Goal: Task Accomplishment & Management: Use online tool/utility

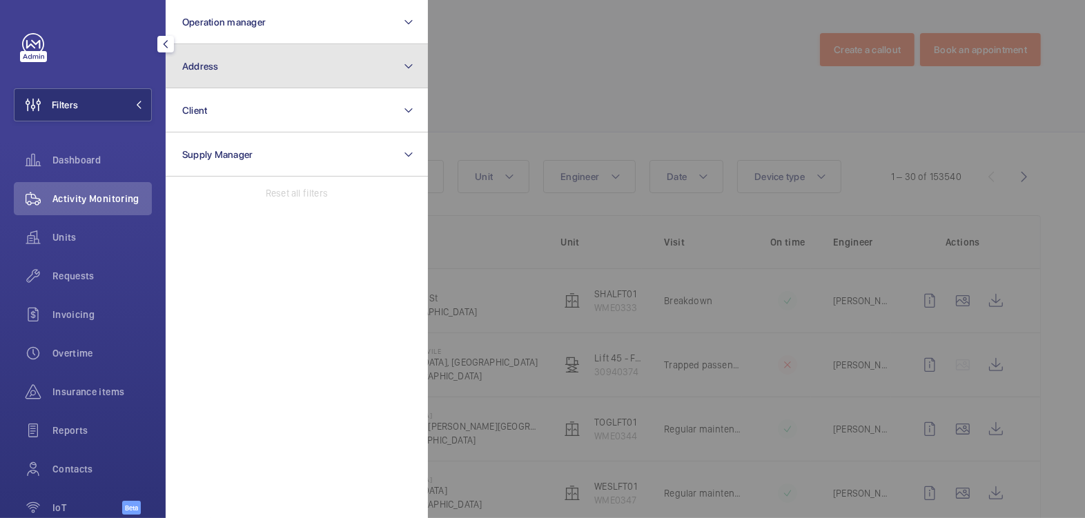
click at [252, 72] on button "Address" at bounding box center [297, 66] width 262 height 44
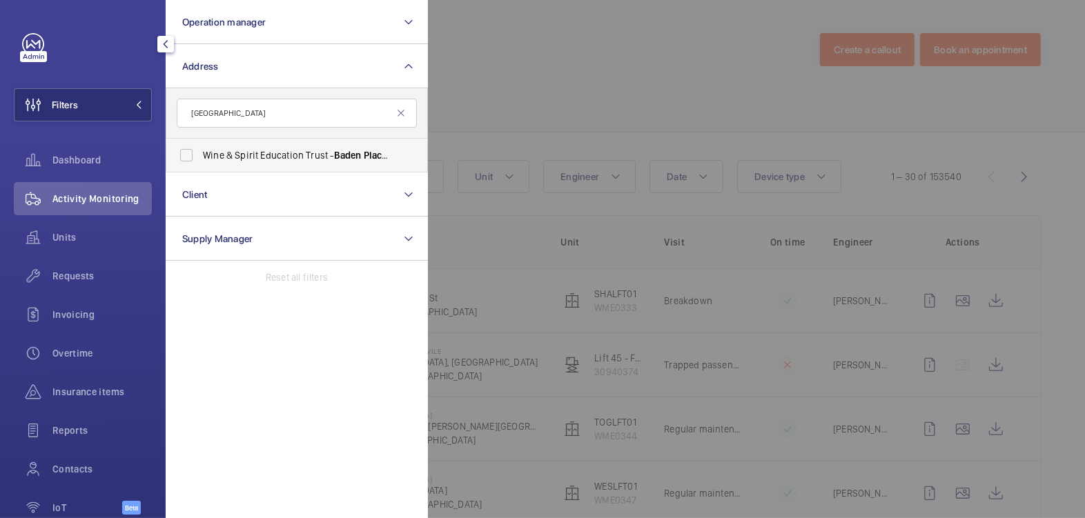
type input "BADEN PLACE"
click at [235, 158] on span "Wine & Spirit Education Trust - Baden Place , LONDON SE1 1YW" at bounding box center [298, 155] width 190 height 14
click at [200, 158] on input "Wine & Spirit Education Trust - Baden Place , LONDON SE1 1YW" at bounding box center [187, 155] width 28 height 28
checkbox input "true"
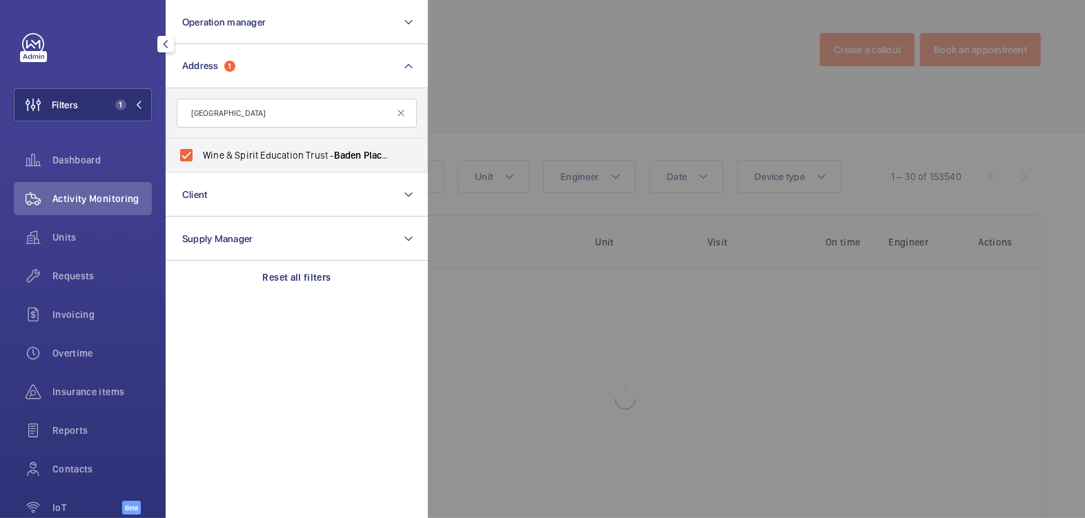
click at [640, 44] on div at bounding box center [970, 259] width 1085 height 518
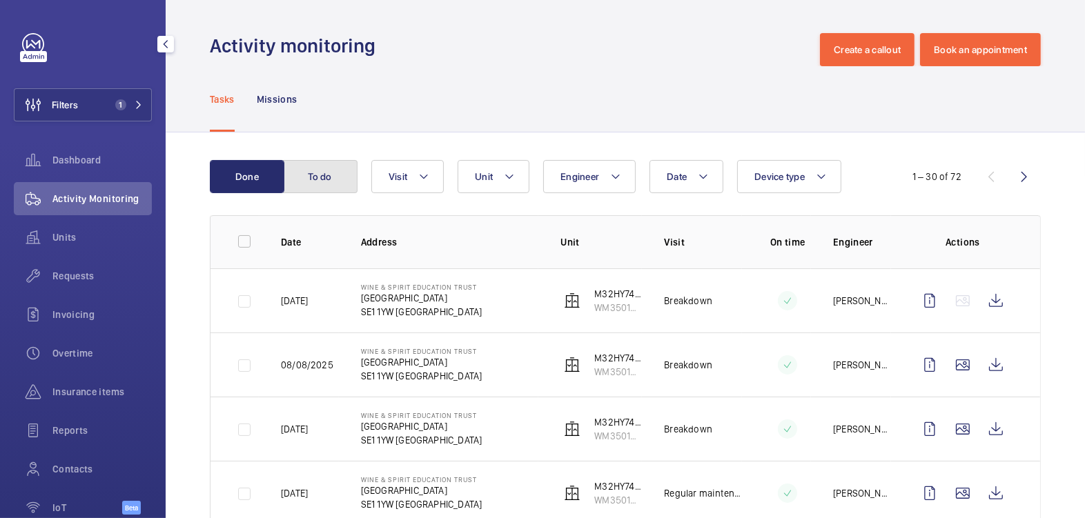
click at [313, 184] on button "To do" at bounding box center [320, 176] width 75 height 33
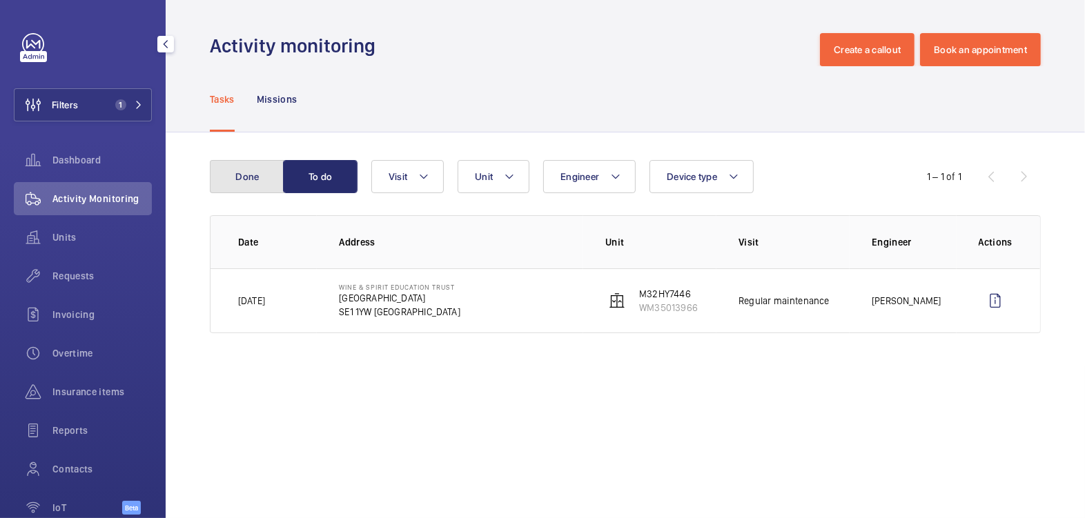
click at [238, 190] on button "Done" at bounding box center [247, 176] width 75 height 33
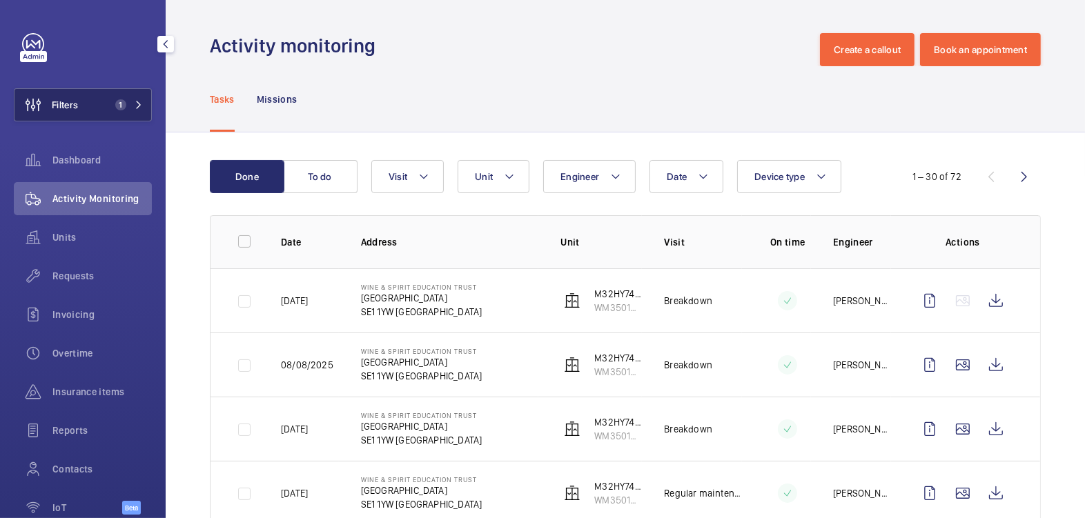
click at [90, 100] on button "Filters 1" at bounding box center [83, 104] width 138 height 33
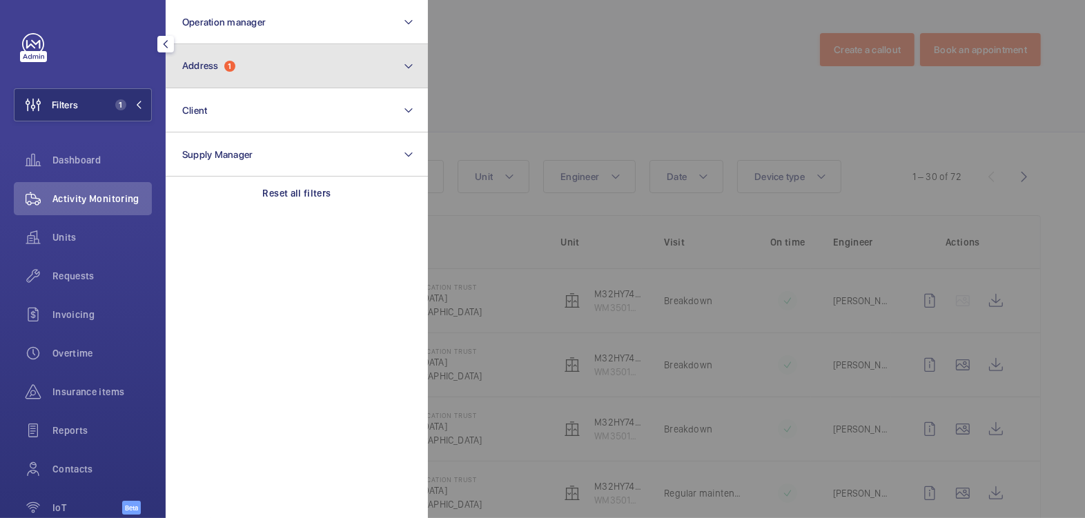
click at [249, 85] on button "Address 1" at bounding box center [297, 66] width 262 height 44
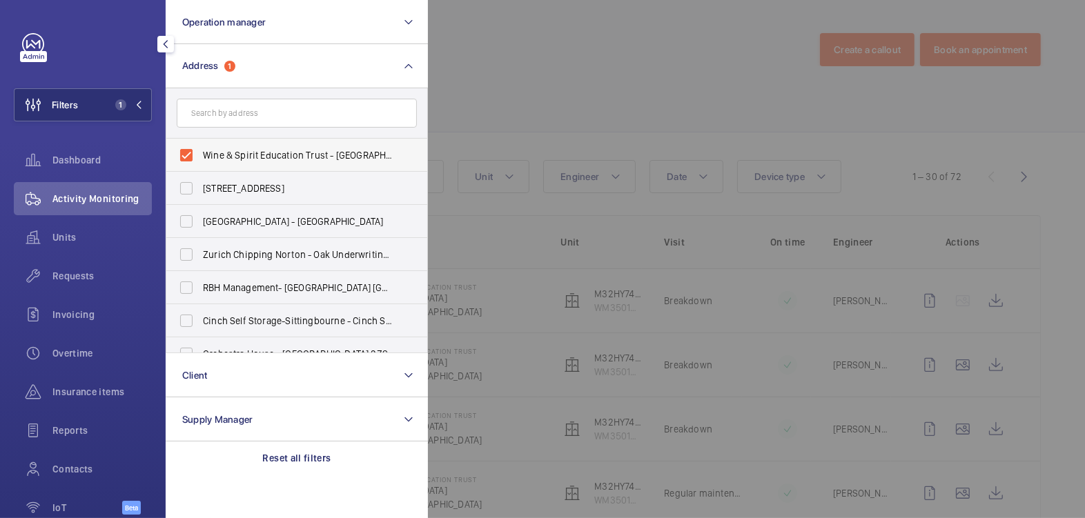
click at [228, 162] on label "Wine & Spirit Education Trust - Baden Place, LONDON SE1 1YW" at bounding box center [286, 155] width 240 height 33
click at [200, 162] on input "Wine & Spirit Education Trust - Baden Place, LONDON SE1 1YW" at bounding box center [187, 155] width 28 height 28
checkbox input "false"
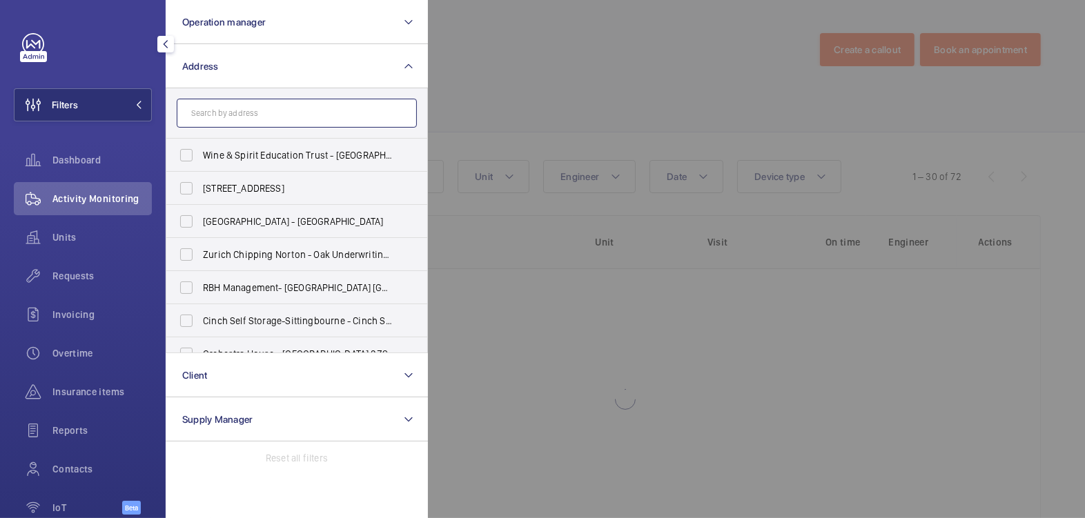
click at [239, 122] on input "text" at bounding box center [297, 113] width 240 height 29
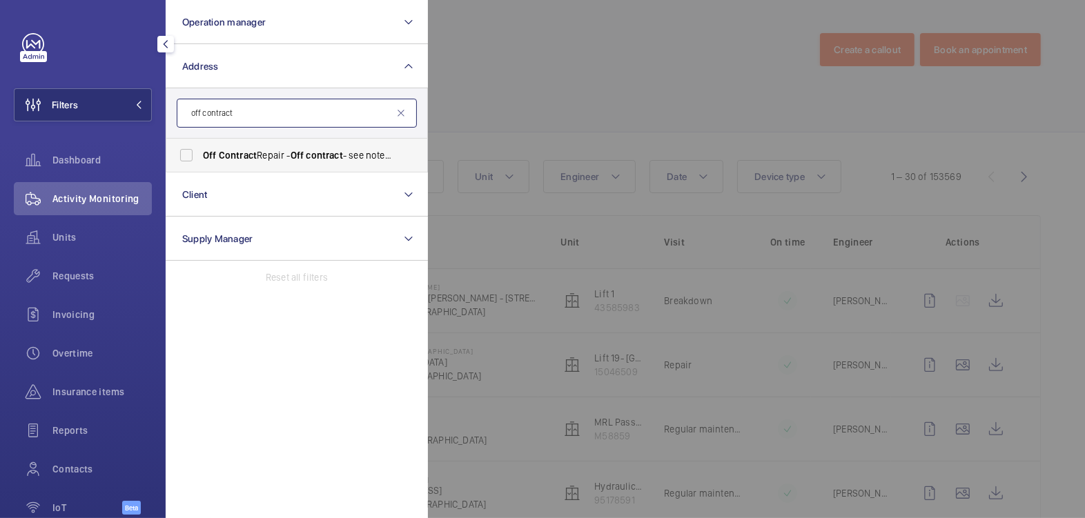
type input "off contract"
click at [228, 150] on span "Contract" at bounding box center [238, 155] width 38 height 11
click at [200, 150] on input "Off Contract Repair - Off contract - see notes in description, [GEOGRAPHIC_DATA…" at bounding box center [187, 155] width 28 height 28
checkbox input "true"
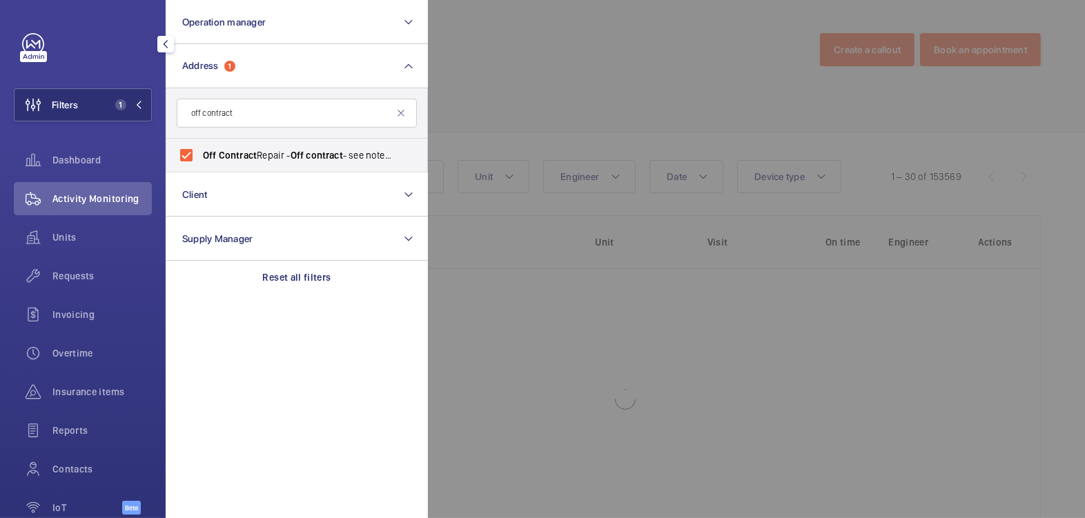
click at [553, 88] on div at bounding box center [970, 259] width 1085 height 518
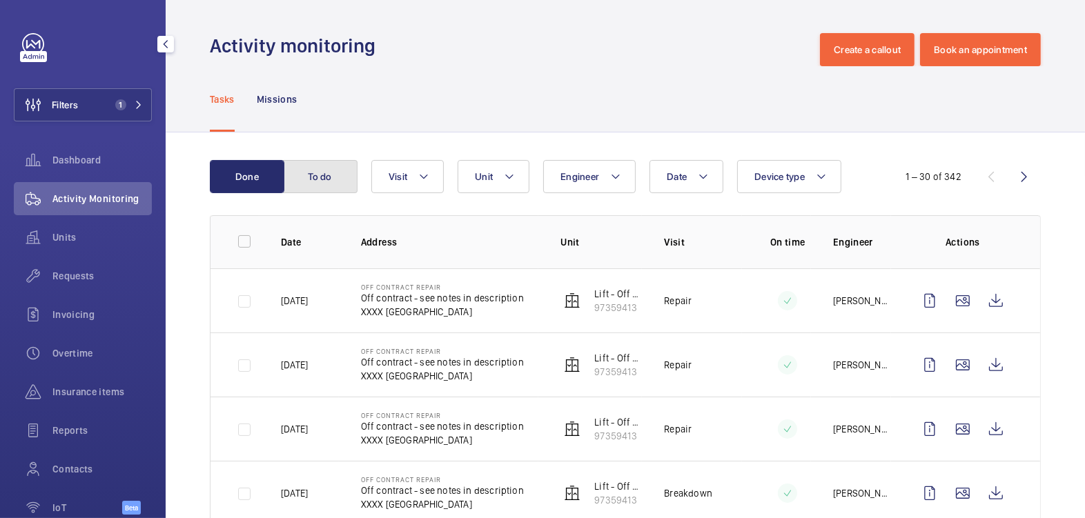
click at [323, 177] on button "To do" at bounding box center [320, 176] width 75 height 33
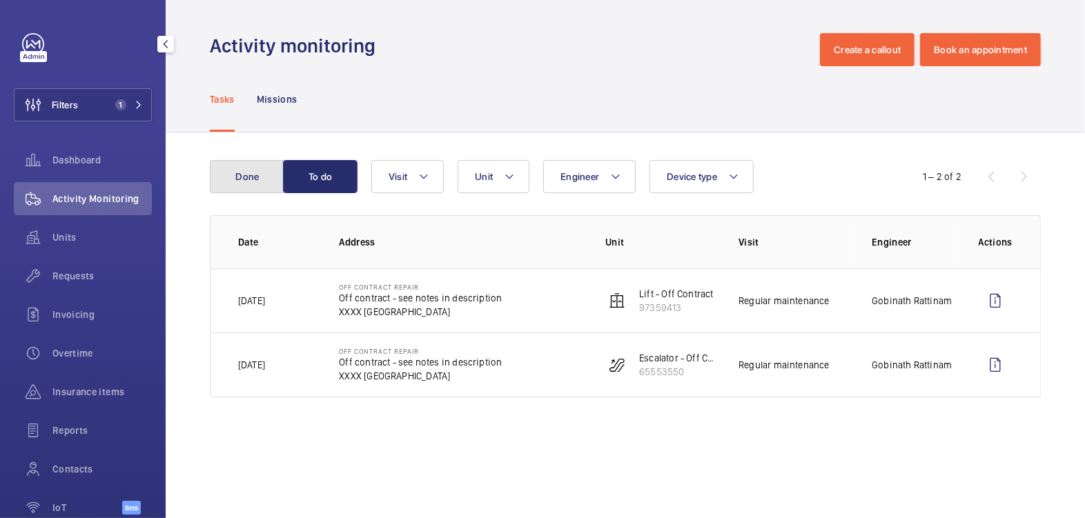
click at [245, 173] on button "Done" at bounding box center [247, 176] width 75 height 33
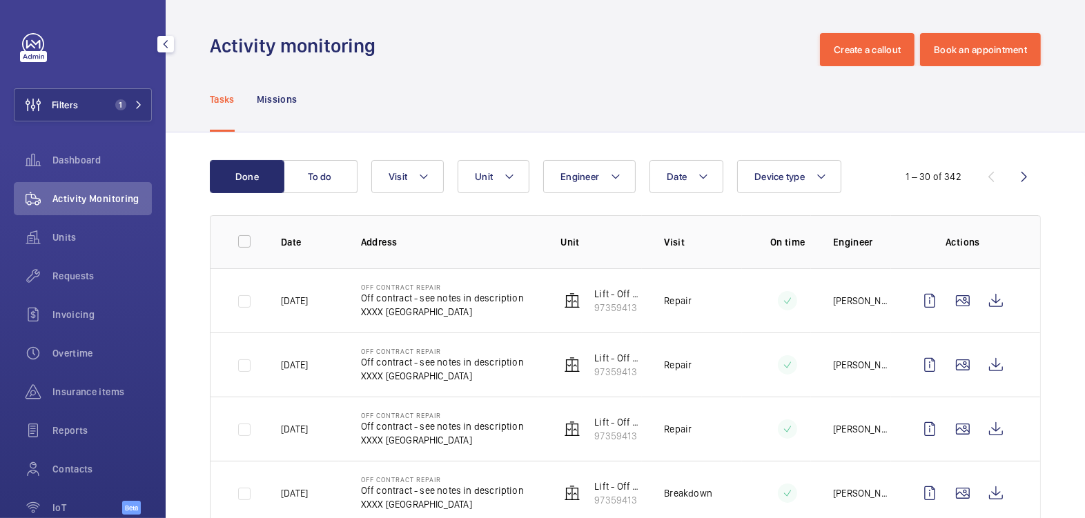
drag, startPoint x: 93, startPoint y: 103, endPoint x: 157, endPoint y: 104, distance: 64.2
click at [94, 102] on button "Filters 1" at bounding box center [83, 104] width 138 height 33
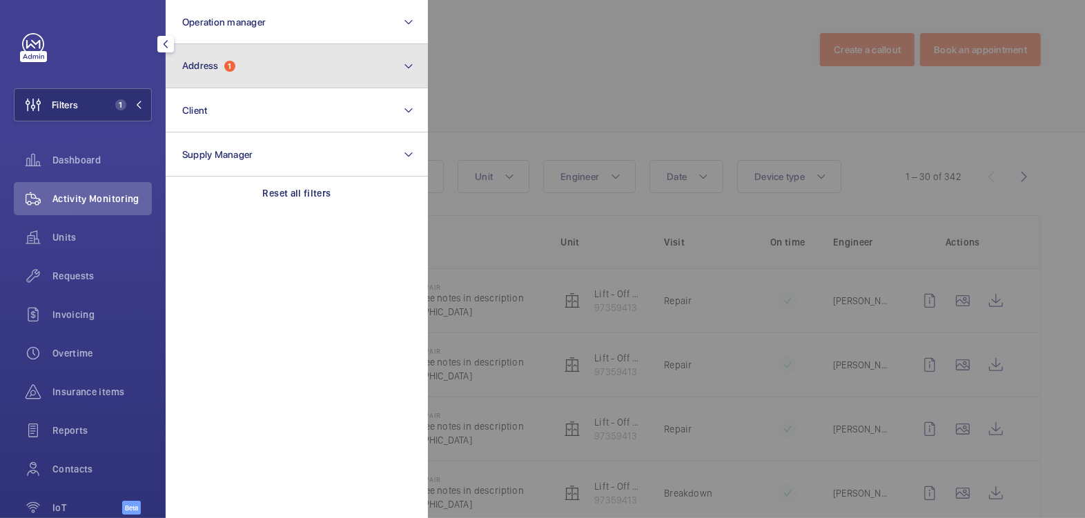
click at [286, 78] on button "Address 1" at bounding box center [297, 66] width 262 height 44
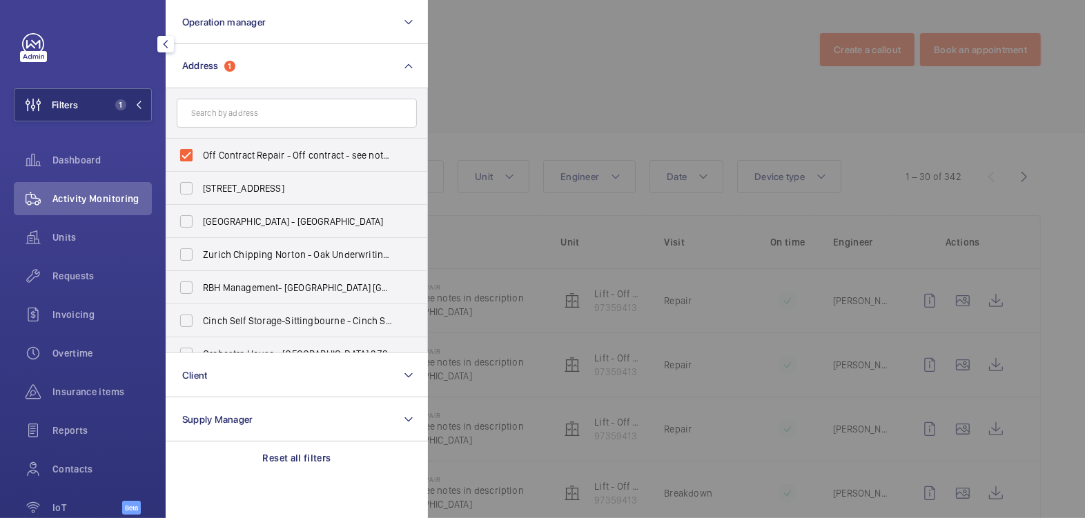
drag, startPoint x: 240, startPoint y: 155, endPoint x: 504, endPoint y: 117, distance: 267.0
click at [240, 155] on span "Off Contract Repair - Off contract - see notes in description, [GEOGRAPHIC_DATA…" at bounding box center [298, 155] width 190 height 14
click at [200, 155] on input "Off Contract Repair - Off contract - see notes in description, [GEOGRAPHIC_DATA…" at bounding box center [187, 155] width 28 height 28
checkbox input "false"
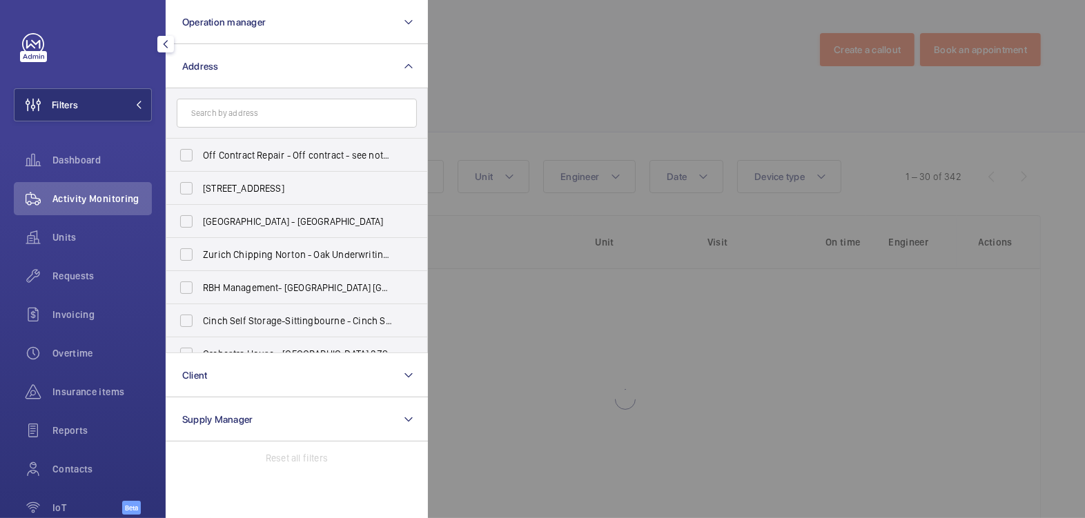
click at [570, 100] on div at bounding box center [970, 259] width 1085 height 518
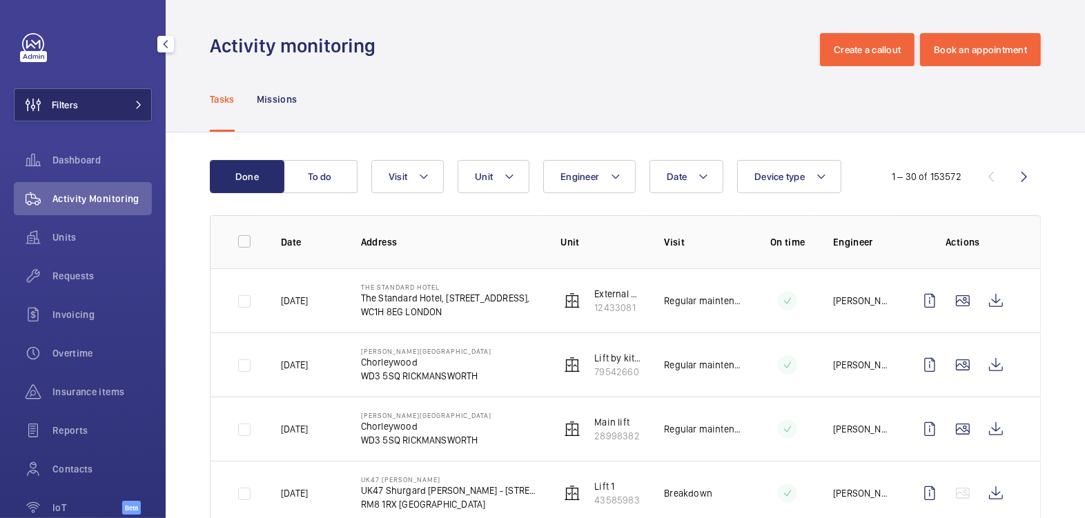
click at [101, 107] on button "Filters" at bounding box center [83, 104] width 138 height 33
click at [115, 111] on button "Filters" at bounding box center [83, 104] width 138 height 33
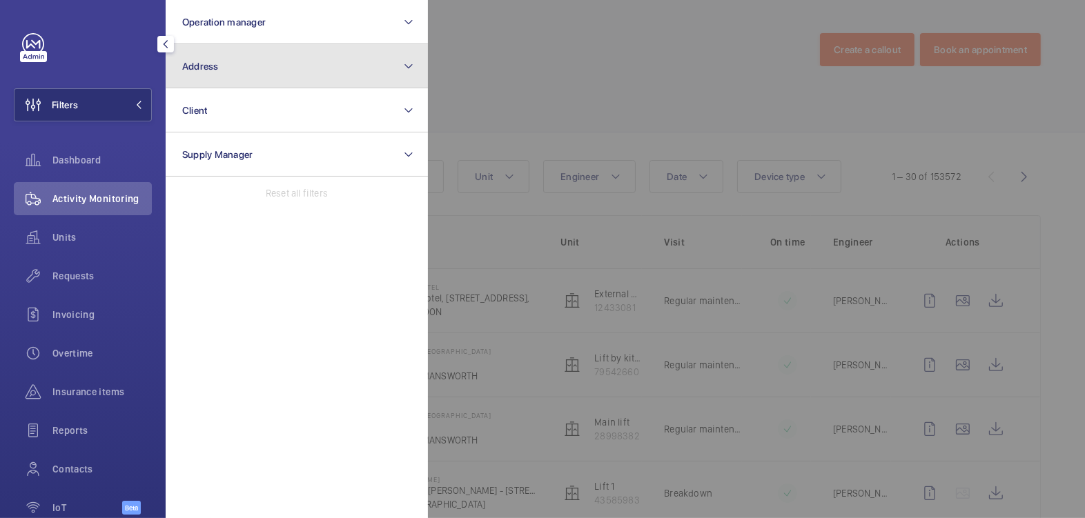
click at [232, 73] on button "Address" at bounding box center [297, 66] width 262 height 44
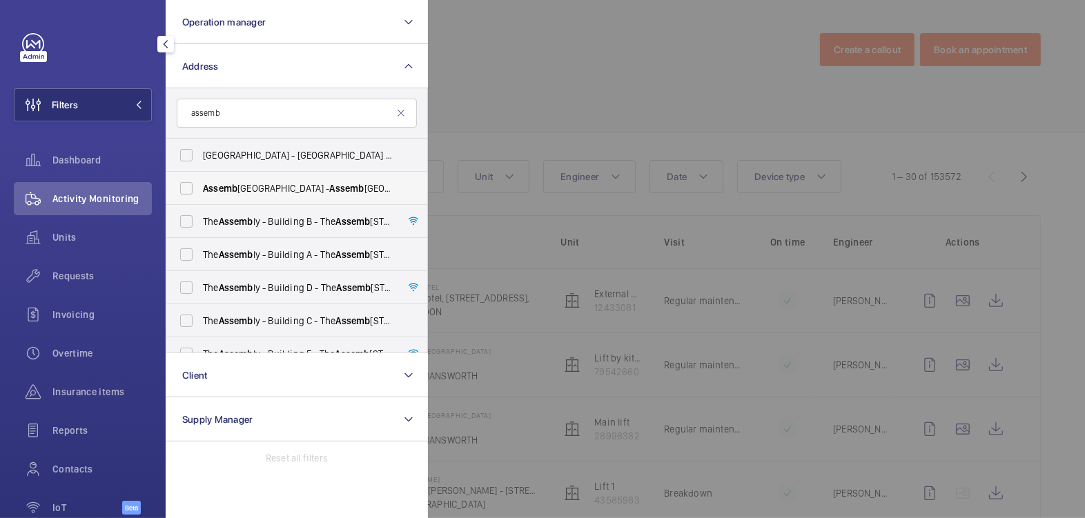
type input "assemb"
click at [242, 184] on span "Assemb ly Covent Garden Hotel - Assemb ly Covent Garden Hotel, 27 Charing Cross…" at bounding box center [298, 188] width 190 height 14
click at [200, 184] on input "Assemb ly Covent Garden Hotel - Assemb ly Covent Garden Hotel, 27 Charing Cross…" at bounding box center [187, 189] width 28 height 28
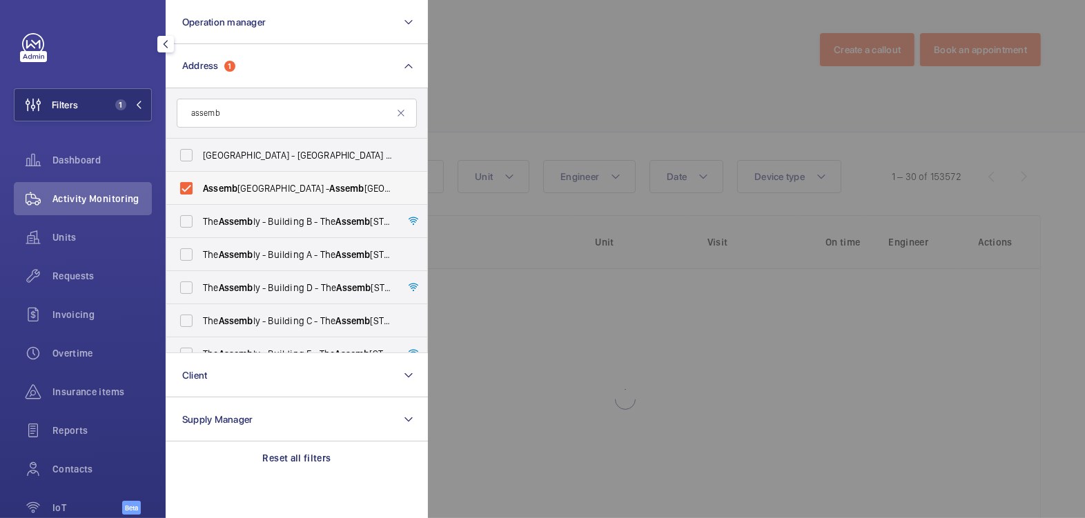
click at [241, 186] on span "Assemb ly Covent Garden Hotel - Assemb ly Covent Garden Hotel, 27 Charing Cross…" at bounding box center [298, 188] width 190 height 14
click at [200, 186] on input "Assemb ly Covent Garden Hotel - Assemb ly Covent Garden Hotel, 27 Charing Cross…" at bounding box center [187, 189] width 28 height 28
checkbox input "false"
click at [236, 218] on span "Assemb" at bounding box center [236, 221] width 35 height 11
click at [200, 218] on input "The Assemb ly - Building B - The Assemb ly - Building B, Montrose Crescent, WEM…" at bounding box center [187, 222] width 28 height 28
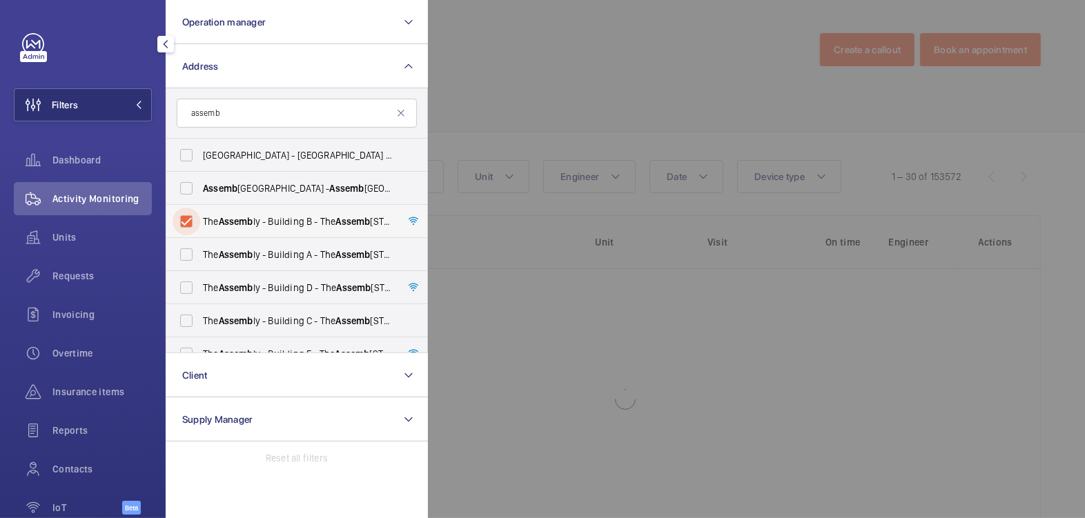
checkbox input "true"
click at [235, 253] on span "Assemb" at bounding box center [236, 254] width 35 height 11
click at [200, 253] on input "The Assemb ly - Building A - The Assemb ly - Building A, Montrose Crescent, WEM…" at bounding box center [187, 255] width 28 height 28
checkbox input "true"
click at [230, 284] on span "Assemb" at bounding box center [236, 287] width 35 height 11
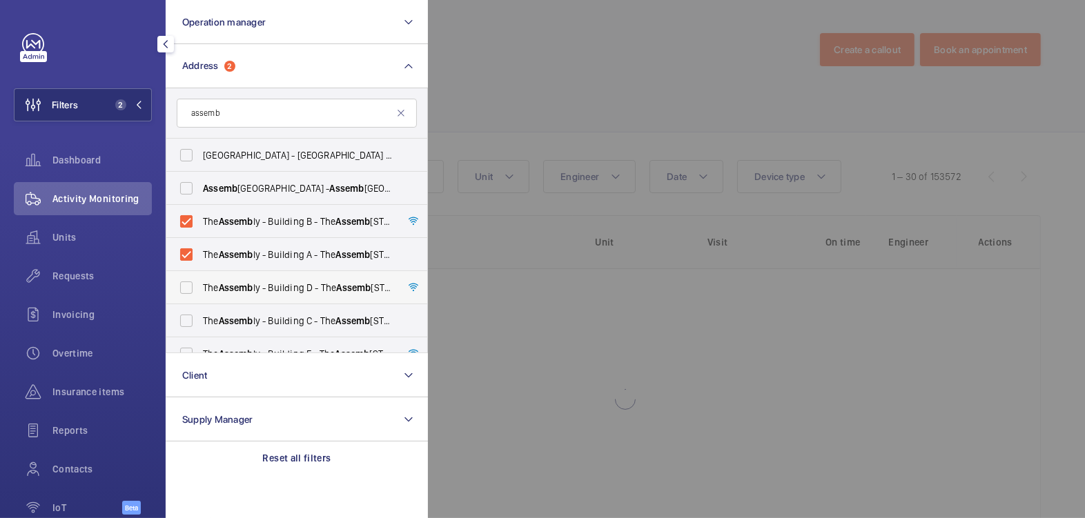
click at [200, 284] on input "The Assemb ly - Building D - The Assemb ly - Building D, Montrose Crescent, WEM…" at bounding box center [187, 288] width 28 height 28
checkbox input "true"
click at [231, 322] on span "Assemb" at bounding box center [236, 320] width 35 height 11
click at [200, 322] on input "The Assemb ly - Building C - The Assemb ly - Building C, Montrose Crescent, WEM…" at bounding box center [187, 321] width 28 height 28
checkbox input "true"
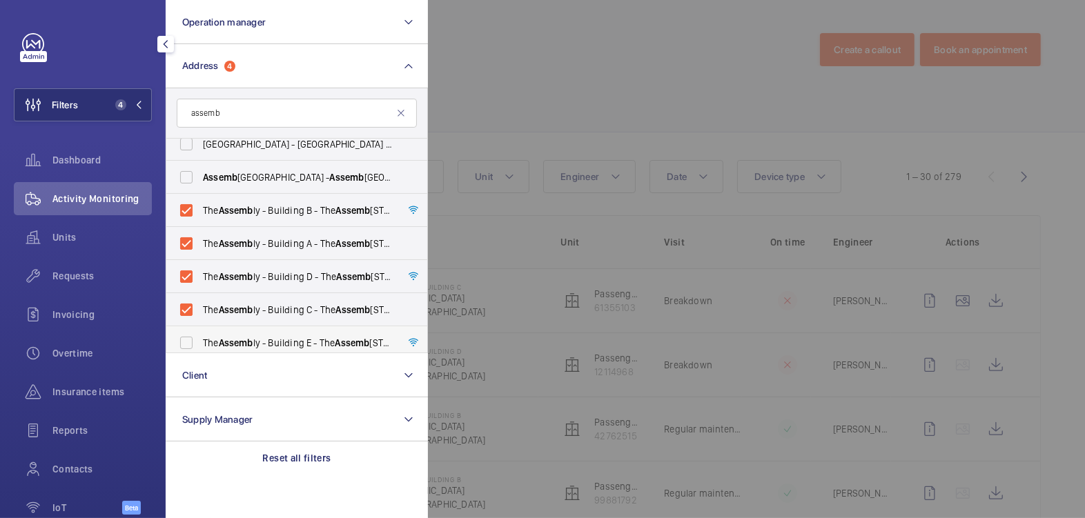
click at [247, 342] on span "Assemb" at bounding box center [236, 342] width 35 height 11
click at [200, 342] on input "The Assemb ly - Building E - The Assemb ly - Building E, Montrose Crescent, WEM…" at bounding box center [187, 343] width 28 height 28
checkbox input "true"
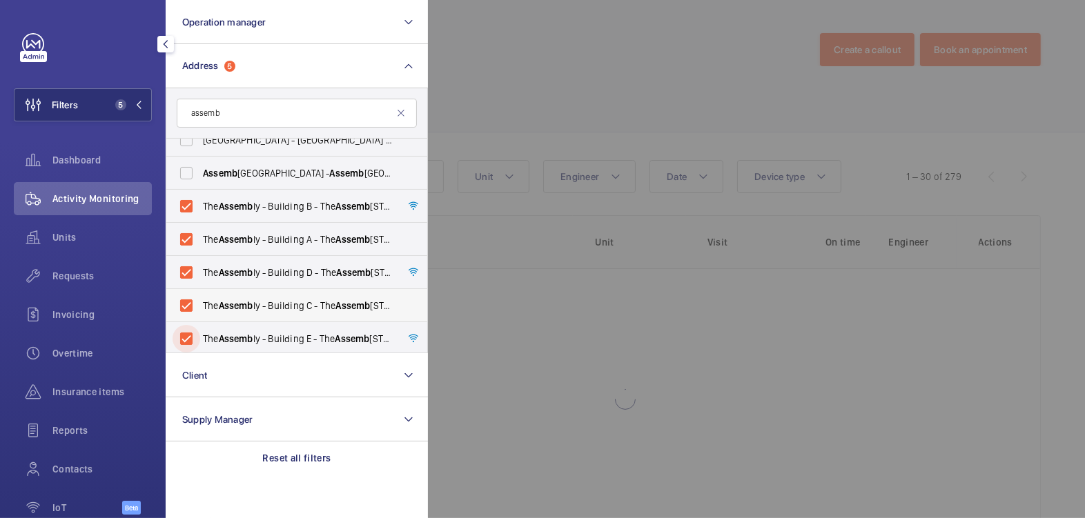
scroll to position [18, 0]
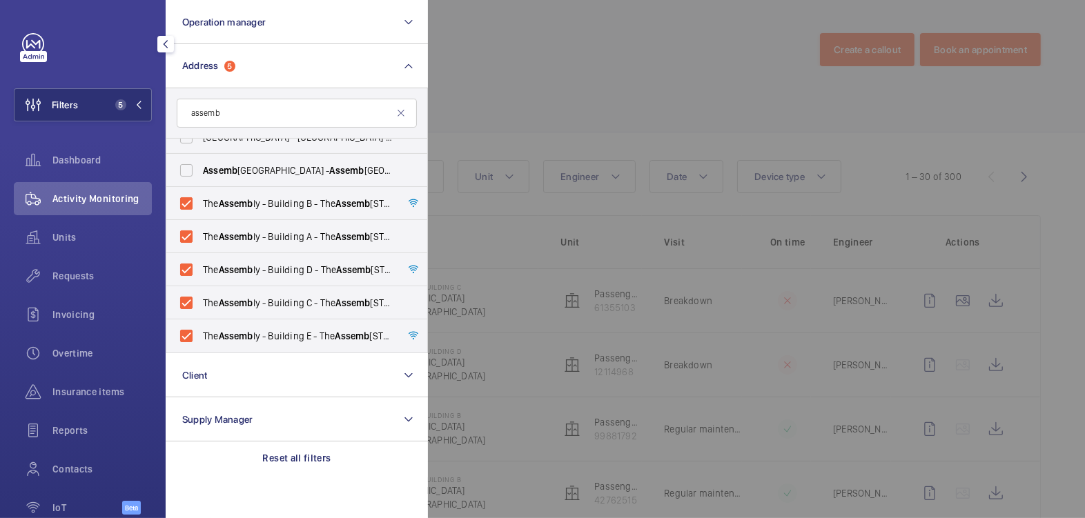
click at [609, 37] on div at bounding box center [970, 259] width 1085 height 518
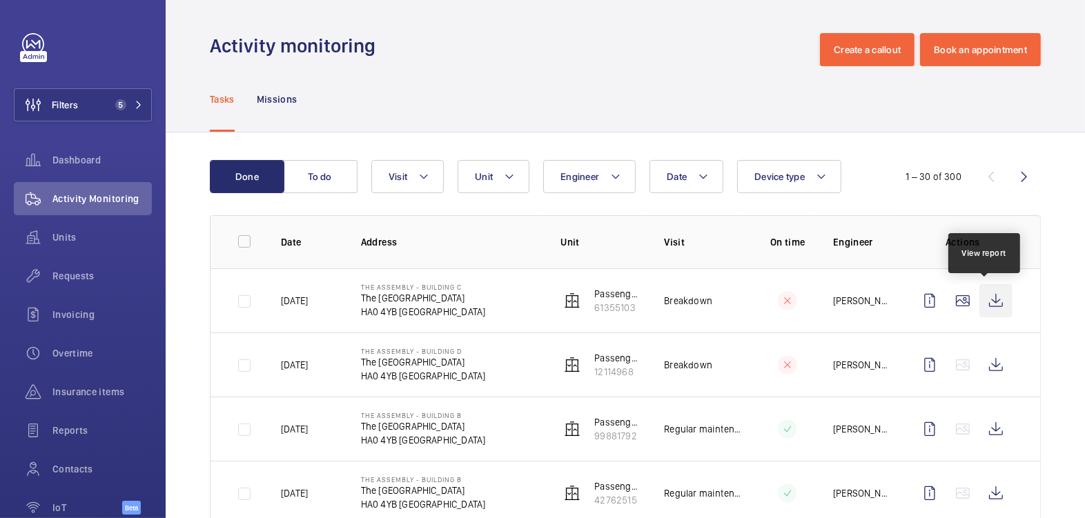
click at [979, 292] on wm-front-icon-button at bounding box center [995, 300] width 33 height 33
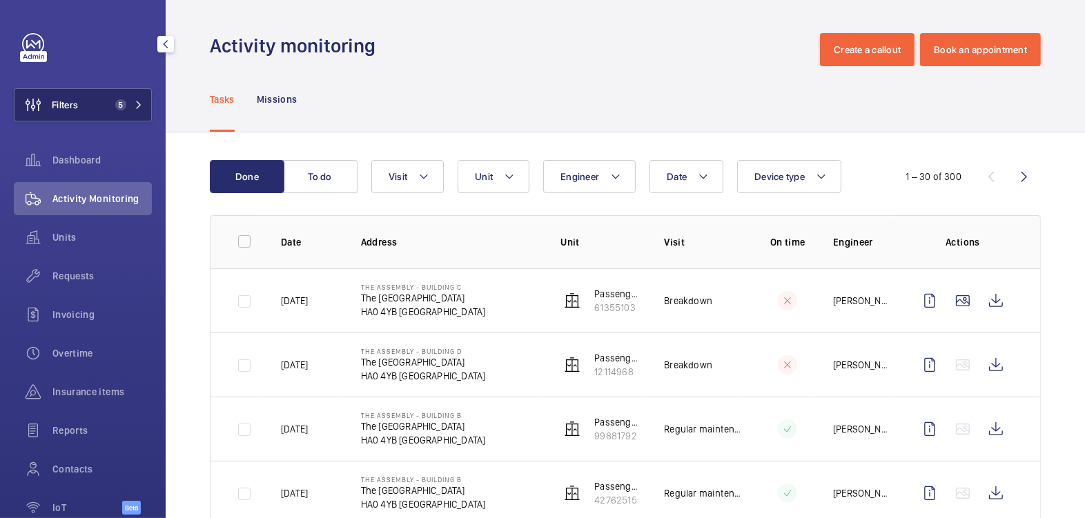
click at [76, 111] on span "Filters" at bounding box center [65, 105] width 26 height 14
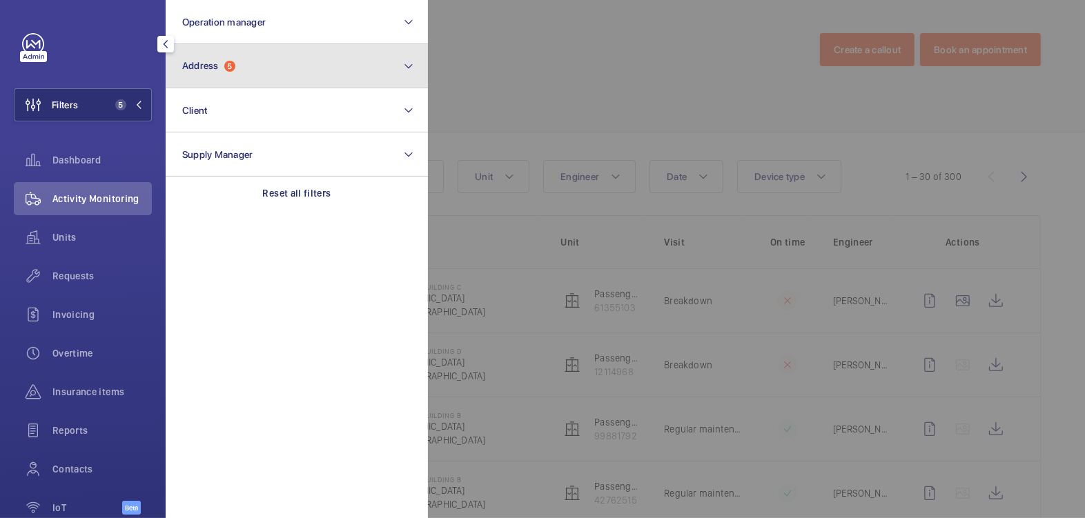
click at [257, 70] on button "Address 5" at bounding box center [297, 66] width 262 height 44
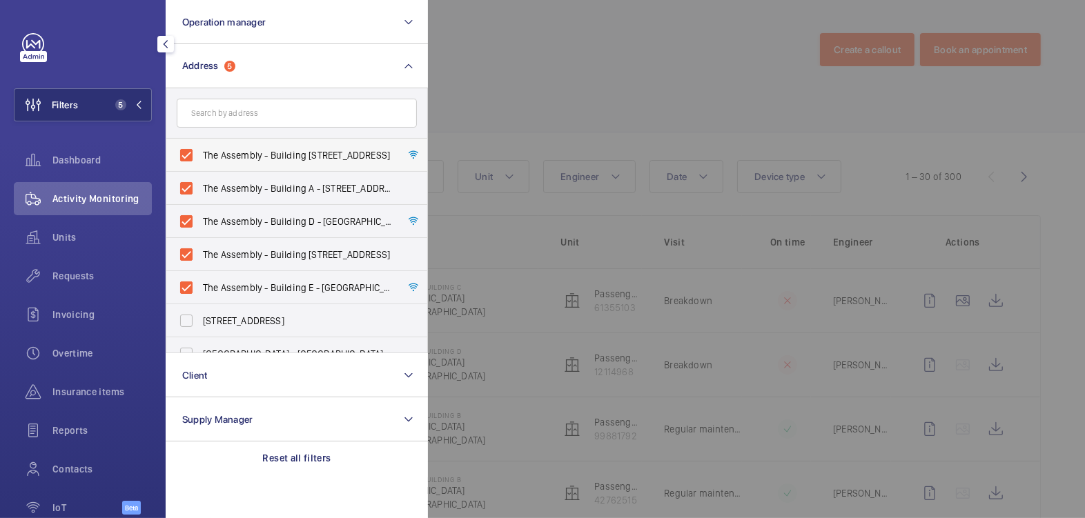
click at [231, 144] on label "The Assembly - Building B - The Assembly - Building B, Montrose Crescent, WEMBL…" at bounding box center [286, 155] width 240 height 33
click at [200, 144] on input "The Assembly - Building B - The Assembly - Building B, Montrose Crescent, WEMBL…" at bounding box center [187, 155] width 28 height 28
checkbox input "false"
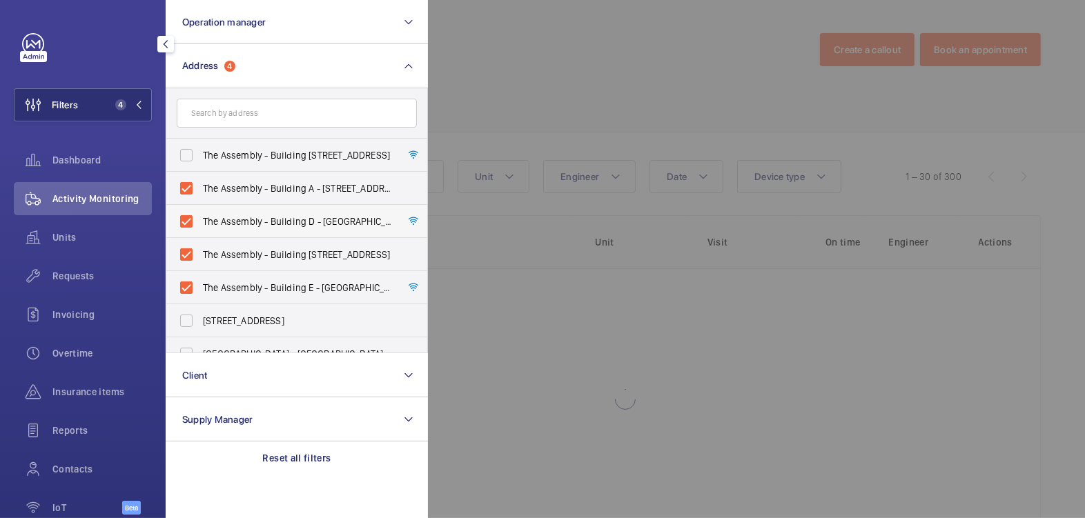
drag, startPoint x: 224, startPoint y: 195, endPoint x: 221, endPoint y: 225, distance: 30.4
click at [224, 195] on span "The Assembly - Building A - The Assembly - Building A, Montrose Crescent, WEMBL…" at bounding box center [298, 188] width 190 height 14
click at [200, 195] on input "The Assembly - Building A - The Assembly - Building A, Montrose Crescent, WEMBL…" at bounding box center [187, 189] width 28 height 28
checkbox input "false"
click at [221, 235] on label "The Assembly - Building D - The Assembly - Building D, Montrose Crescent, WEMBL…" at bounding box center [286, 221] width 240 height 33
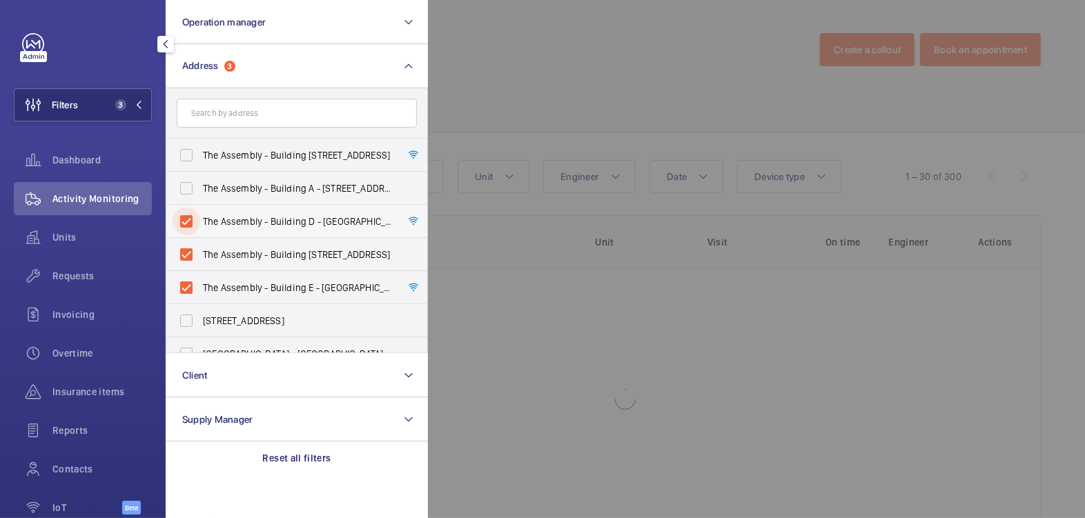
click at [200, 235] on input "The Assembly - Building D - The Assembly - Building D, Montrose Crescent, WEMBL…" at bounding box center [187, 222] width 28 height 28
checkbox input "false"
click at [222, 271] on label "The Assembly - Building E - The Assembly - Building E, Montrose Crescent, WEMBL…" at bounding box center [286, 287] width 240 height 33
click at [200, 274] on input "The Assembly - Building E - The Assembly - Building E, Montrose Crescent, WEMBL…" at bounding box center [187, 288] width 28 height 28
checkbox input "false"
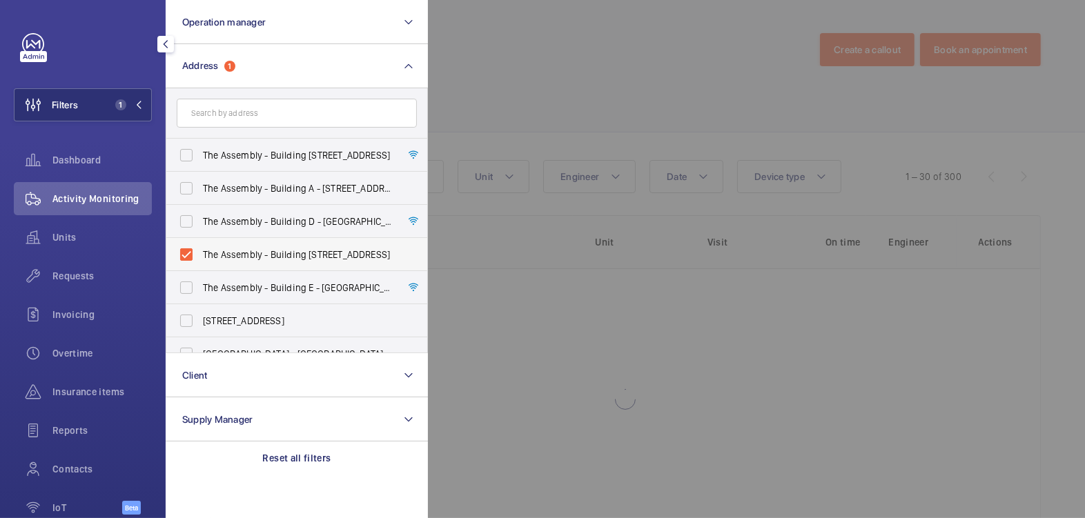
click at [242, 257] on span "The Assembly - Building C - The Assembly - Building C, Montrose Crescent, WEMBL…" at bounding box center [298, 255] width 190 height 14
click at [200, 257] on input "The Assembly - Building C - The Assembly - Building C, Montrose Crescent, WEMBL…" at bounding box center [187, 255] width 28 height 28
checkbox input "false"
click at [241, 104] on input "text" at bounding box center [297, 113] width 240 height 29
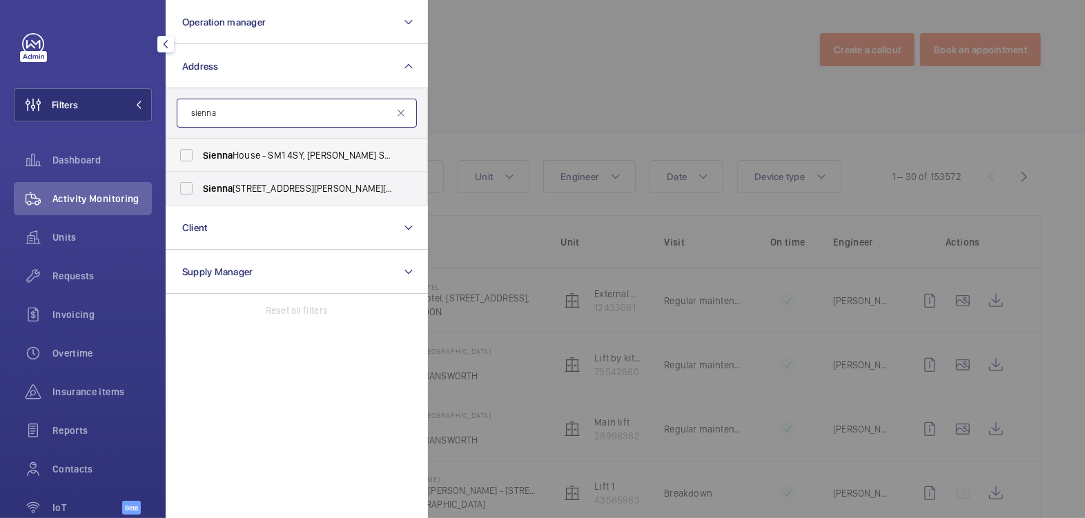
type input "sienna"
click at [241, 149] on span "Sienna House - SM1 4SY, SUTTON SM1 4SY" at bounding box center [298, 155] width 190 height 14
click at [200, 149] on input "Sienna House - SM1 4SY, SUTTON SM1 4SY" at bounding box center [187, 155] width 28 height 28
checkbox input "true"
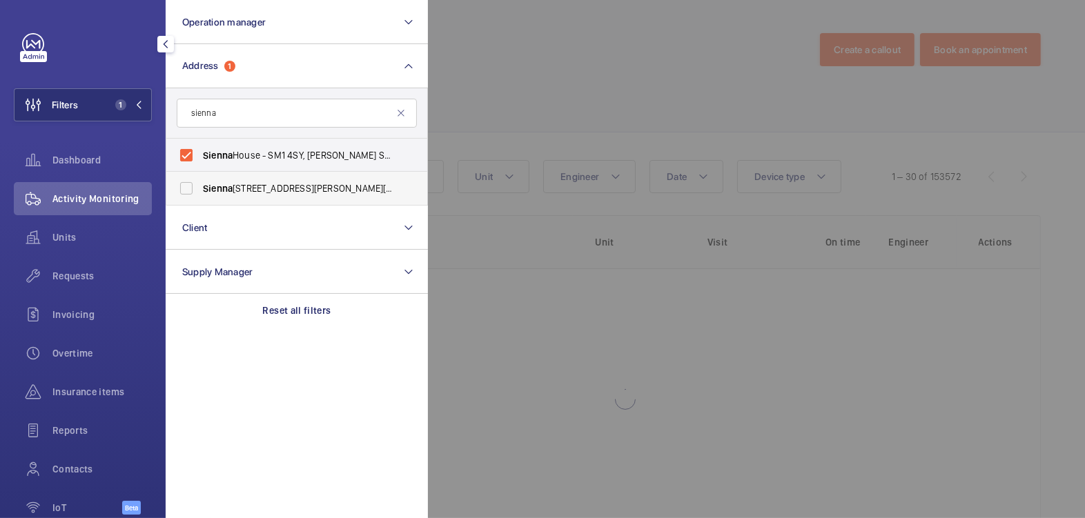
click at [239, 188] on span "Sienna House - Sutton Court Road, SUTTON SM1 4FJ" at bounding box center [298, 188] width 190 height 14
click at [200, 188] on input "Sienna House - Sutton Court Road, SUTTON SM1 4FJ" at bounding box center [187, 189] width 28 height 28
checkbox input "true"
click at [564, 63] on div at bounding box center [970, 259] width 1085 height 518
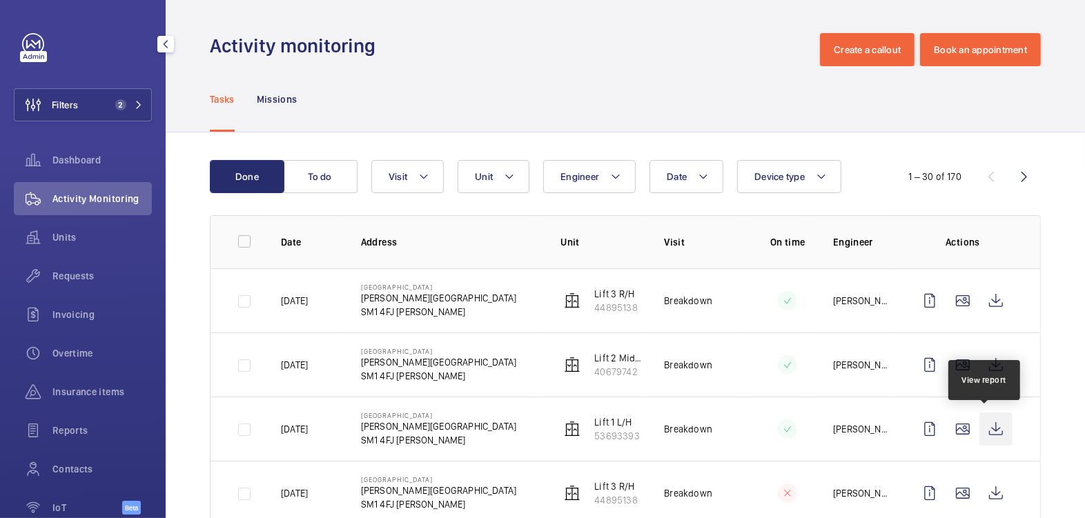
click at [985, 431] on wm-front-icon-button at bounding box center [995, 429] width 33 height 33
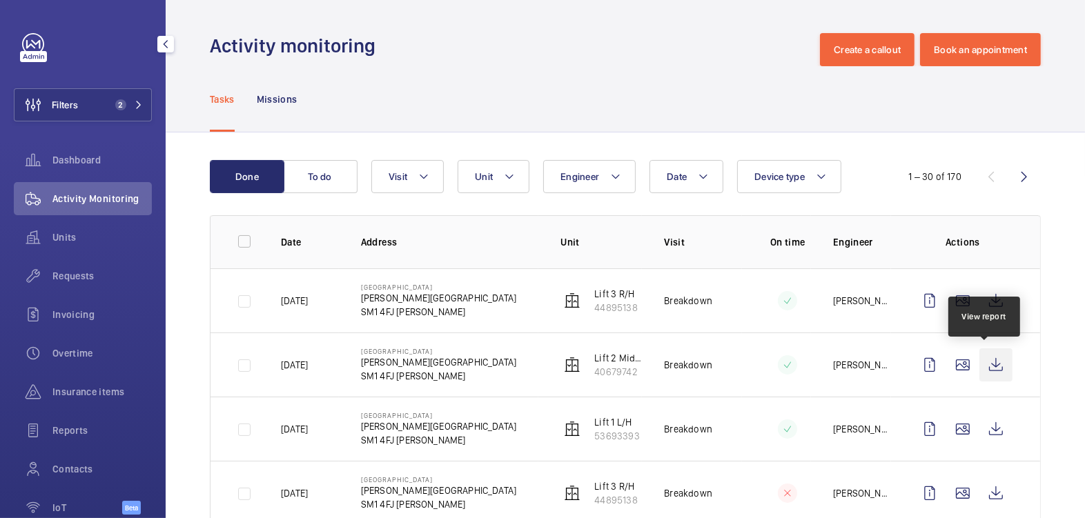
click at [989, 370] on wm-front-icon-button at bounding box center [995, 364] width 33 height 33
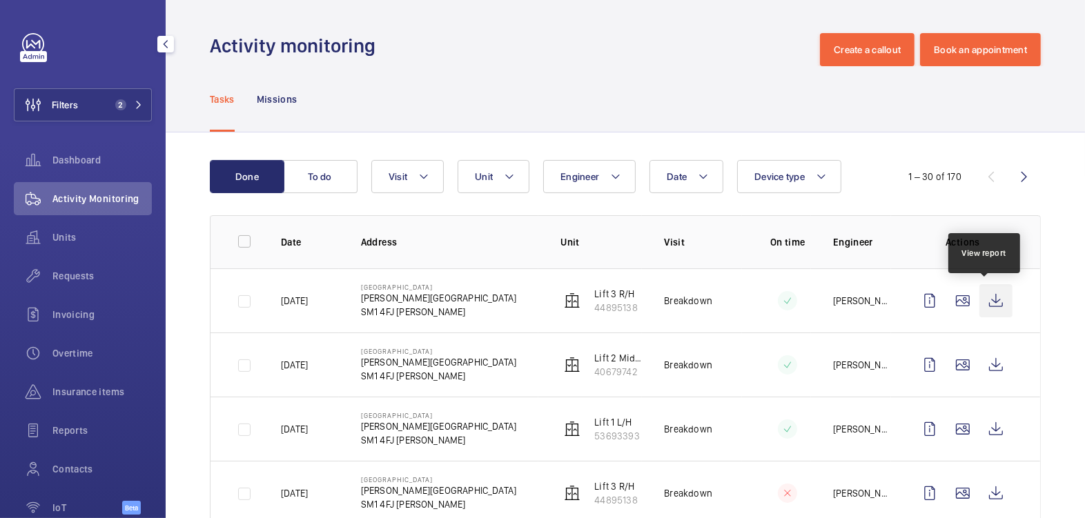
click at [982, 297] on wm-front-icon-button at bounding box center [995, 300] width 33 height 33
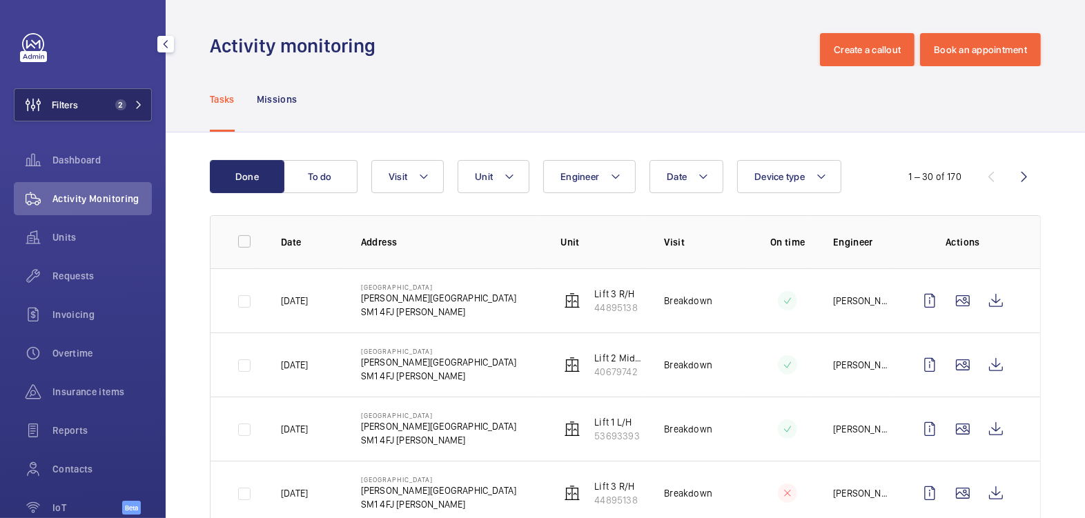
click at [77, 97] on span "Filters" at bounding box center [45, 104] width 63 height 33
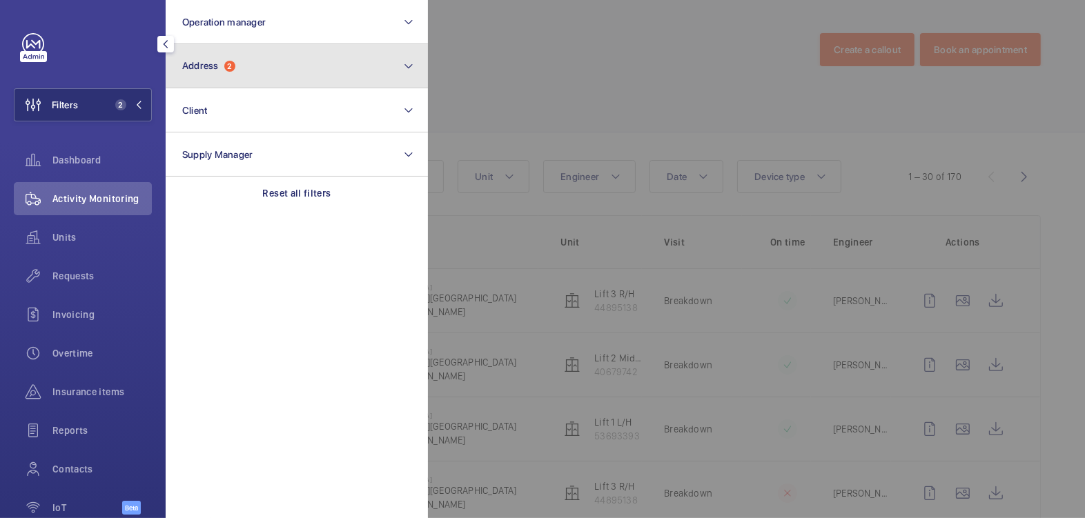
click at [282, 54] on button "Address 2" at bounding box center [297, 66] width 262 height 44
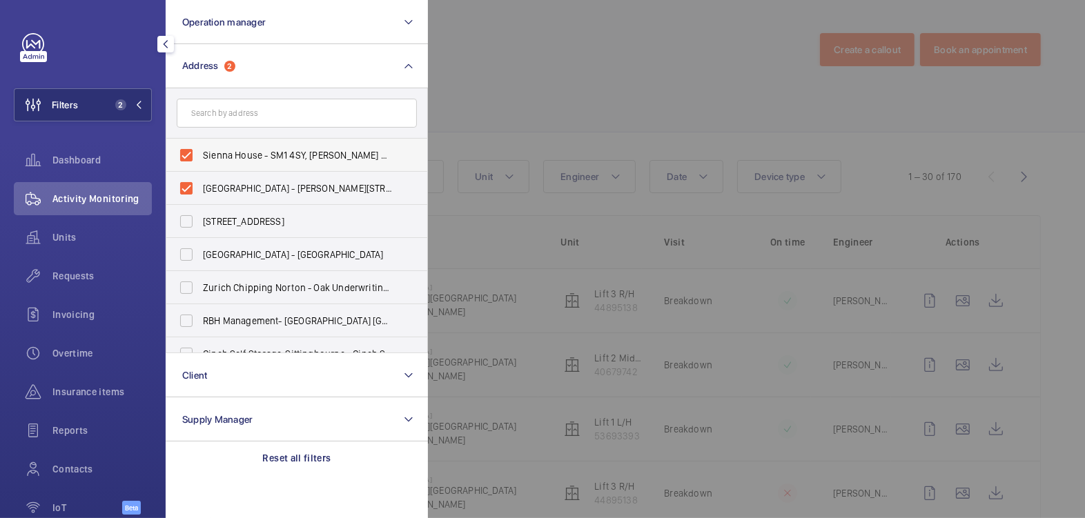
click at [219, 157] on span "Sienna House - SM1 4SY, SUTTON SM1 4SY" at bounding box center [298, 155] width 190 height 14
click at [224, 193] on span "Sienna House - Sutton Court Road, SUTTON SM1 4FJ" at bounding box center [298, 188] width 190 height 14
click at [200, 193] on input "Sienna House - Sutton Court Road, SUTTON SM1 4FJ" at bounding box center [187, 189] width 28 height 28
checkbox input "false"
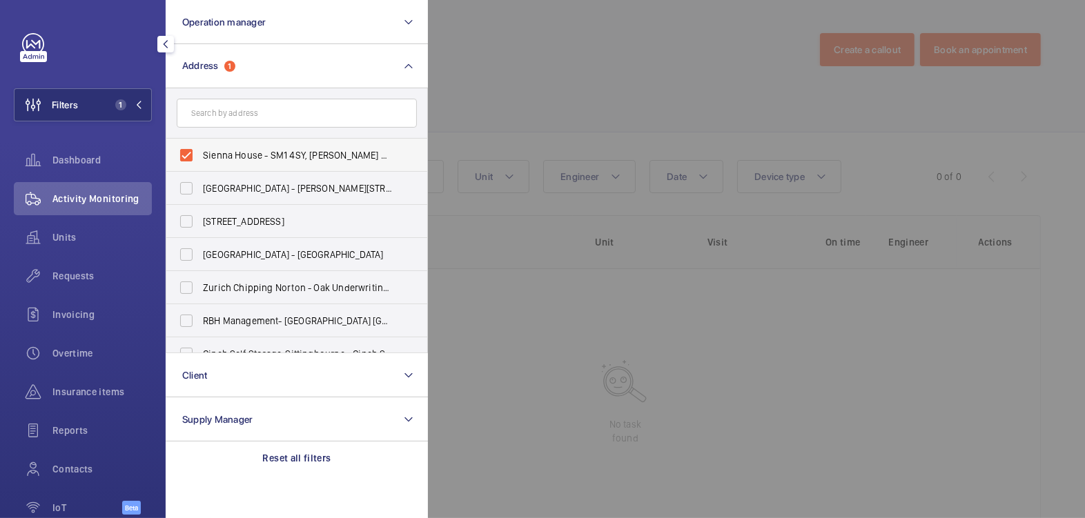
click at [203, 157] on span "Sienna House - SM1 4SY, SUTTON SM1 4SY" at bounding box center [298, 155] width 190 height 14
click at [200, 157] on input "Sienna House - SM1 4SY, SUTTON SM1 4SY" at bounding box center [187, 155] width 28 height 28
checkbox input "false"
click at [247, 100] on input "text" at bounding box center [297, 113] width 240 height 29
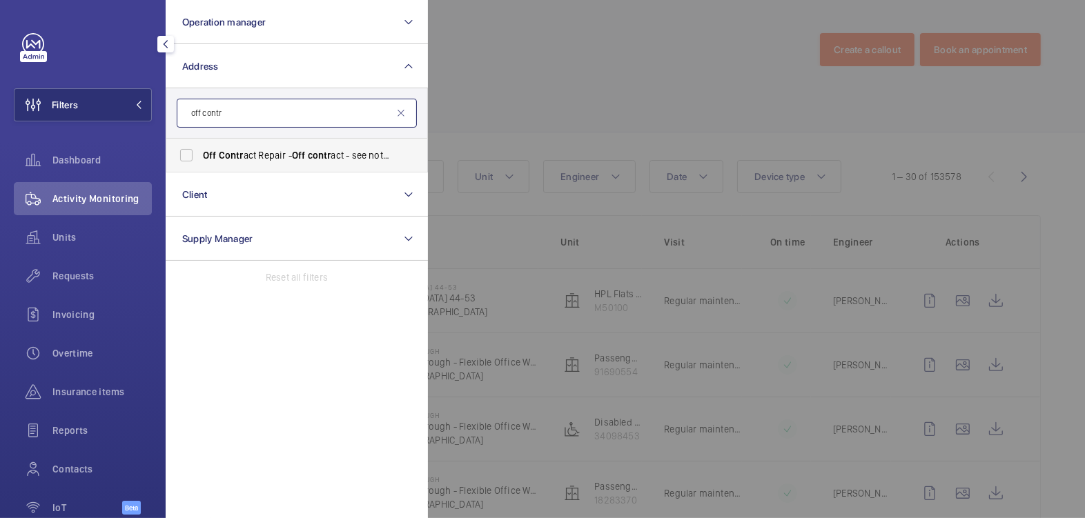
type input "off contr"
click at [261, 155] on span "Off Contr act Repair - Off contr act - see notes in description, LONDON XXXX" at bounding box center [298, 155] width 190 height 14
click at [200, 155] on input "Off Contr act Repair - Off contr act - see notes in description, LONDON XXXX" at bounding box center [187, 155] width 28 height 28
checkbox input "true"
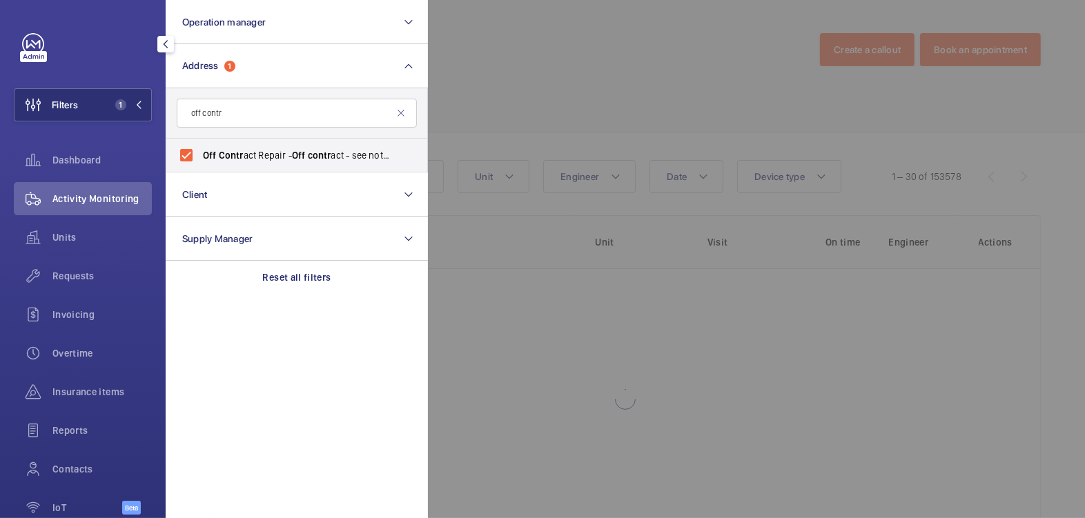
click at [506, 62] on div at bounding box center [970, 259] width 1085 height 518
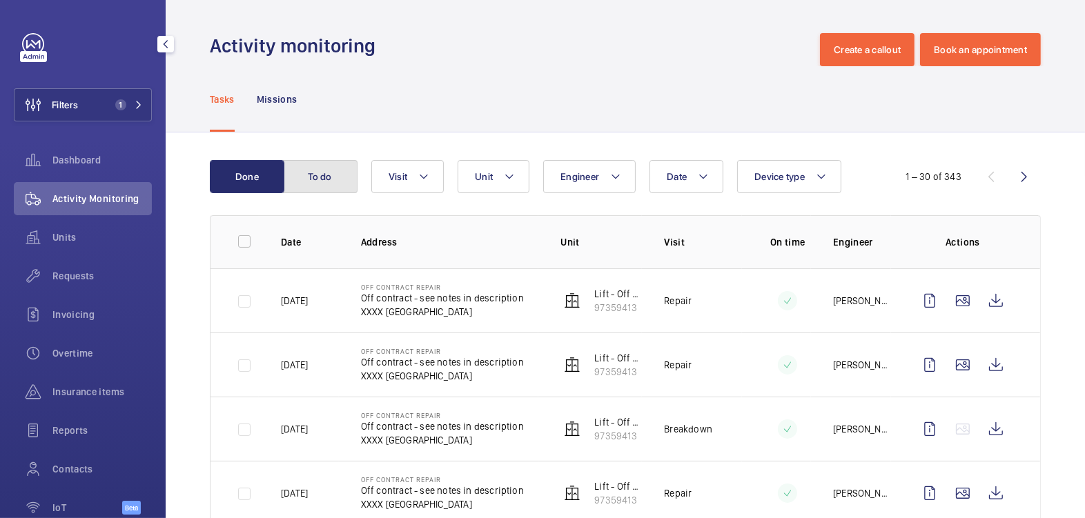
click at [337, 179] on button "To do" at bounding box center [320, 176] width 75 height 33
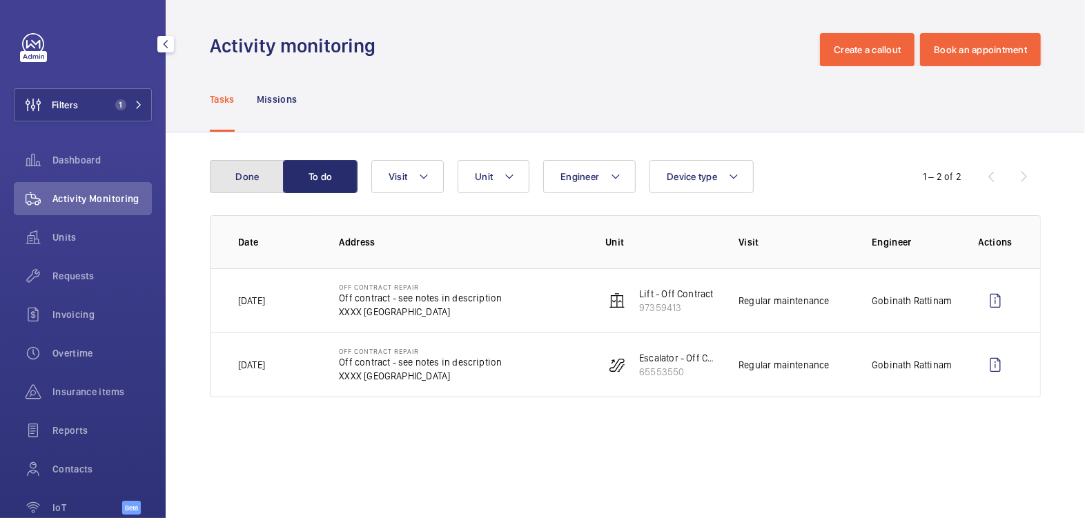
click at [246, 179] on button "Done" at bounding box center [247, 176] width 75 height 33
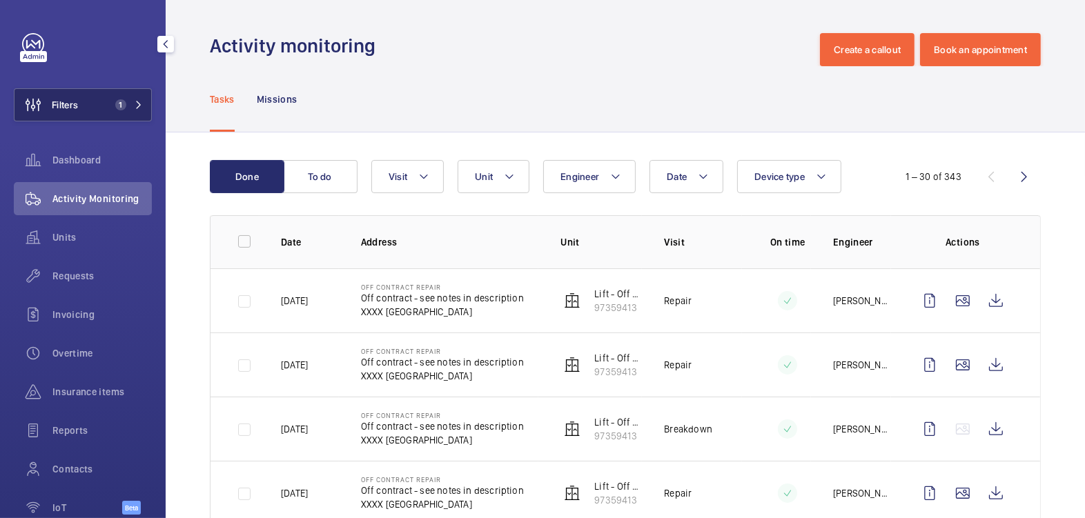
click at [97, 104] on button "Filters 1" at bounding box center [83, 104] width 138 height 33
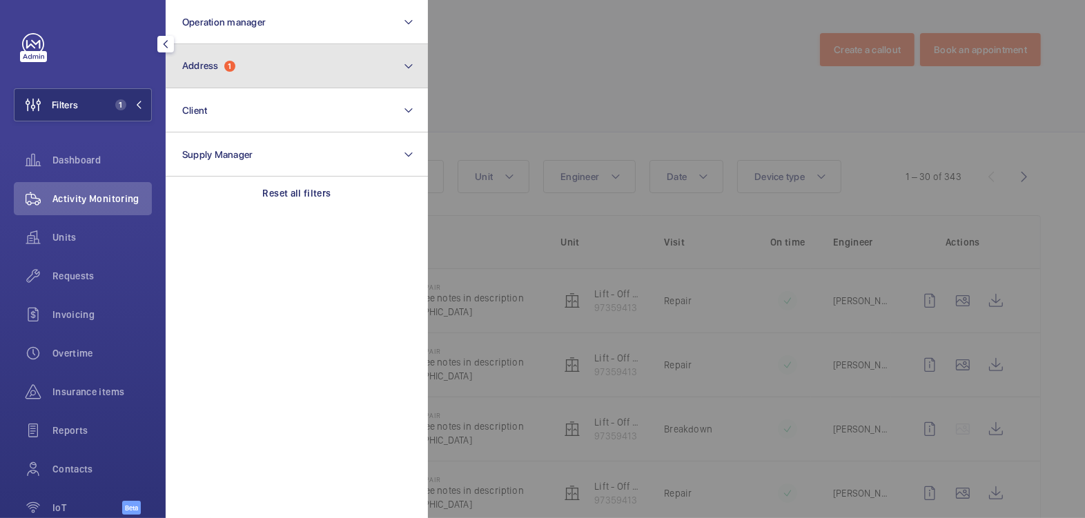
click at [262, 81] on button "Address 1" at bounding box center [297, 66] width 262 height 44
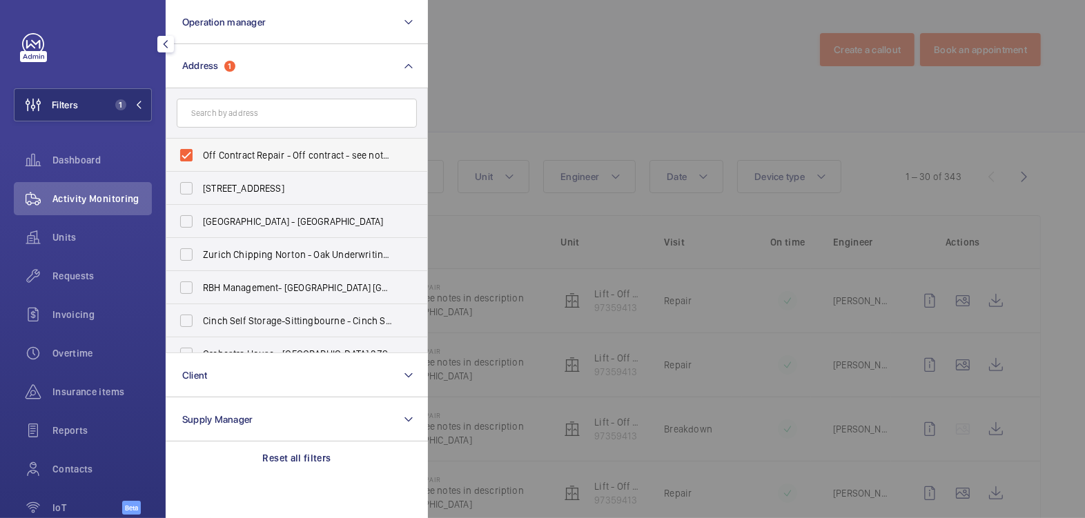
drag, startPoint x: 238, startPoint y: 164, endPoint x: 242, endPoint y: 153, distance: 10.9
click at [238, 164] on label "Off Contract Repair - Off contract - see notes in description, [GEOGRAPHIC_DATA…" at bounding box center [286, 155] width 240 height 33
click at [200, 164] on input "Off Contract Repair - Off contract - see notes in description, [GEOGRAPHIC_DATA…" at bounding box center [187, 155] width 28 height 28
checkbox input "false"
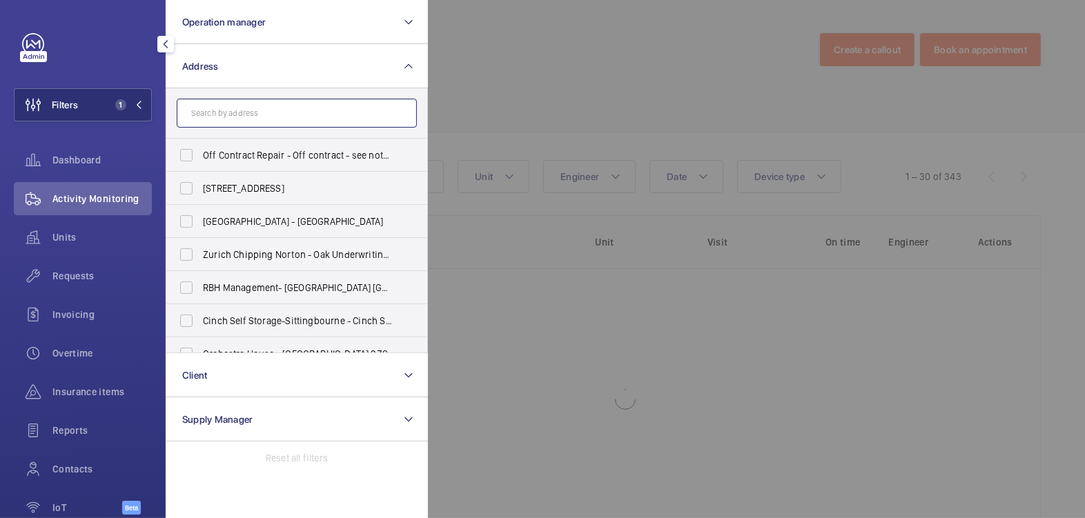
click at [244, 117] on input "text" at bounding box center [297, 113] width 240 height 29
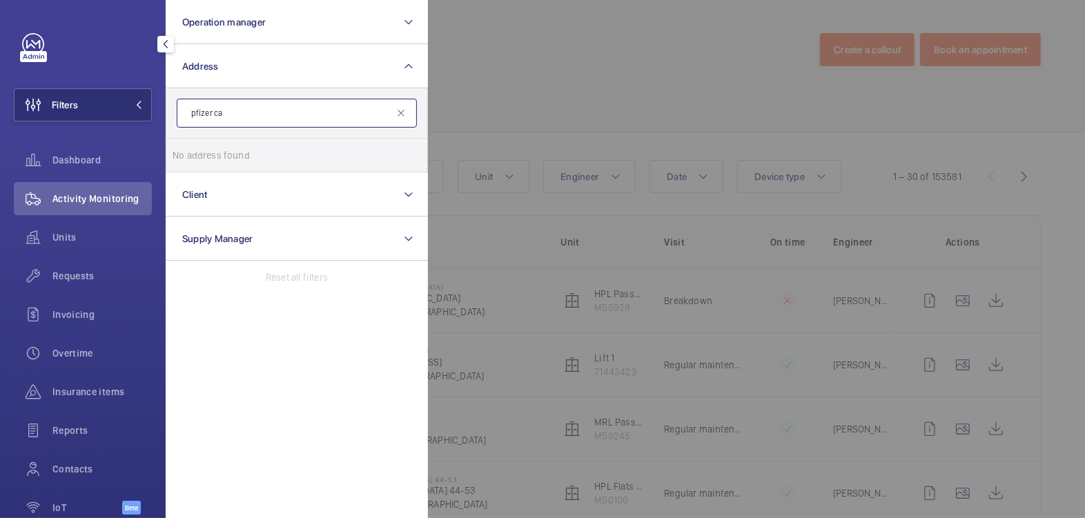
type input "pfizer cam"
drag, startPoint x: 210, startPoint y: 113, endPoint x: 121, endPoint y: 112, distance: 89.0
click at [121, 112] on wm-front-sidebar-menu-filter "Filters Operation manager Address pfizer cam No address found Reset Client Supp…" at bounding box center [83, 104] width 138 height 33
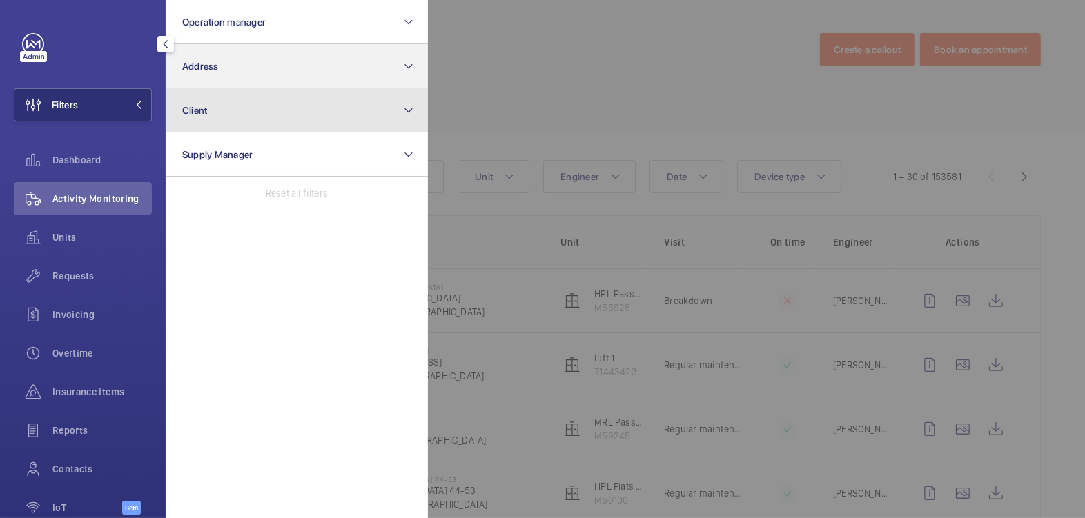
drag, startPoint x: 282, startPoint y: 88, endPoint x: 286, endPoint y: 83, distance: 7.3
click at [282, 88] on button "Client" at bounding box center [297, 110] width 262 height 44
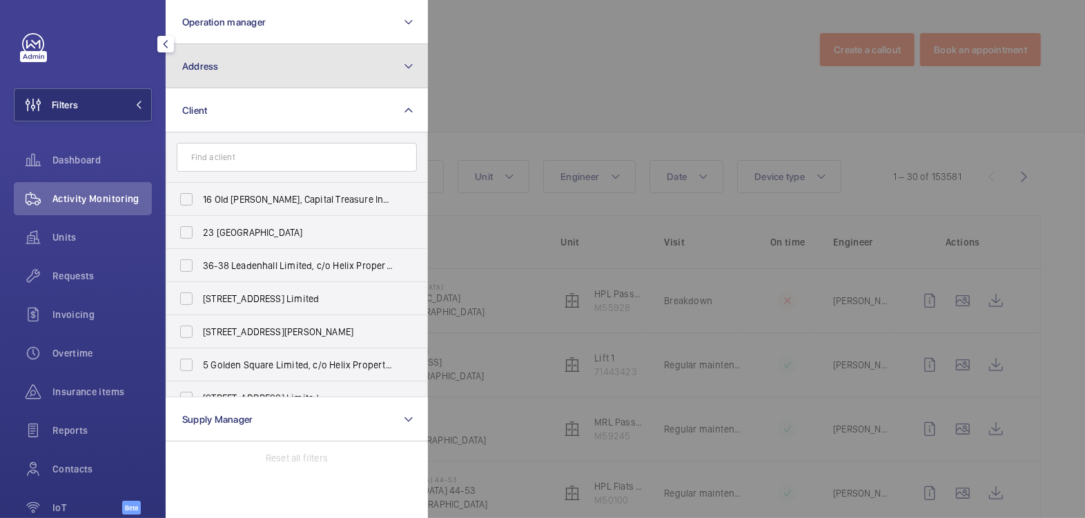
click at [290, 77] on button "Address" at bounding box center [297, 66] width 262 height 44
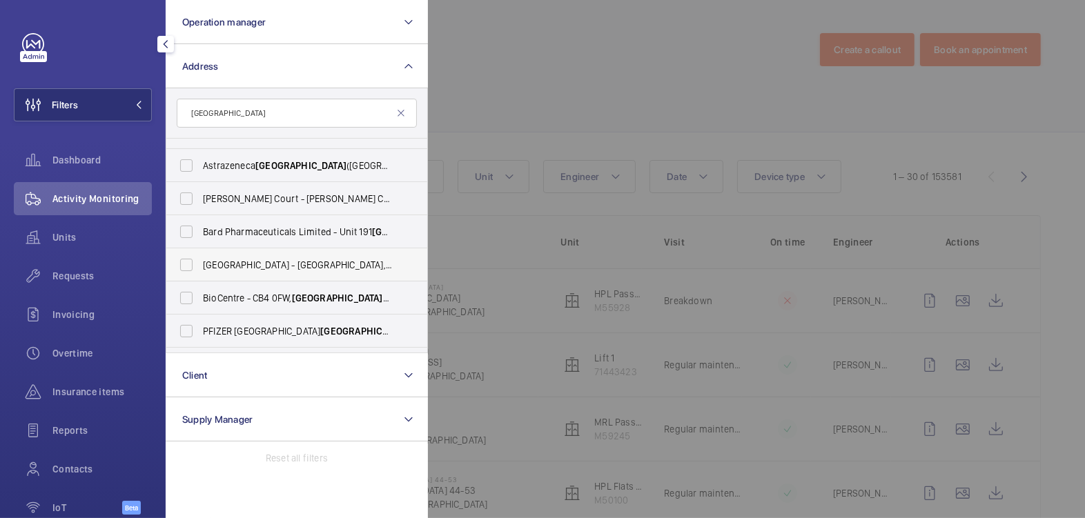
scroll to position [123, 0]
type input "cambridge"
click at [279, 325] on span "PFIZER Granta Park Cambridge - Granta Park,, CAMBRIDGE CB21 6GP" at bounding box center [298, 331] width 190 height 14
click at [200, 325] on input "PFIZER Granta Park Cambridge - Granta Park,, CAMBRIDGE CB21 6GP" at bounding box center [187, 331] width 28 height 28
checkbox input "true"
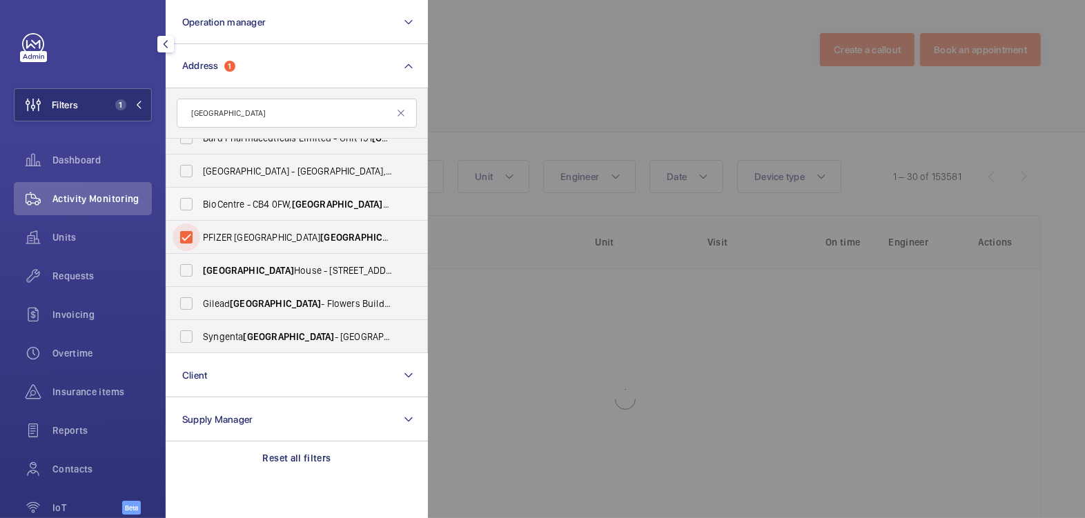
scroll to position [232, 0]
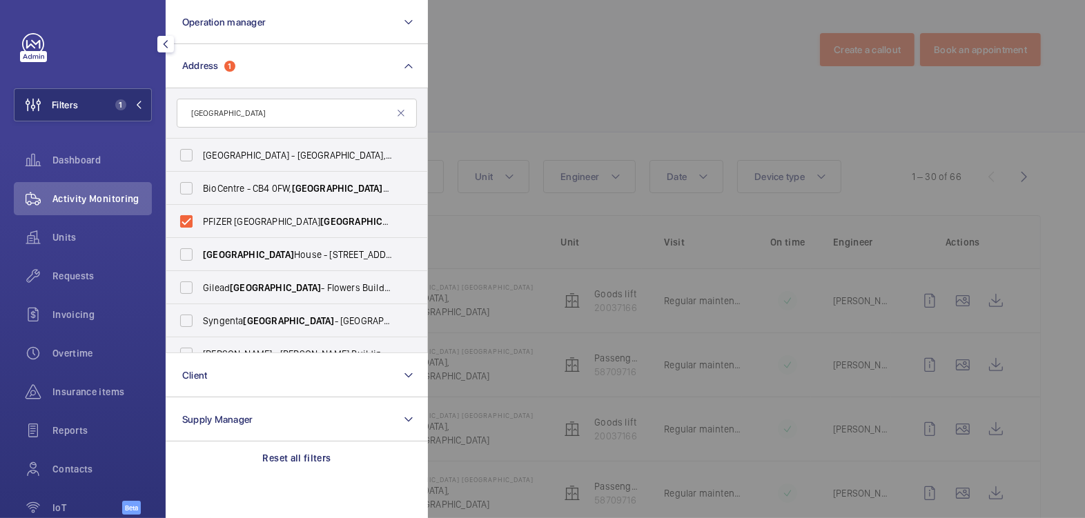
click at [651, 66] on div at bounding box center [970, 259] width 1085 height 518
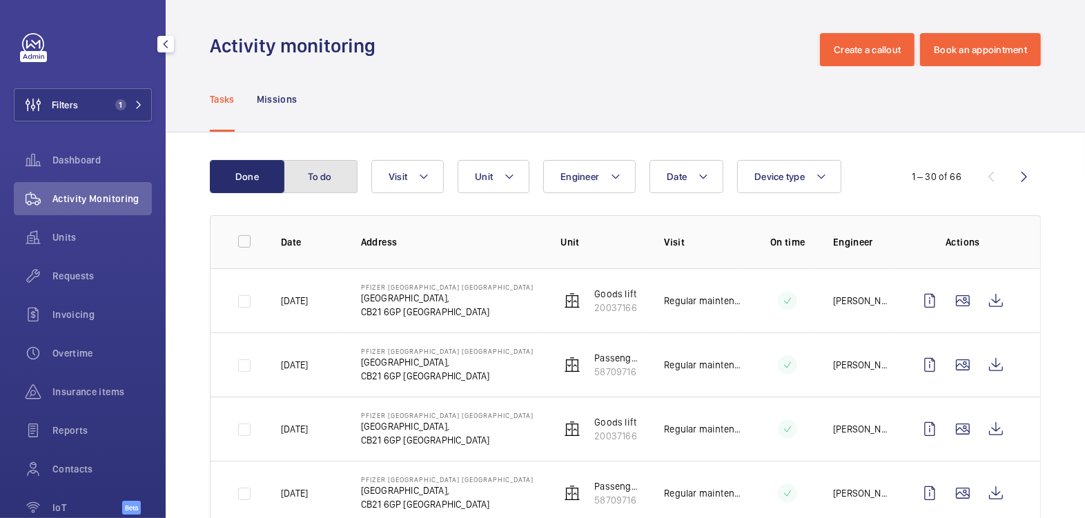
click at [298, 175] on button "To do" at bounding box center [320, 176] width 75 height 33
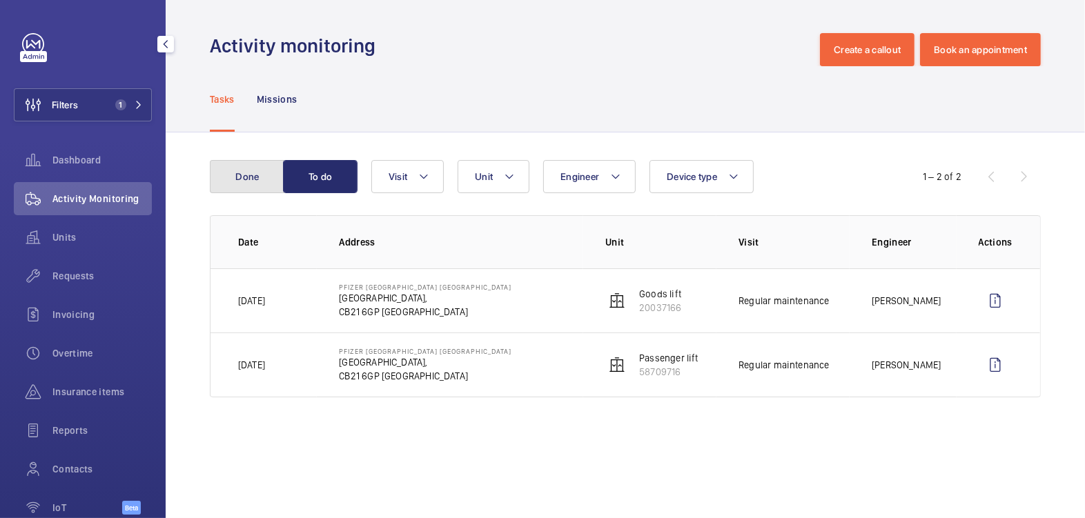
click at [264, 176] on button "Done" at bounding box center [247, 176] width 75 height 33
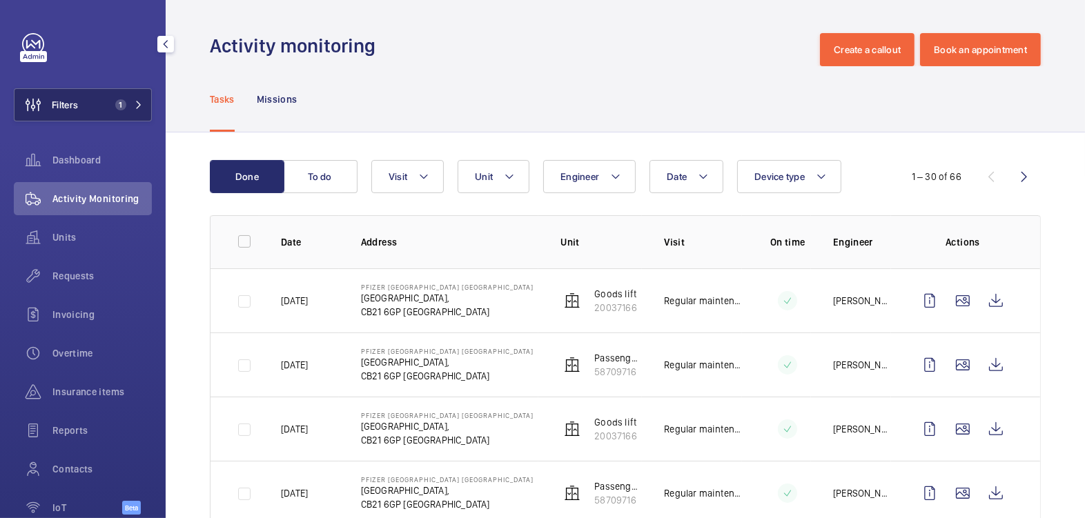
click at [89, 106] on button "Filters 1" at bounding box center [83, 104] width 138 height 33
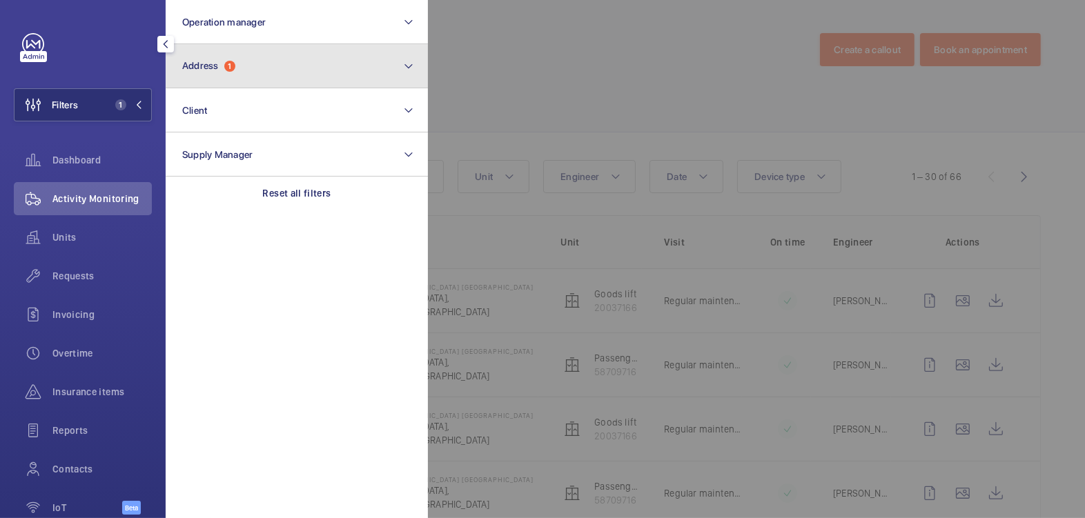
click at [257, 61] on button "Address 1" at bounding box center [297, 66] width 262 height 44
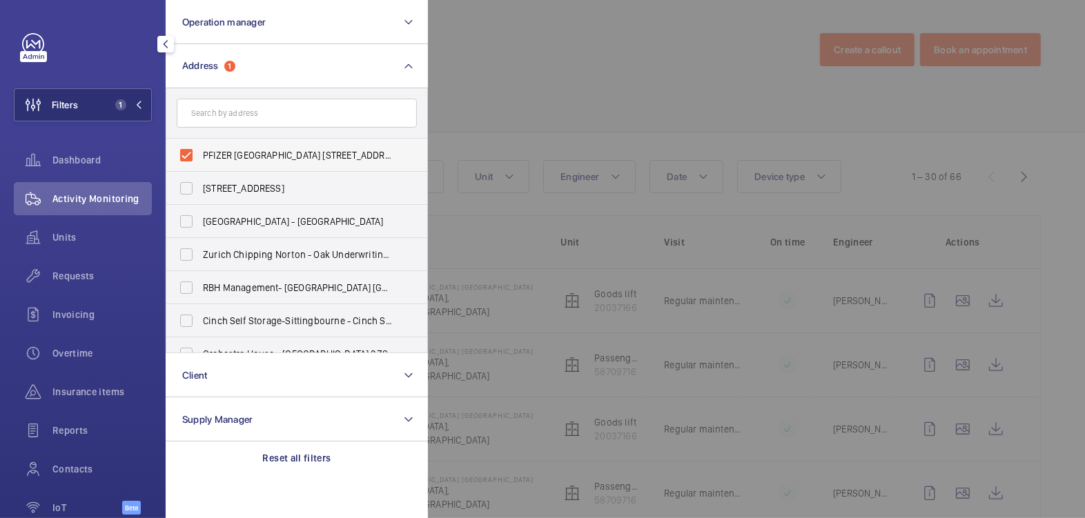
click at [247, 158] on span "PFIZER Granta Park Cambridge - Granta Park,, CAMBRIDGE CB21 6GP" at bounding box center [298, 155] width 190 height 14
click at [200, 158] on input "PFIZER Granta Park Cambridge - Granta Park,, CAMBRIDGE CB21 6GP" at bounding box center [187, 155] width 28 height 28
checkbox input "false"
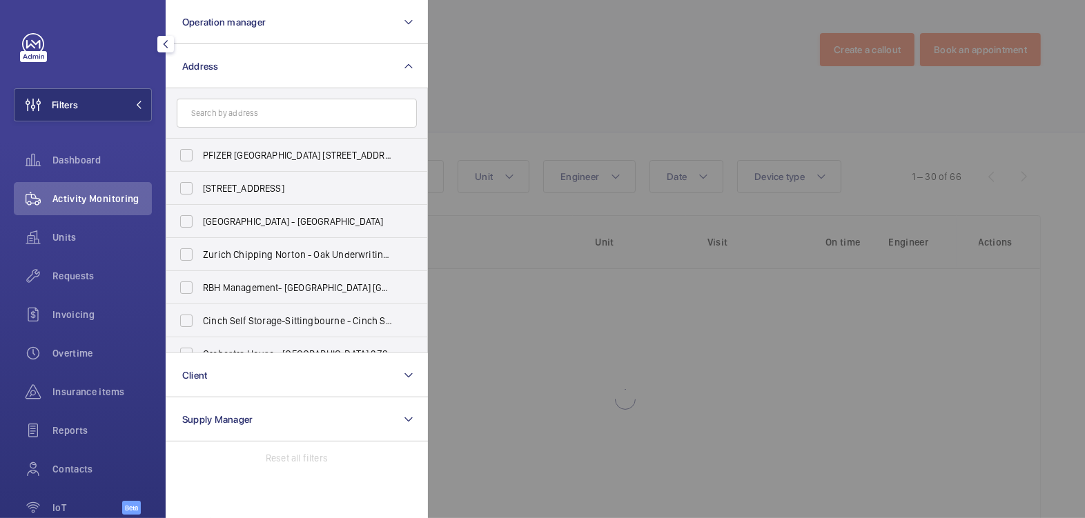
drag, startPoint x: 499, startPoint y: 71, endPoint x: 451, endPoint y: 1, distance: 84.8
click at [499, 71] on div at bounding box center [970, 259] width 1085 height 518
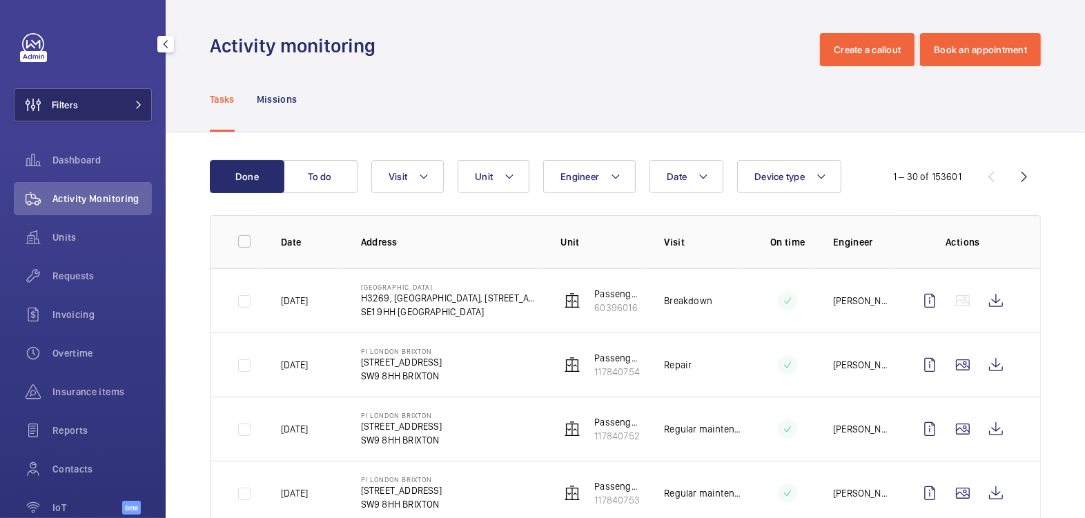
click at [65, 104] on span "Filters" at bounding box center [65, 105] width 26 height 14
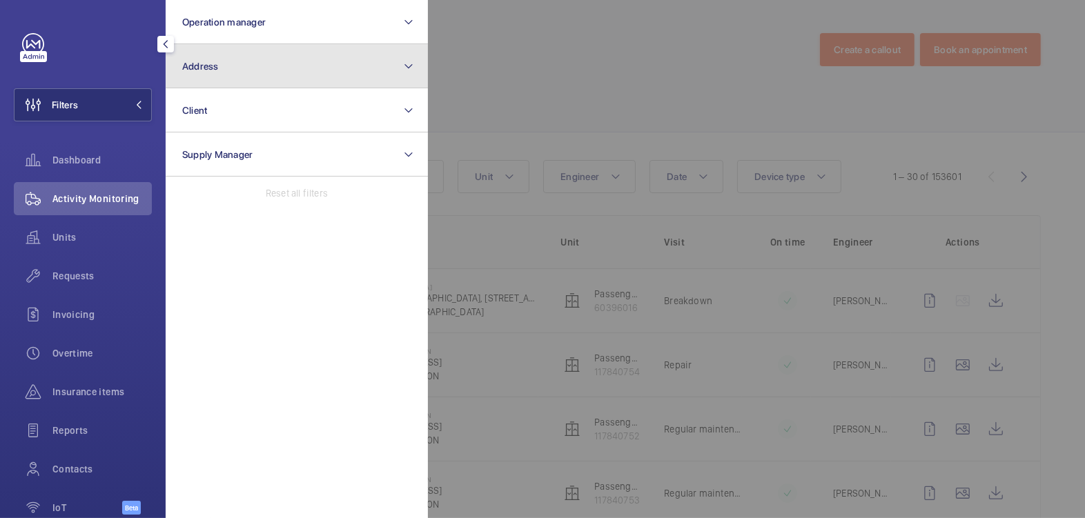
click at [323, 75] on button "Address" at bounding box center [297, 66] width 262 height 44
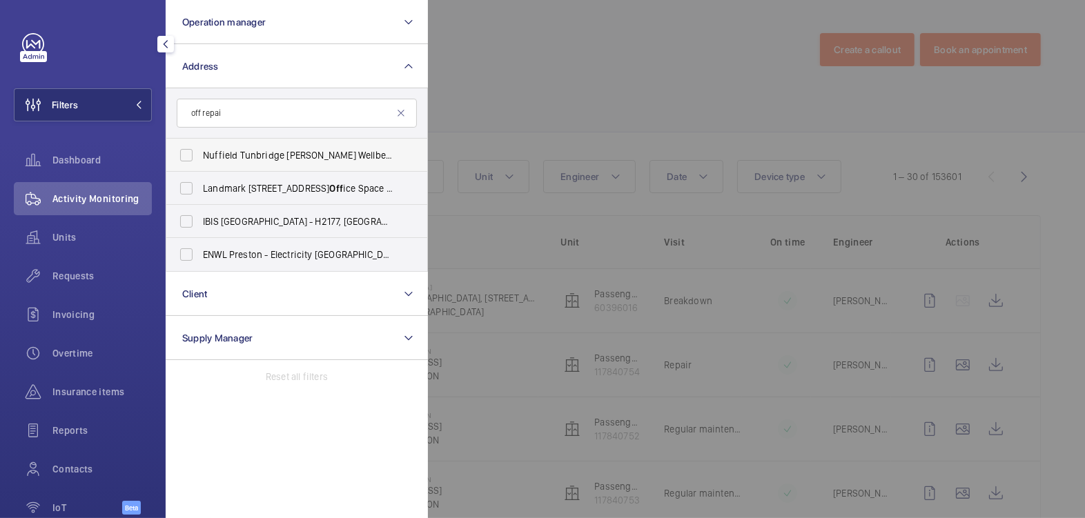
type input "off repair"
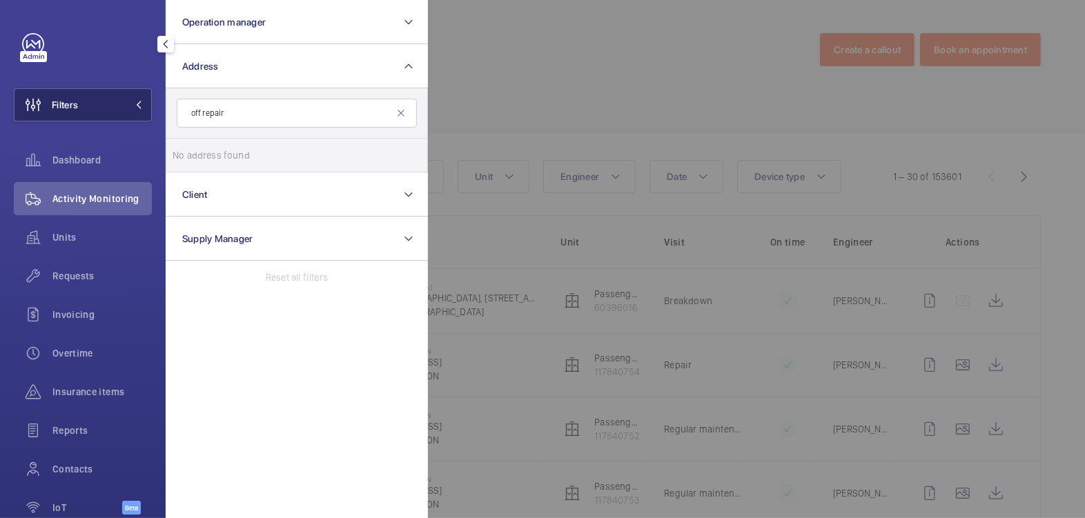
drag, startPoint x: 246, startPoint y: 110, endPoint x: 115, endPoint y: 108, distance: 131.1
click at [115, 108] on wm-front-sidebar-menu-filter "Filters Operation manager Address off repair No address found Reset Client Supp…" at bounding box center [83, 104] width 138 height 33
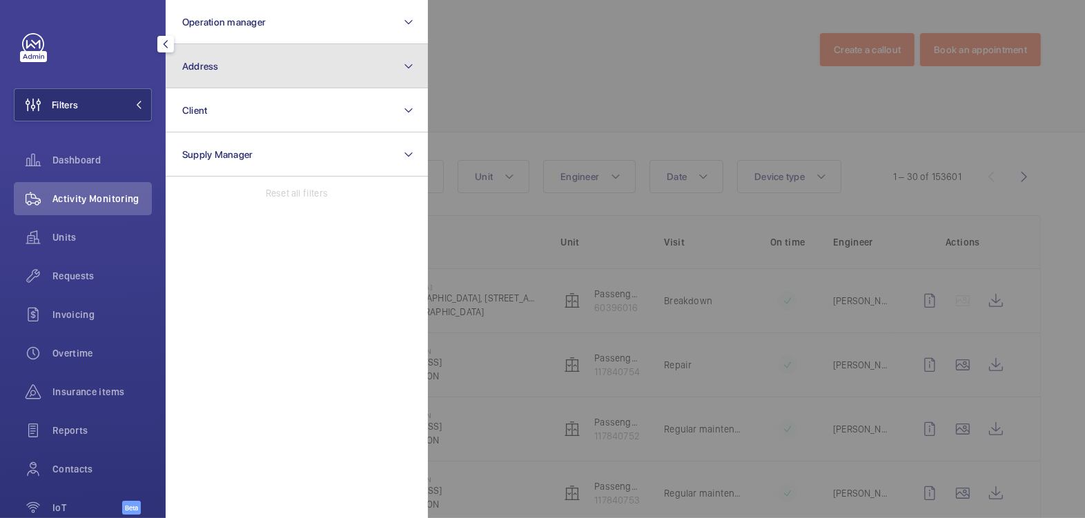
click at [233, 75] on button "Address" at bounding box center [297, 66] width 262 height 44
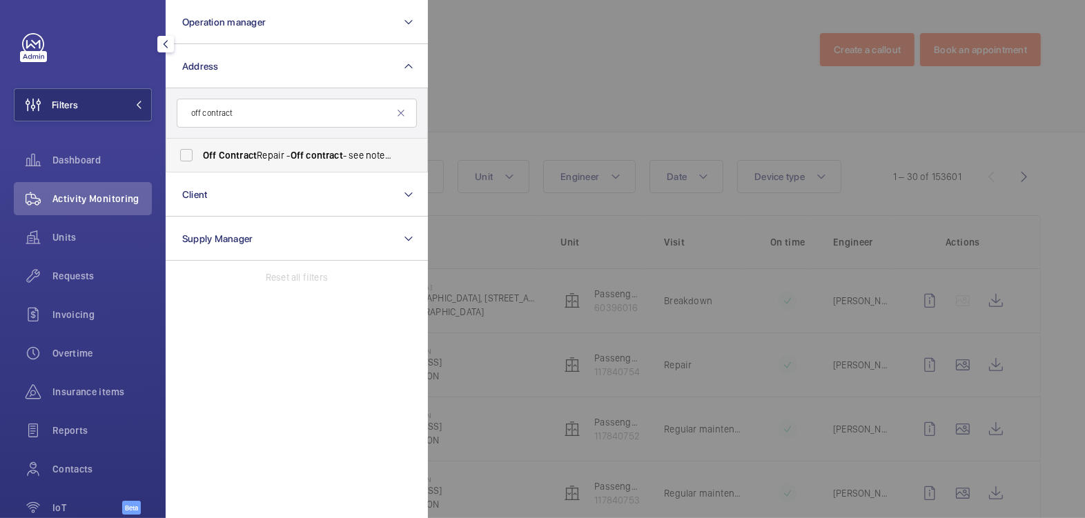
type input "off contract"
click at [251, 153] on span "Contract" at bounding box center [238, 155] width 38 height 11
click at [200, 153] on input "Off Contract Repair - Off contract - see notes in description, [GEOGRAPHIC_DATA…" at bounding box center [187, 155] width 28 height 28
checkbox input "true"
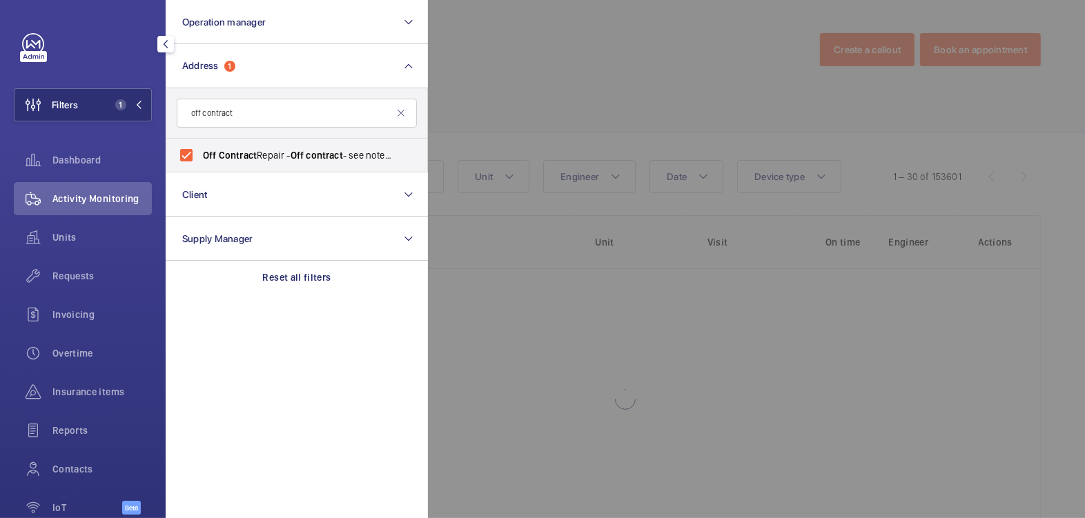
click at [568, 120] on div at bounding box center [970, 259] width 1085 height 518
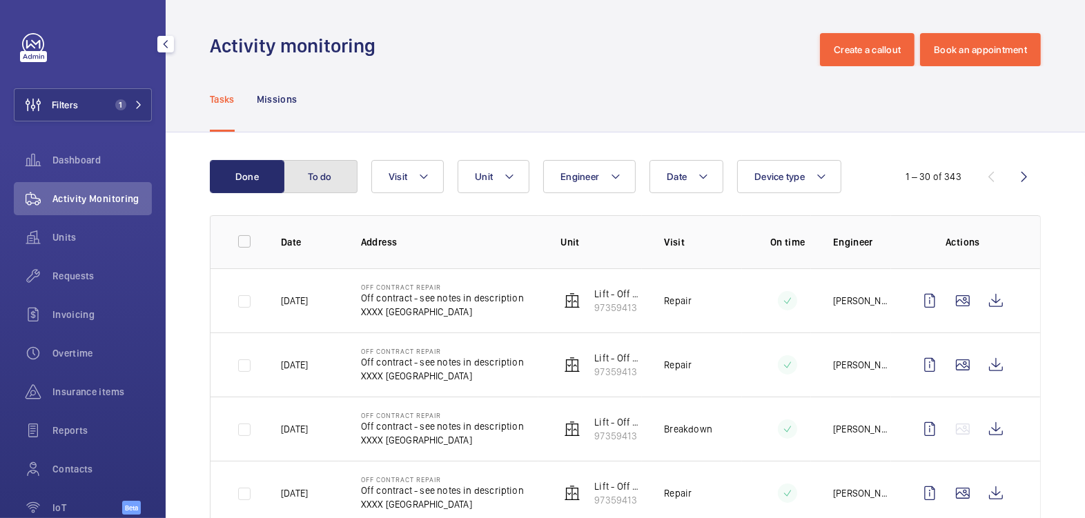
click at [310, 175] on button "To do" at bounding box center [320, 176] width 75 height 33
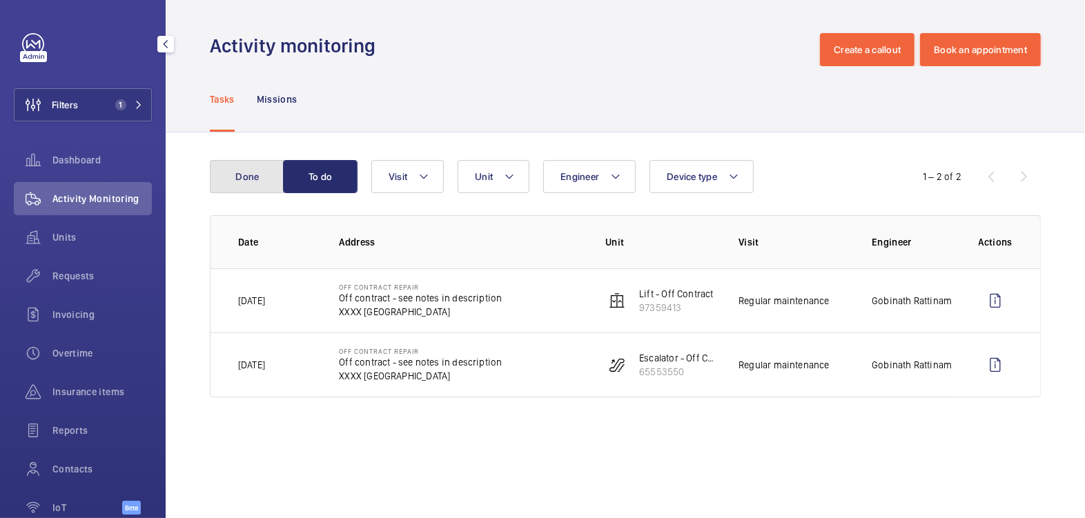
click at [250, 186] on button "Done" at bounding box center [247, 176] width 75 height 33
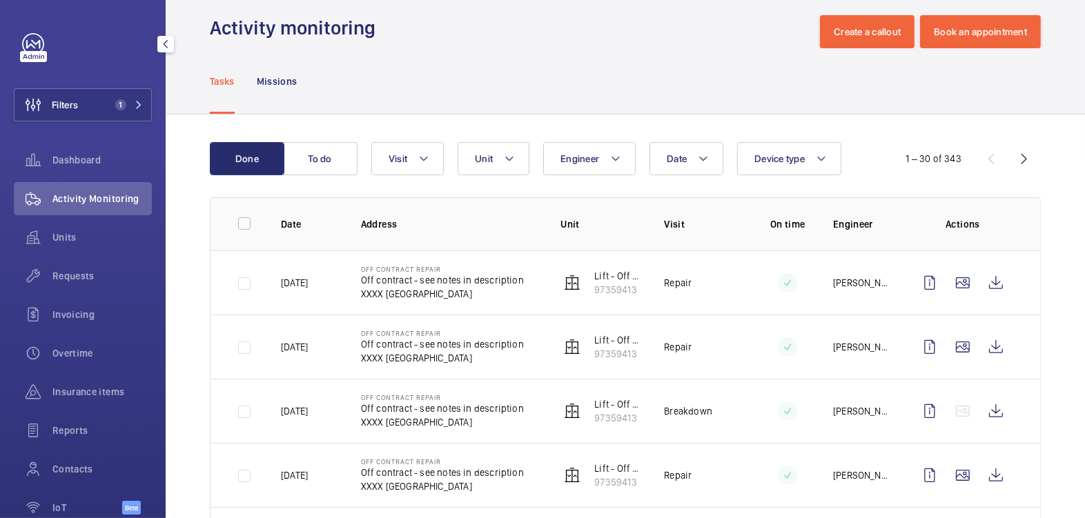
scroll to position [19, 0]
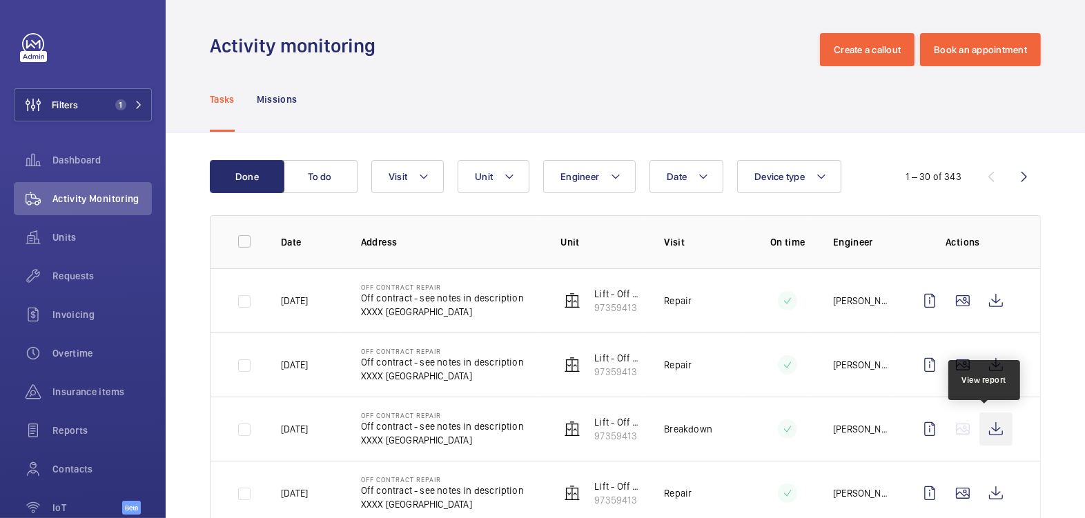
click at [979, 424] on wm-front-icon-button at bounding box center [995, 429] width 33 height 33
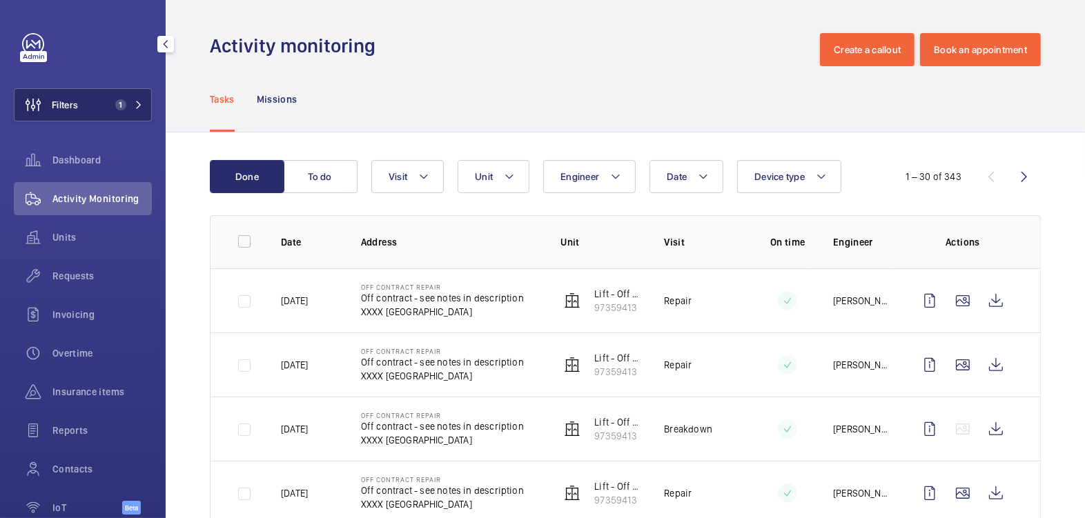
click at [97, 106] on button "Filters 1" at bounding box center [83, 104] width 138 height 33
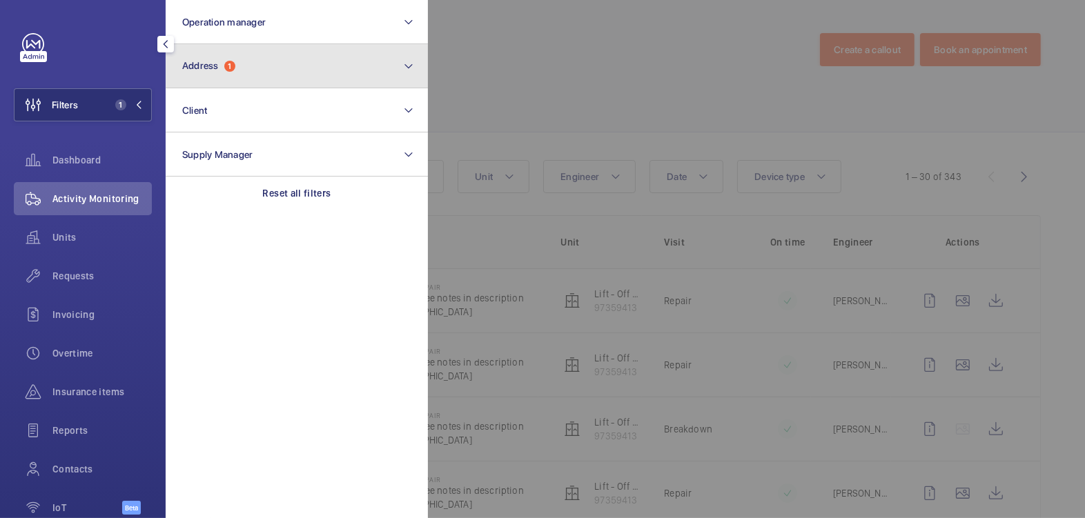
drag, startPoint x: 248, startPoint y: 64, endPoint x: 247, endPoint y: 80, distance: 15.9
click at [249, 63] on button "Address 1" at bounding box center [297, 66] width 262 height 44
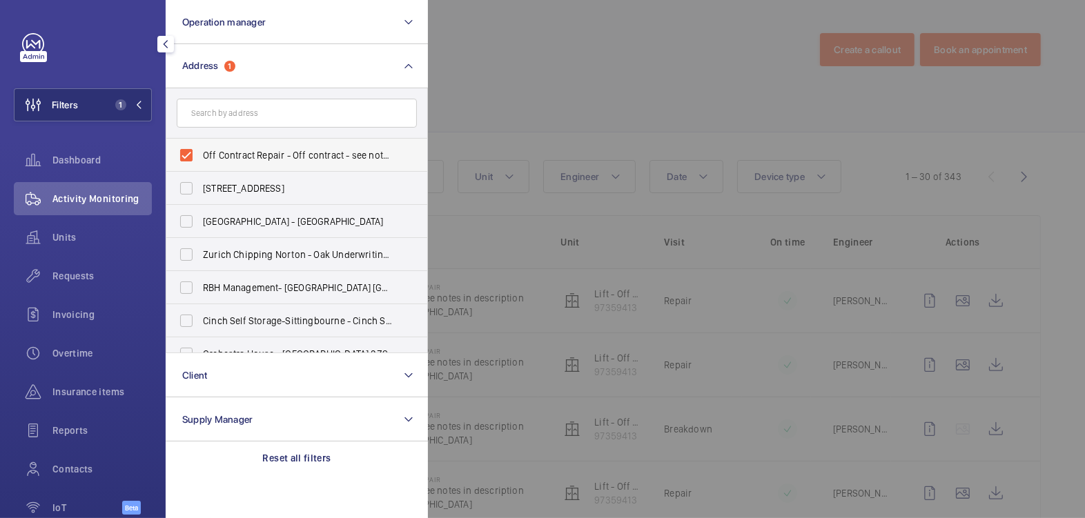
click at [228, 151] on span "Off Contract Repair - Off contract - see notes in description, LONDON XXXX" at bounding box center [298, 155] width 190 height 14
click at [200, 151] on input "Off Contract Repair - Off contract - see notes in description, LONDON XXXX" at bounding box center [187, 155] width 28 height 28
checkbox input "false"
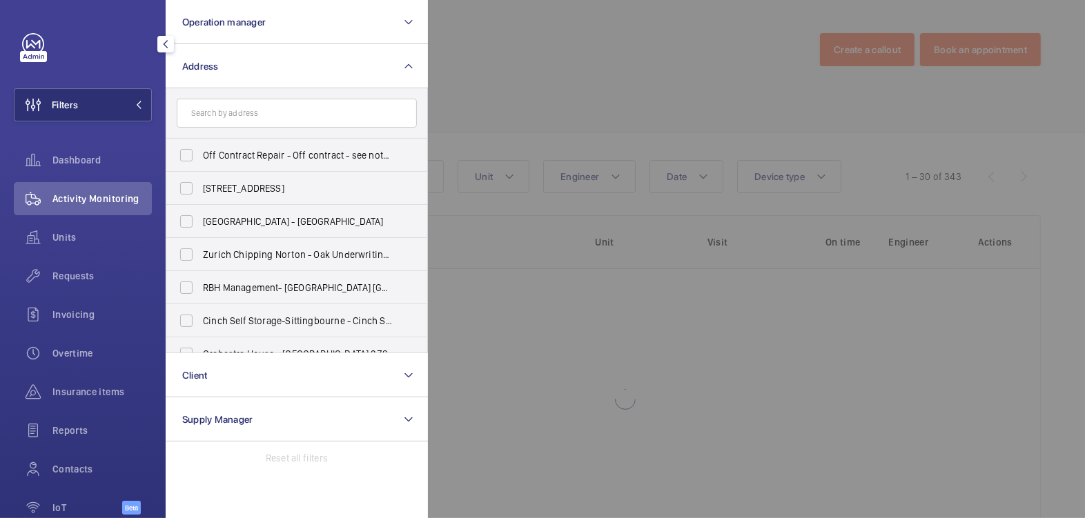
click at [594, 40] on div at bounding box center [970, 259] width 1085 height 518
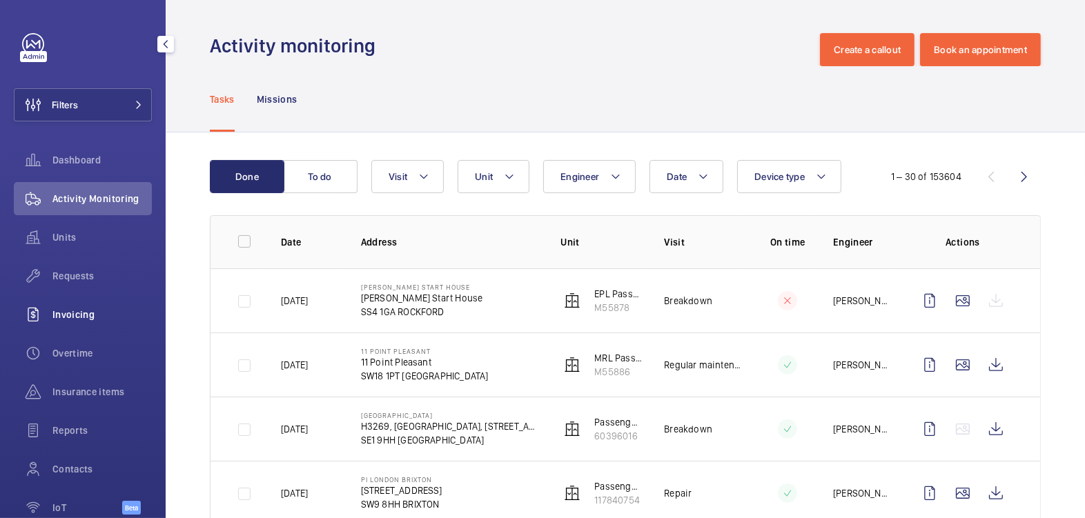
click at [81, 315] on span "Invoicing" at bounding box center [101, 315] width 99 height 14
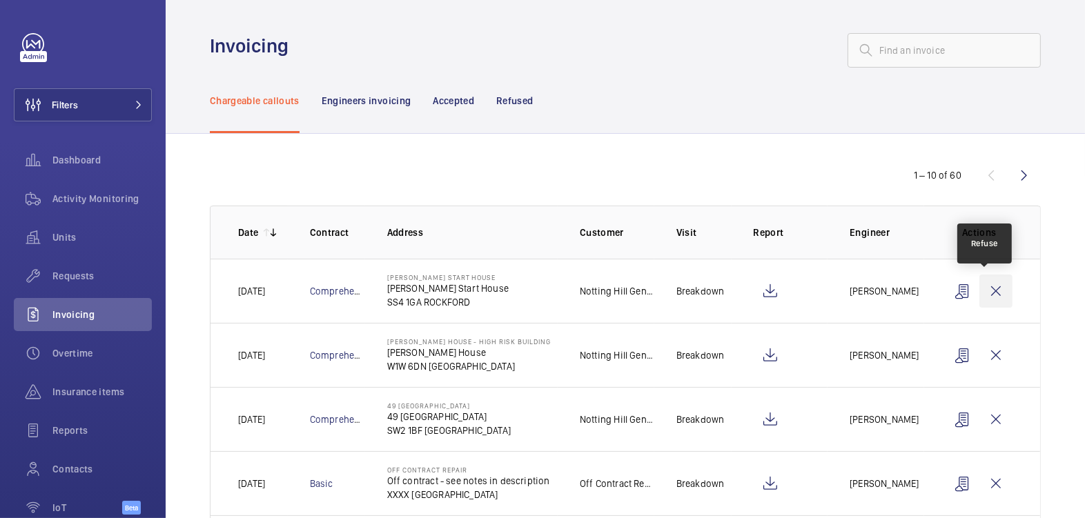
click at [990, 286] on wm-front-icon-button at bounding box center [995, 291] width 33 height 33
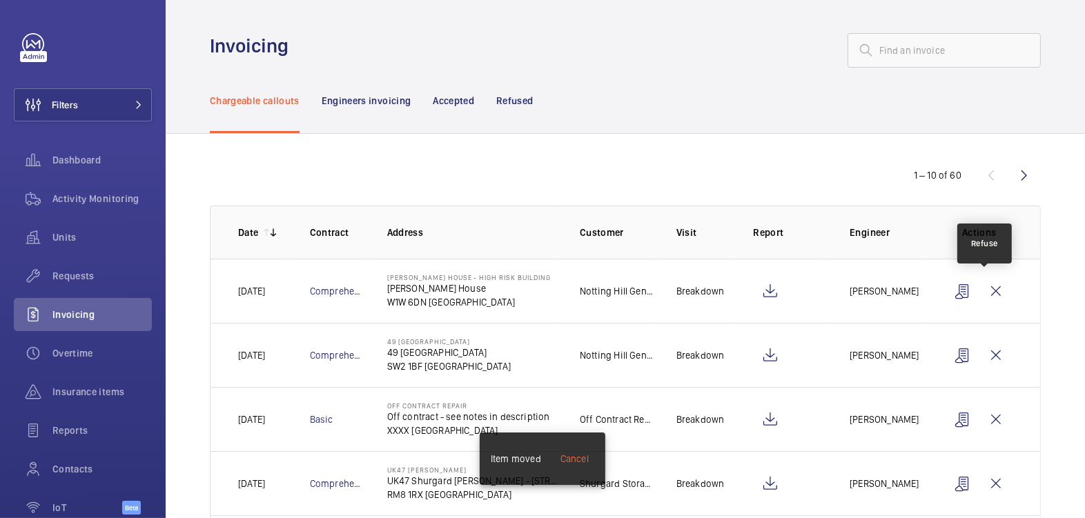
click at [990, 286] on wm-front-icon-button at bounding box center [995, 291] width 33 height 33
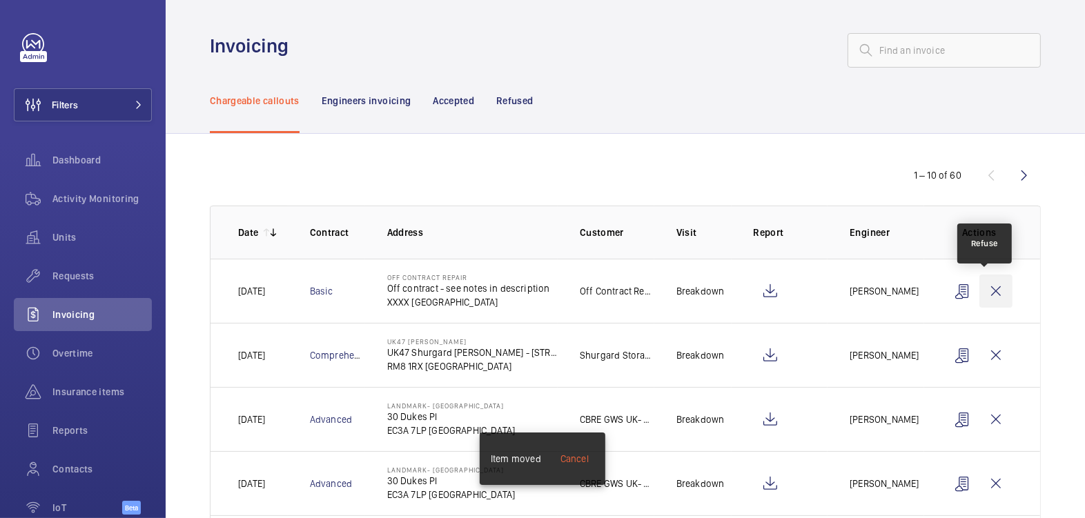
click at [988, 286] on wm-front-icon-button at bounding box center [995, 291] width 33 height 33
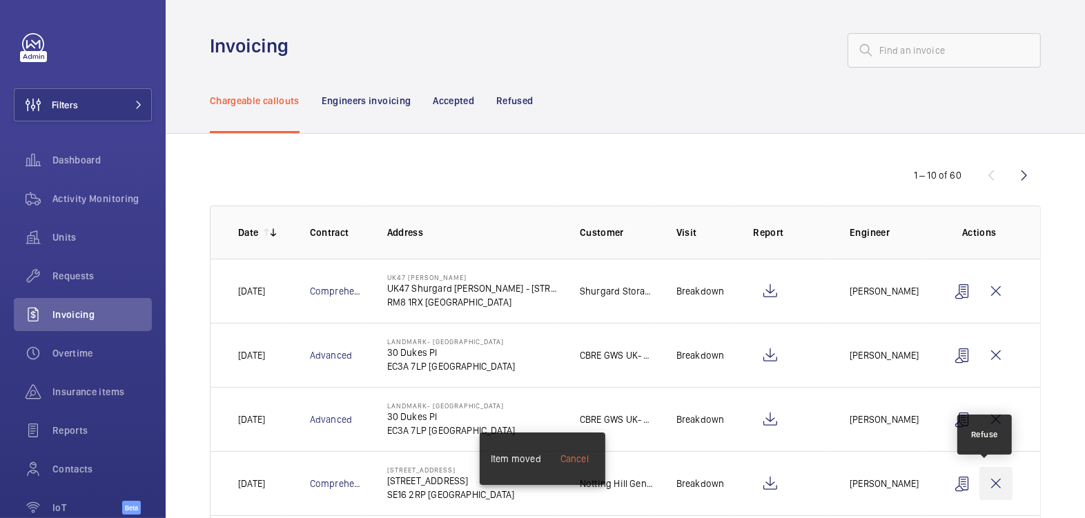
click at [979, 481] on wm-front-icon-button at bounding box center [995, 483] width 33 height 33
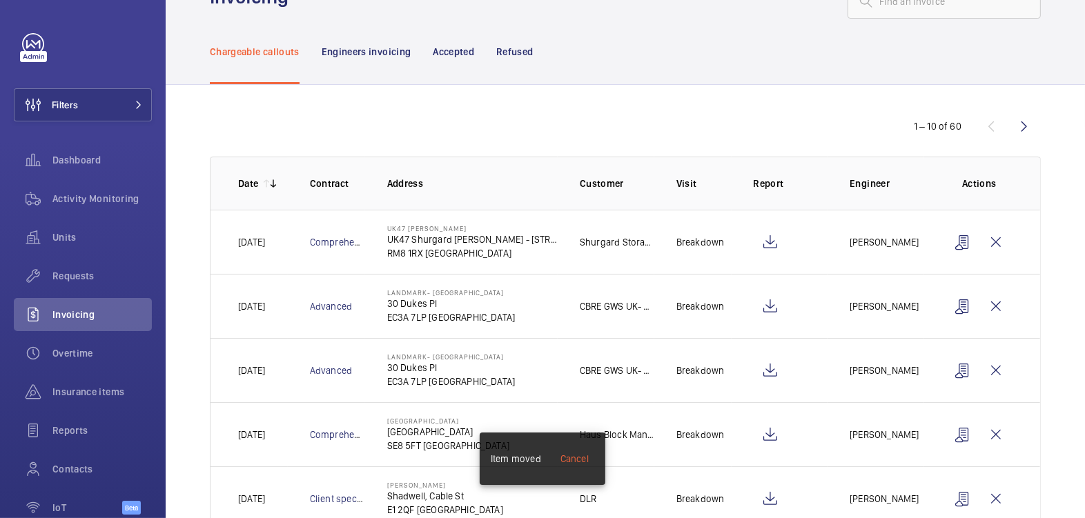
scroll to position [92, 0]
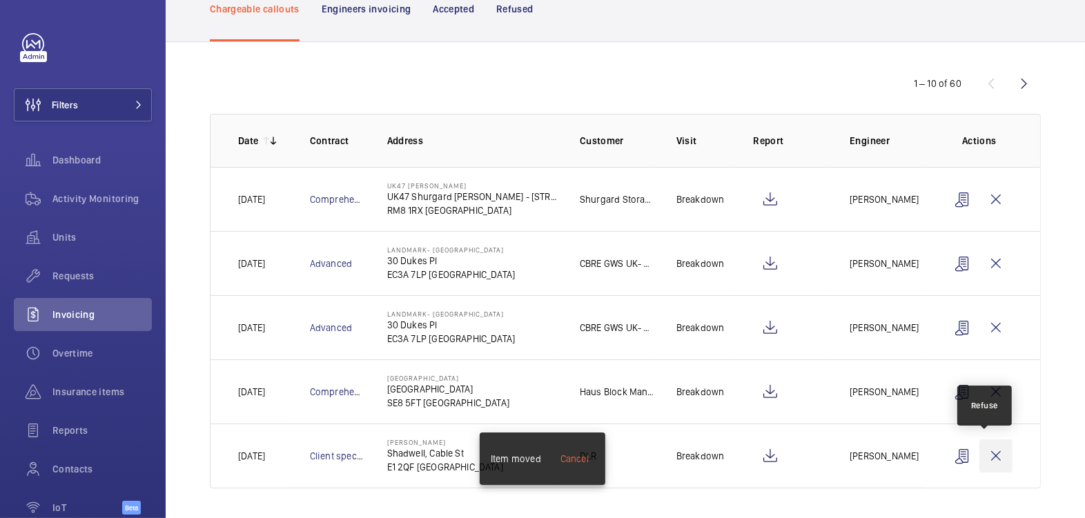
click at [993, 460] on wm-front-icon-button at bounding box center [995, 456] width 33 height 33
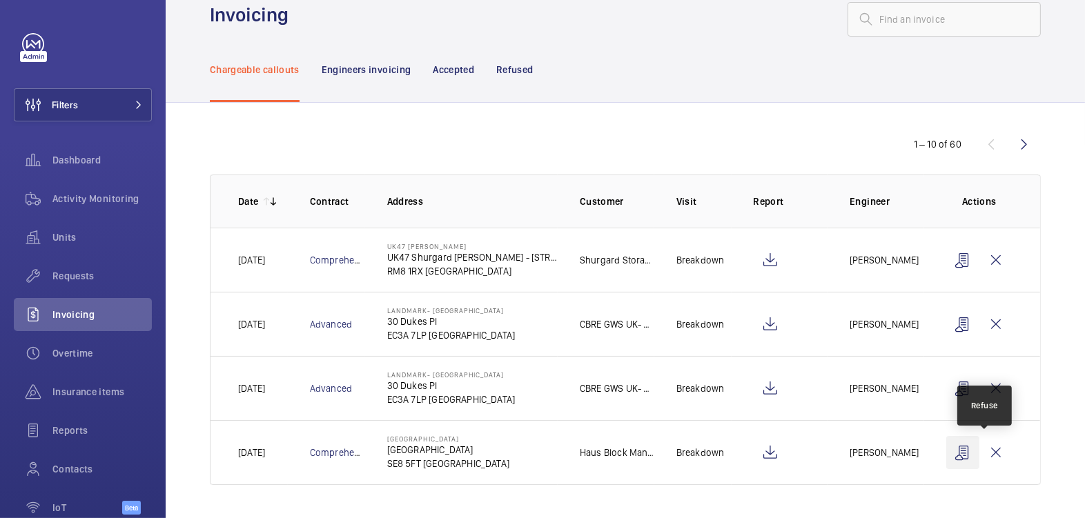
scroll to position [28, 0]
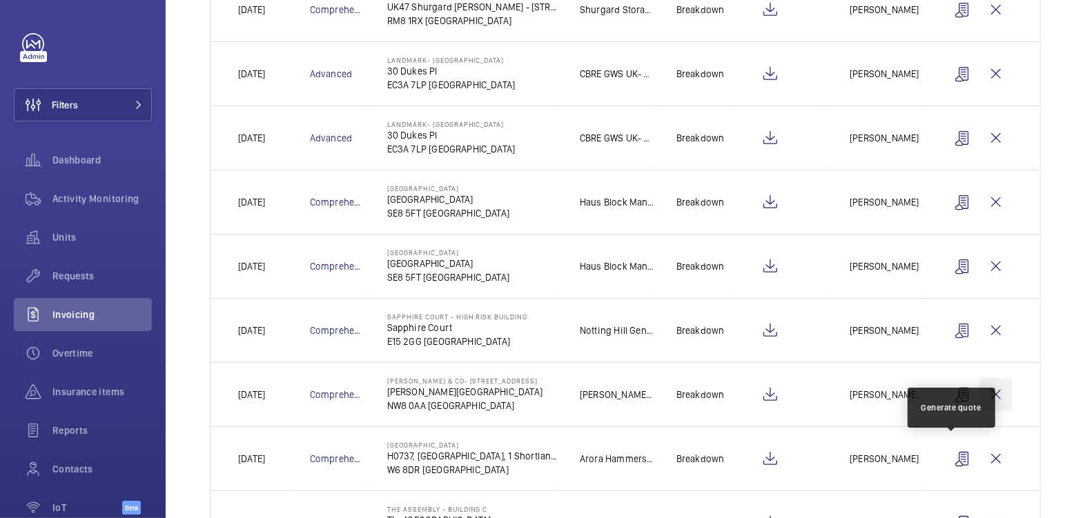
scroll to position [282, 0]
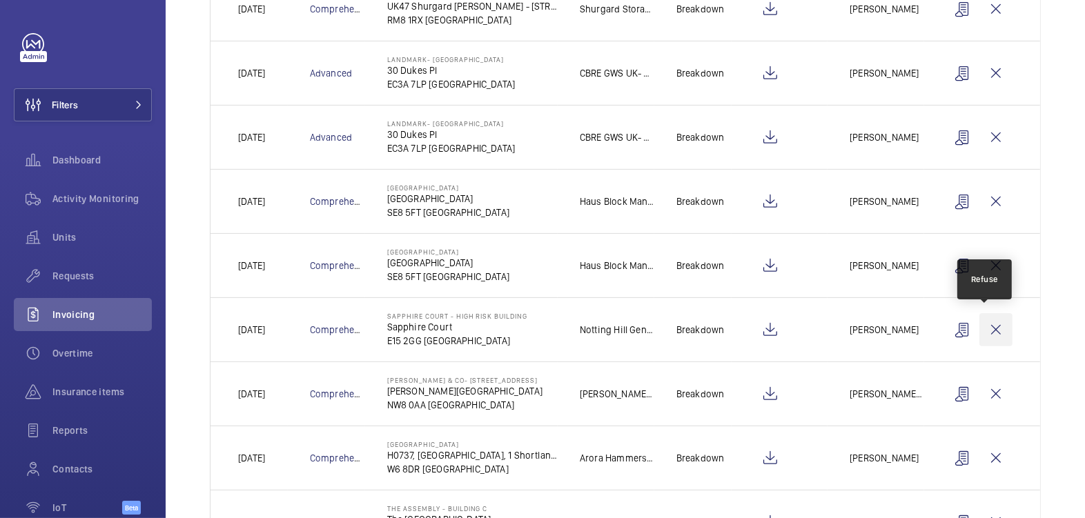
click at [992, 331] on wm-front-icon-button at bounding box center [995, 329] width 33 height 33
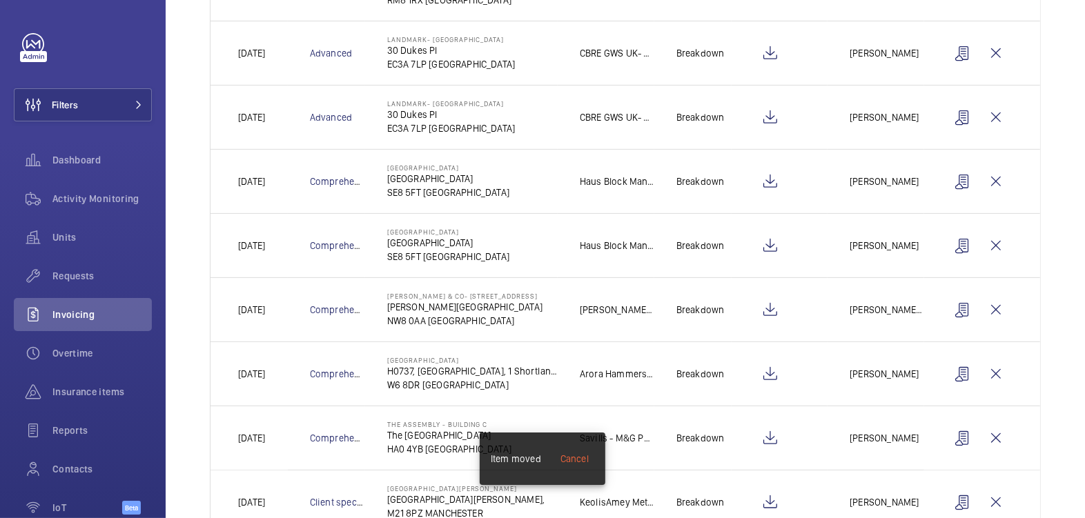
scroll to position [346, 0]
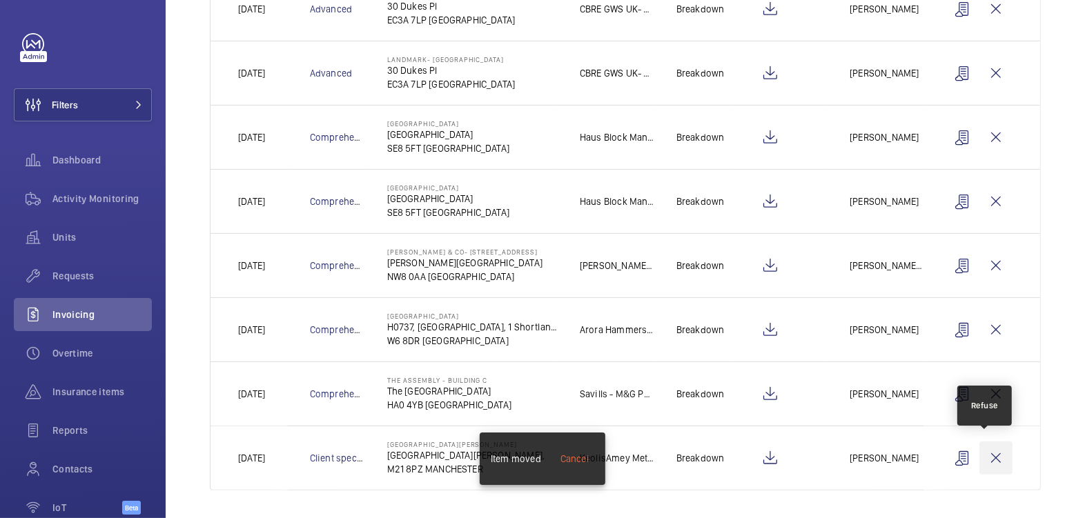
click at [979, 455] on wm-front-icon-button at bounding box center [995, 458] width 33 height 33
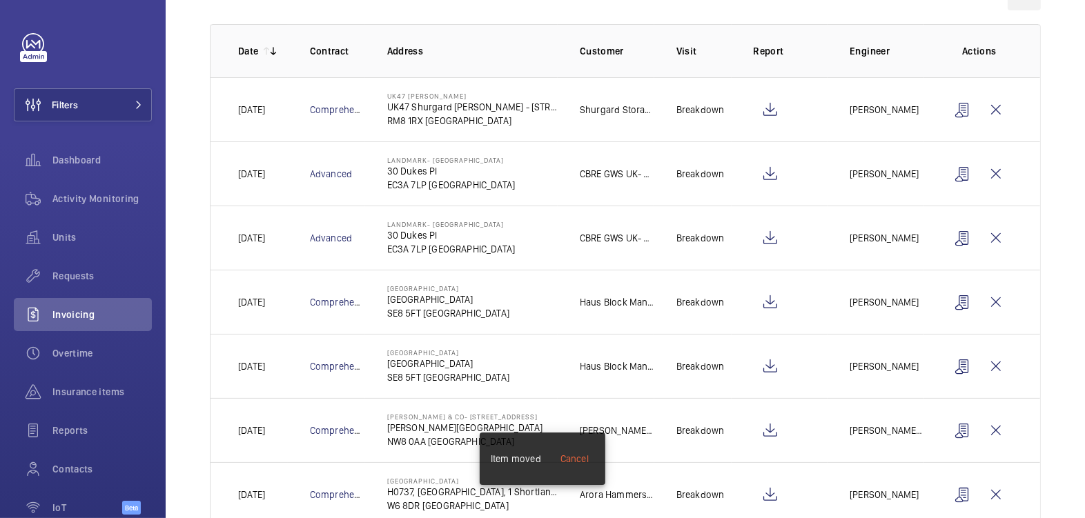
scroll to position [0, 0]
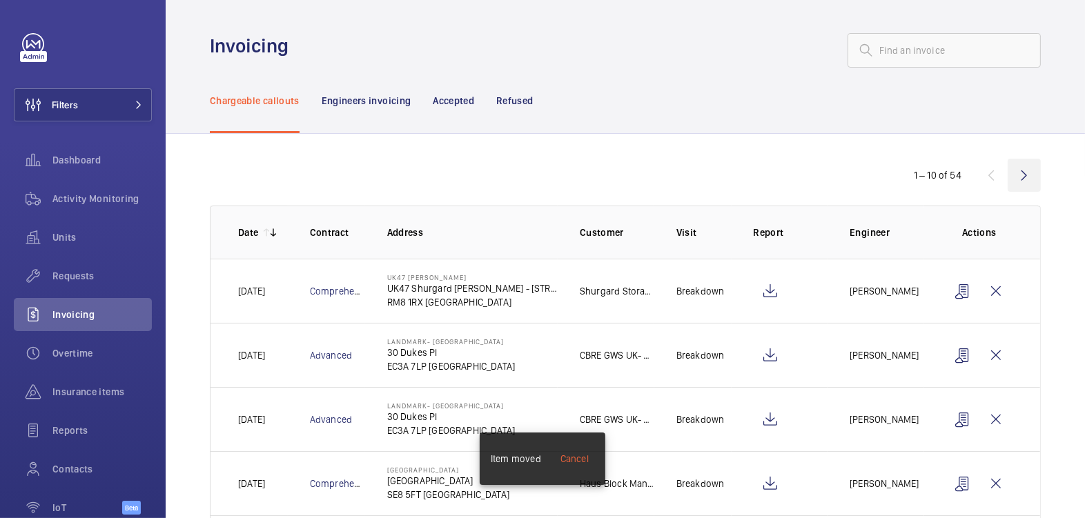
click at [1011, 183] on wm-front-icon-button at bounding box center [1023, 175] width 33 height 33
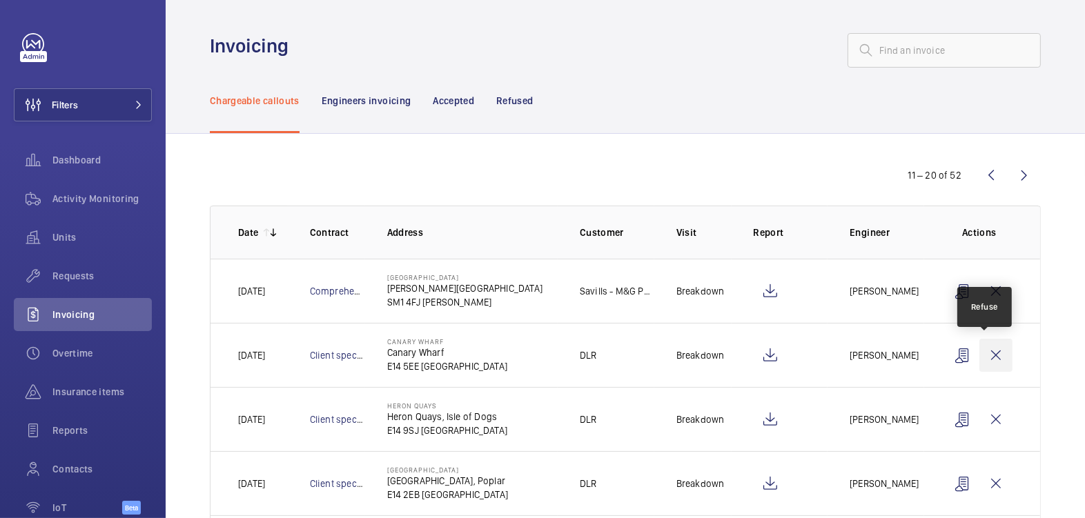
click at [992, 357] on wm-front-icon-button at bounding box center [995, 355] width 33 height 33
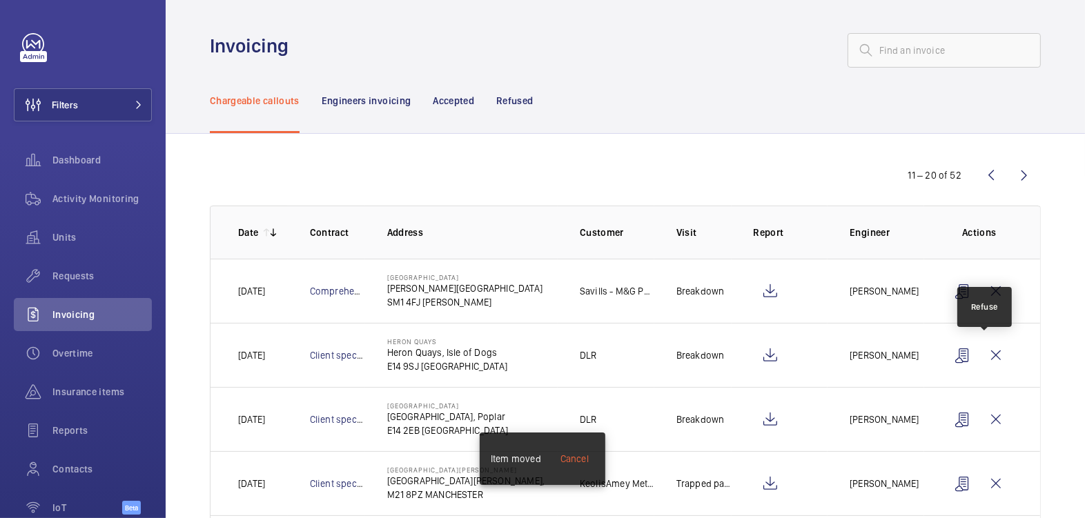
click at [992, 357] on wm-front-icon-button at bounding box center [995, 355] width 33 height 33
click at [990, 357] on wm-front-icon-button at bounding box center [995, 355] width 33 height 33
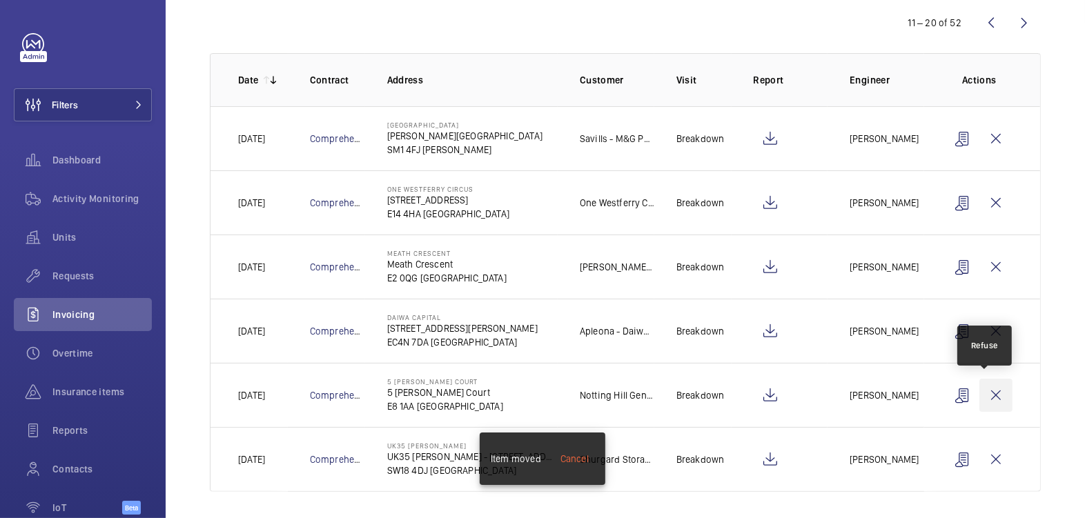
scroll to position [155, 0]
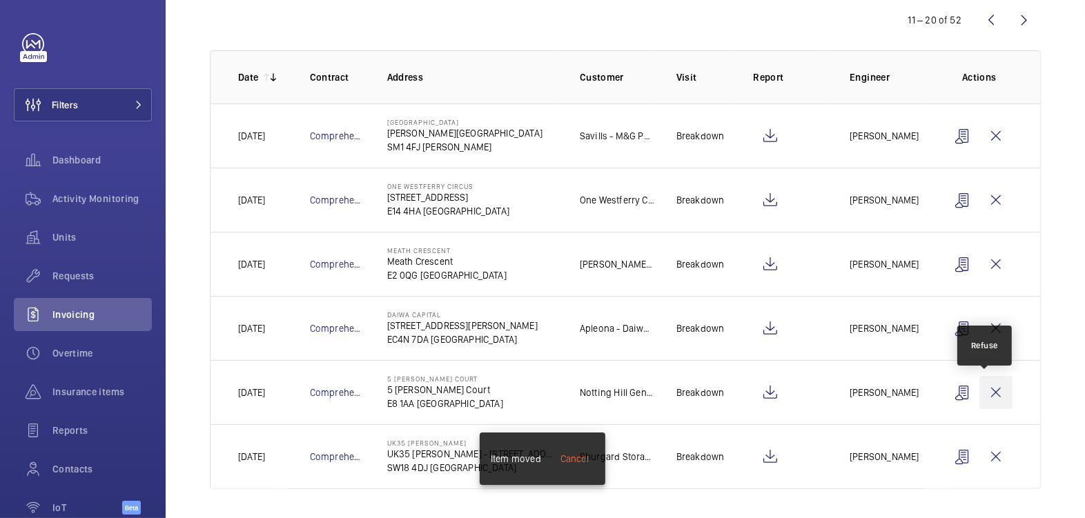
click at [984, 392] on wm-front-icon-button at bounding box center [995, 392] width 33 height 33
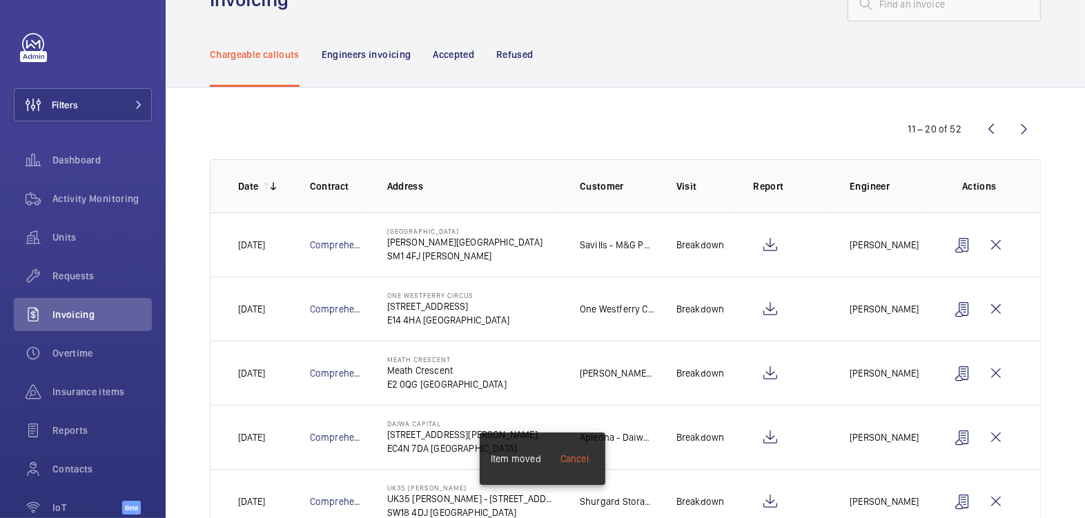
scroll to position [0, 0]
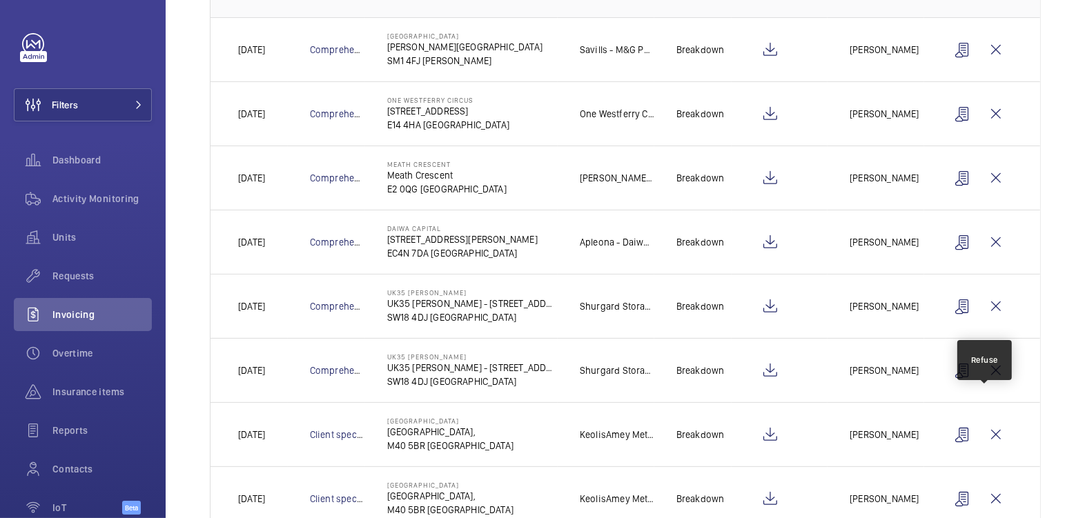
scroll to position [243, 0]
click at [989, 427] on wm-front-icon-button at bounding box center [995, 433] width 33 height 33
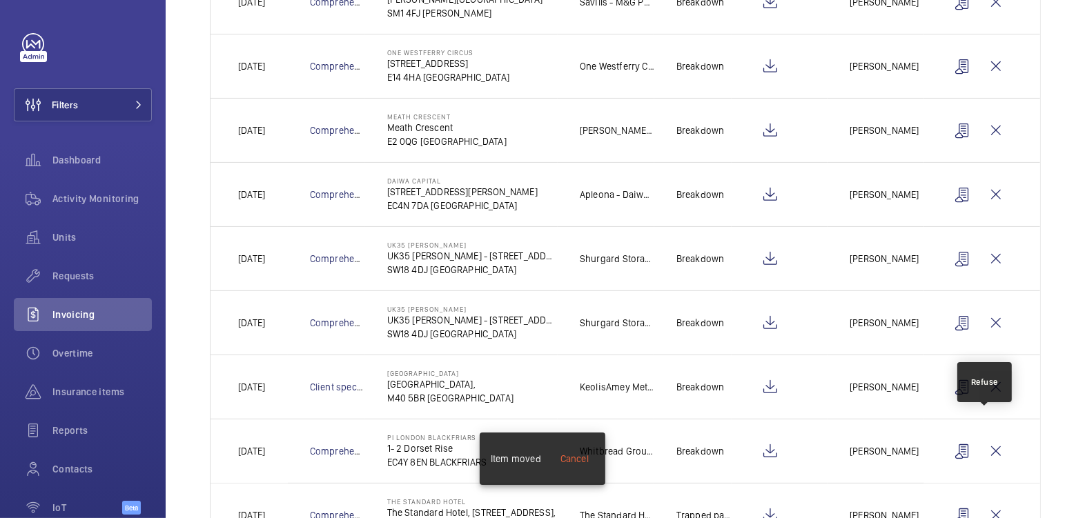
scroll to position [346, 0]
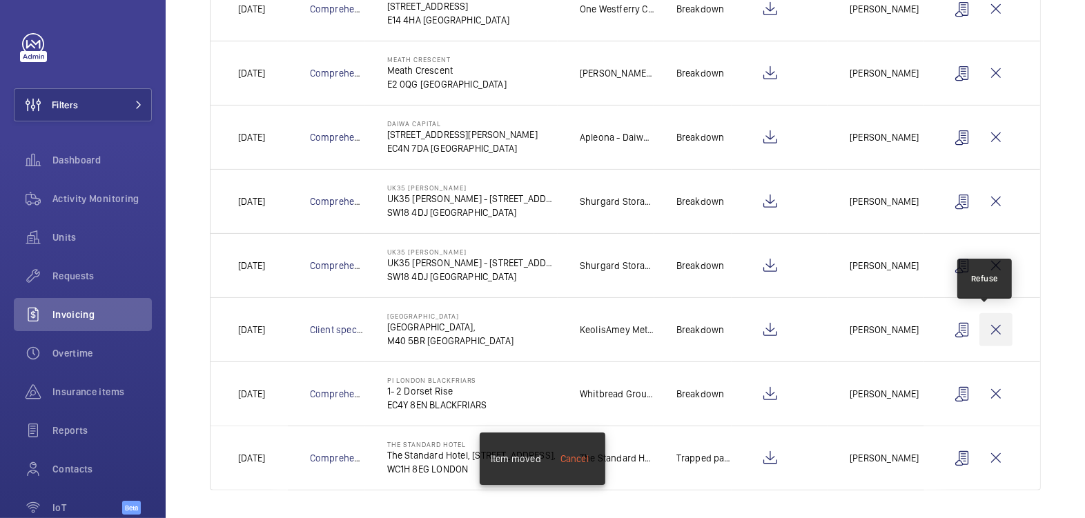
click at [986, 329] on wm-front-icon-button at bounding box center [995, 329] width 33 height 33
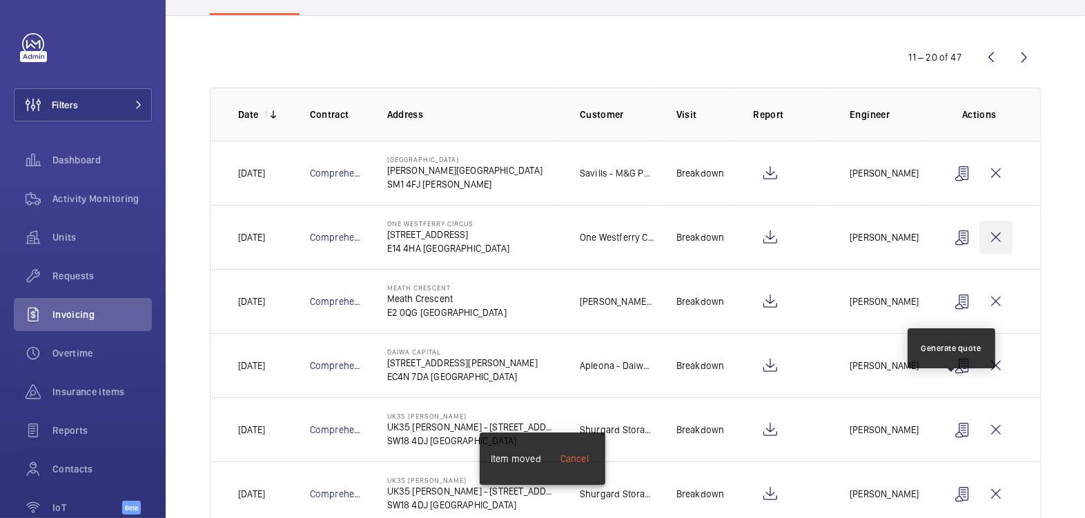
scroll to position [0, 0]
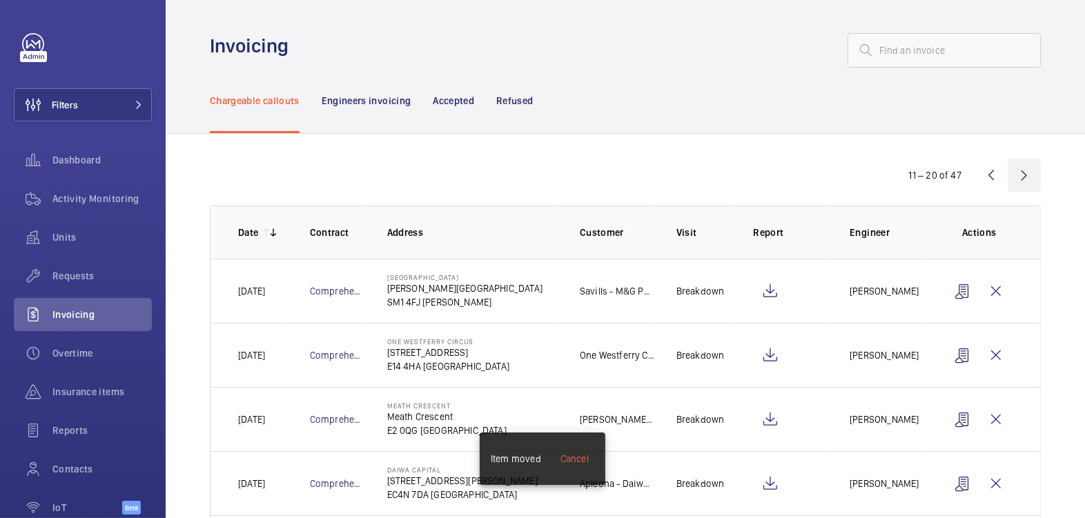
click at [1013, 166] on wm-front-icon-button at bounding box center [1023, 175] width 33 height 33
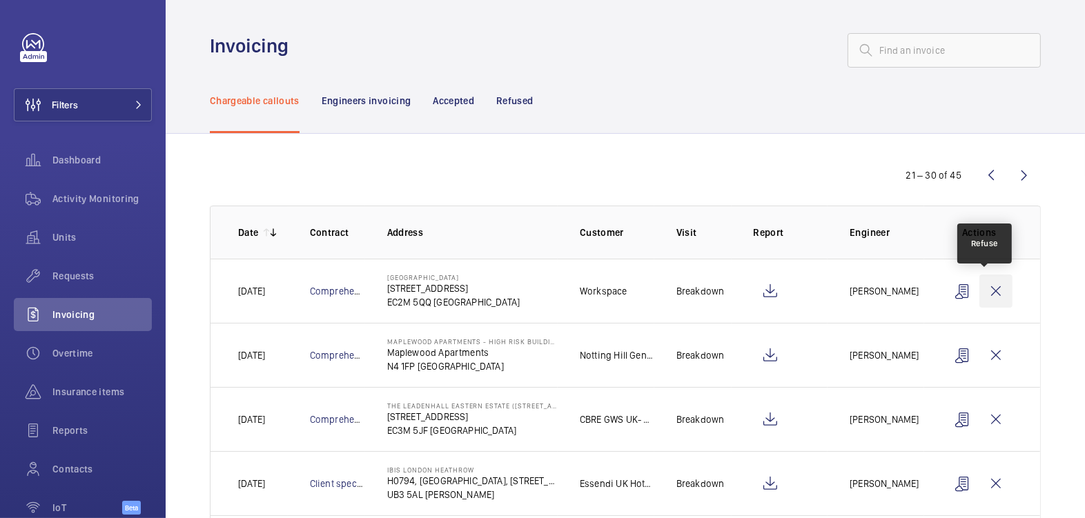
click at [985, 293] on wm-front-icon-button at bounding box center [995, 291] width 33 height 33
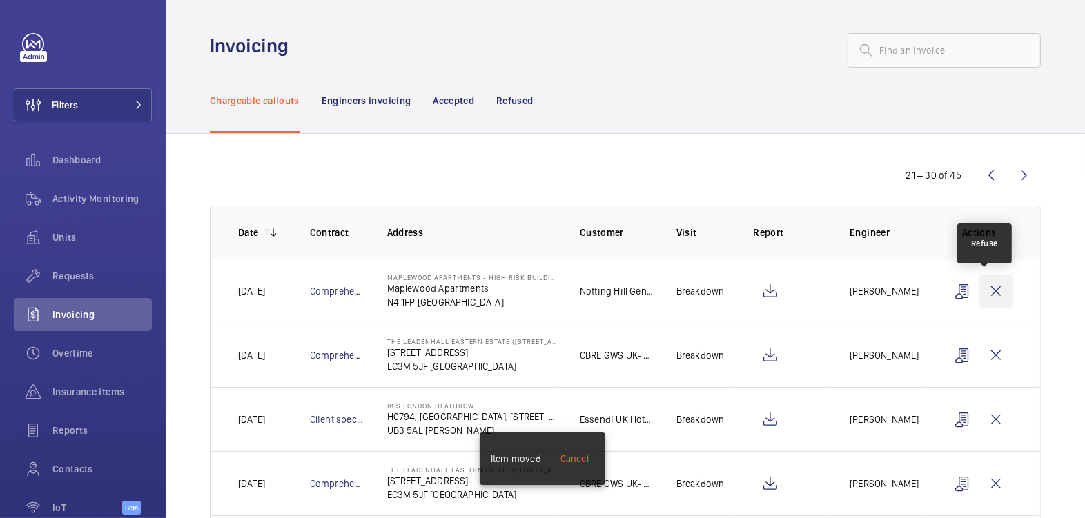
click at [986, 293] on wm-front-icon-button at bounding box center [995, 291] width 33 height 33
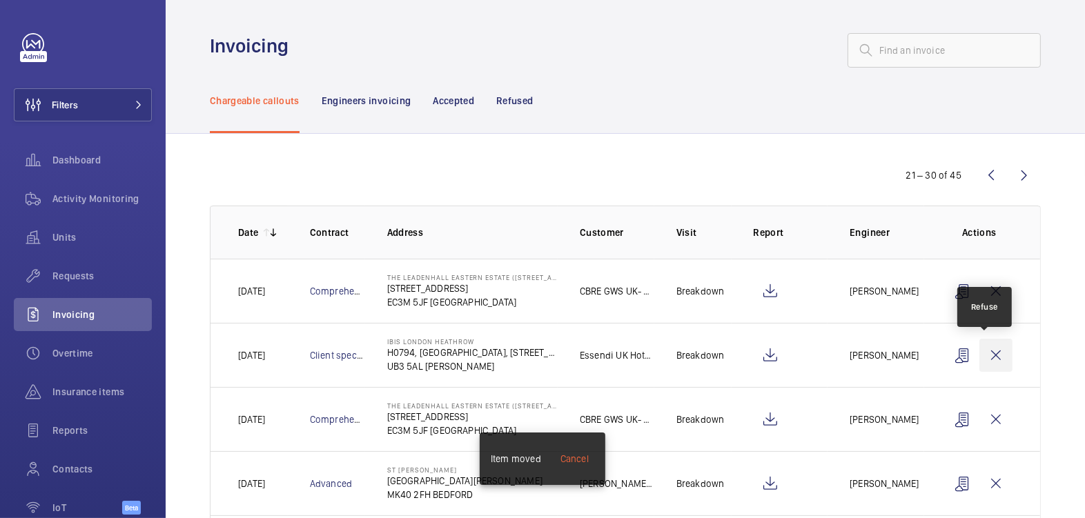
click at [994, 355] on wm-front-icon-button at bounding box center [995, 355] width 33 height 33
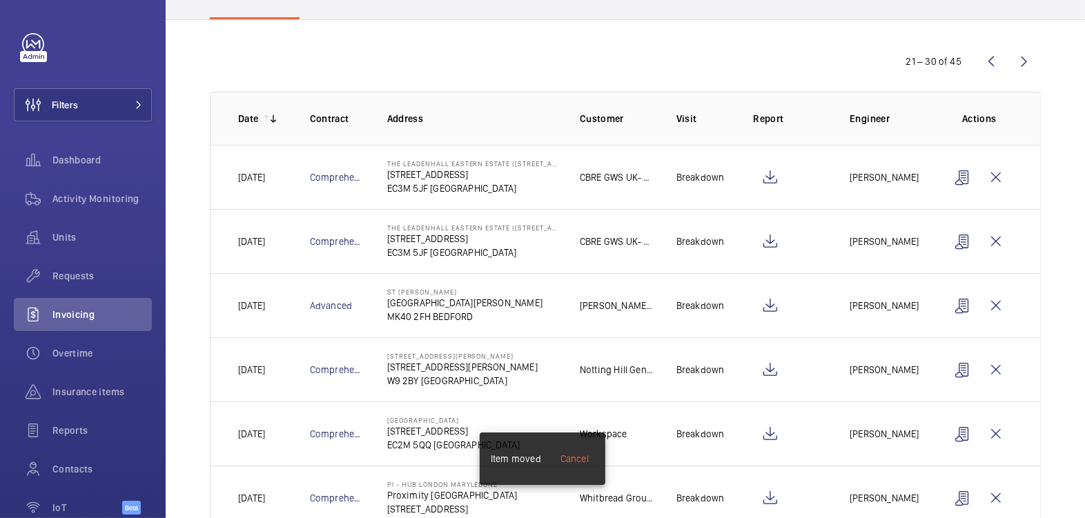
scroll to position [117, 0]
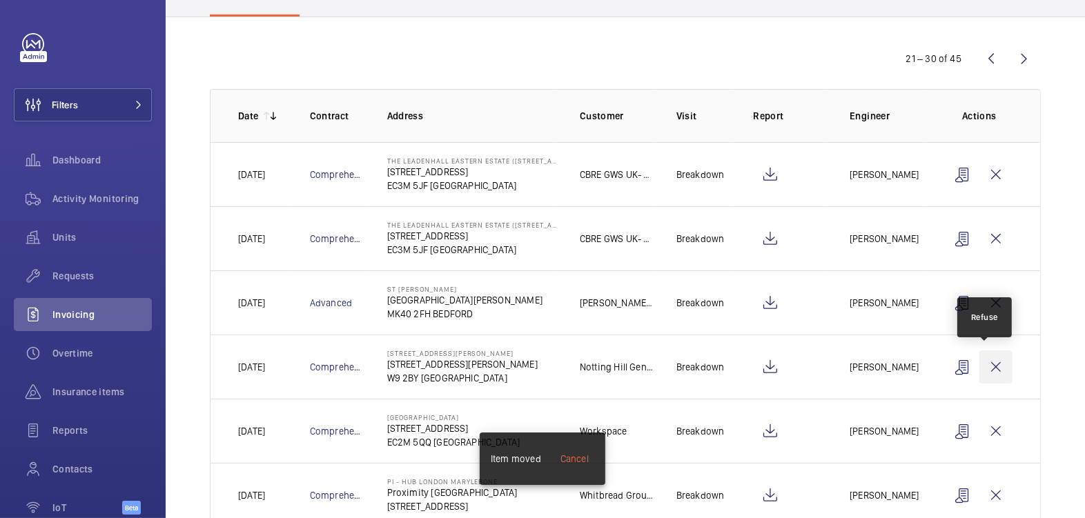
click at [988, 367] on wm-front-icon-button at bounding box center [995, 367] width 33 height 33
click at [994, 368] on wm-front-icon-button at bounding box center [995, 367] width 33 height 33
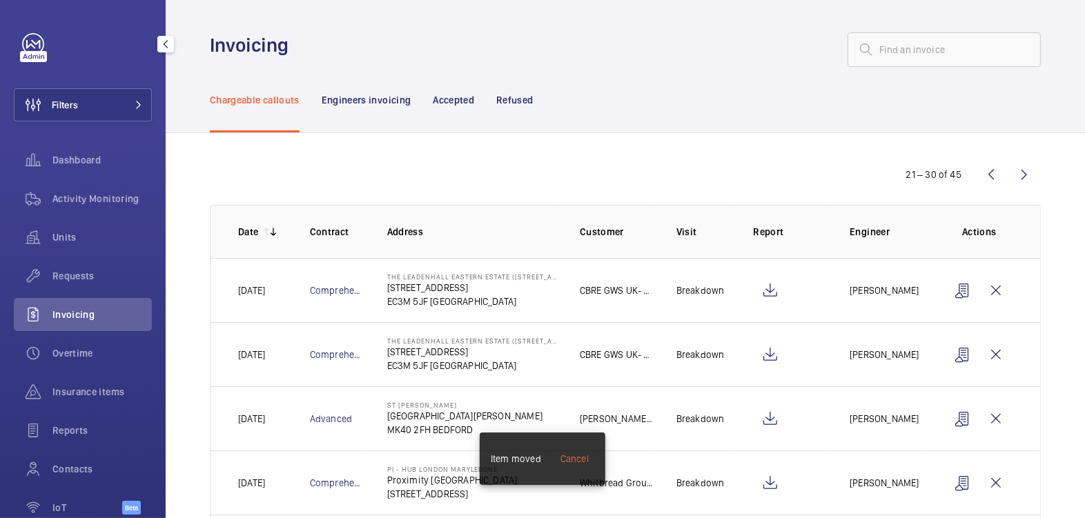
scroll to position [0, 0]
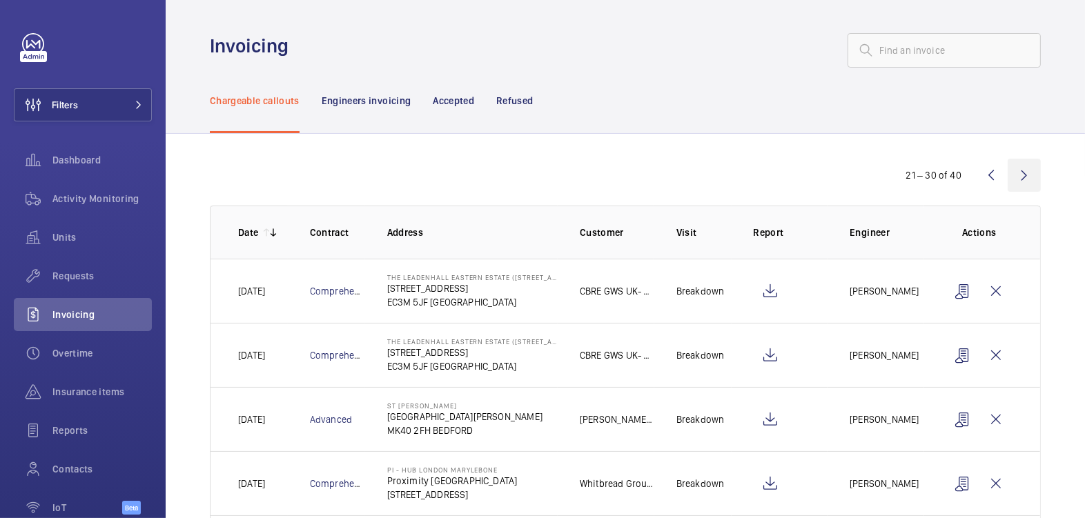
click at [1016, 170] on wm-front-icon-button at bounding box center [1023, 175] width 33 height 33
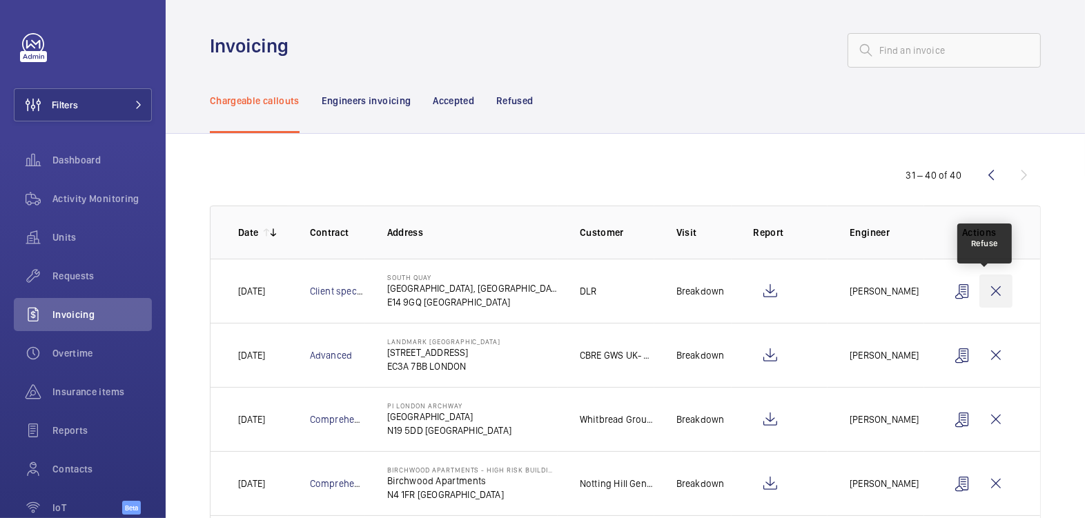
click at [989, 290] on wm-front-icon-button at bounding box center [995, 291] width 33 height 33
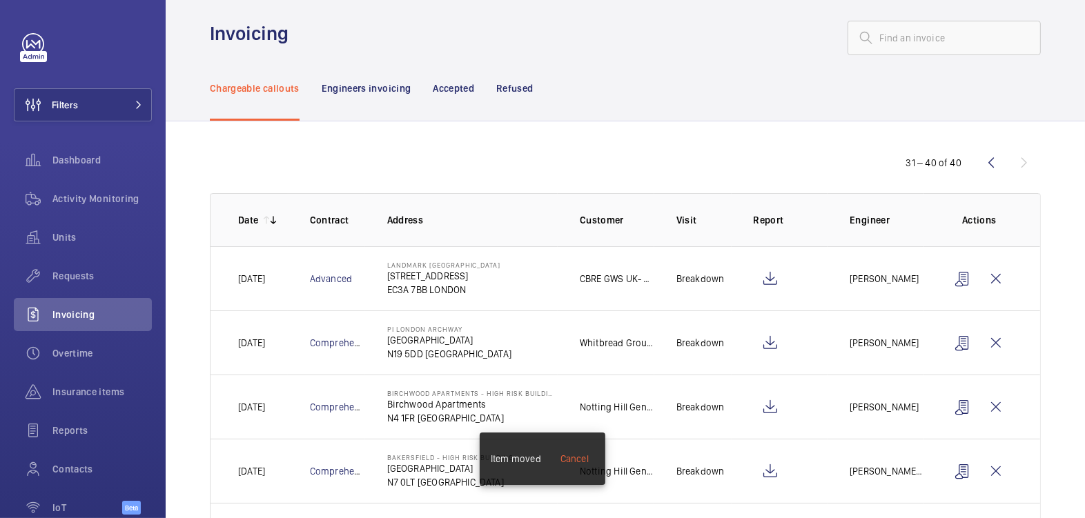
scroll to position [97, 0]
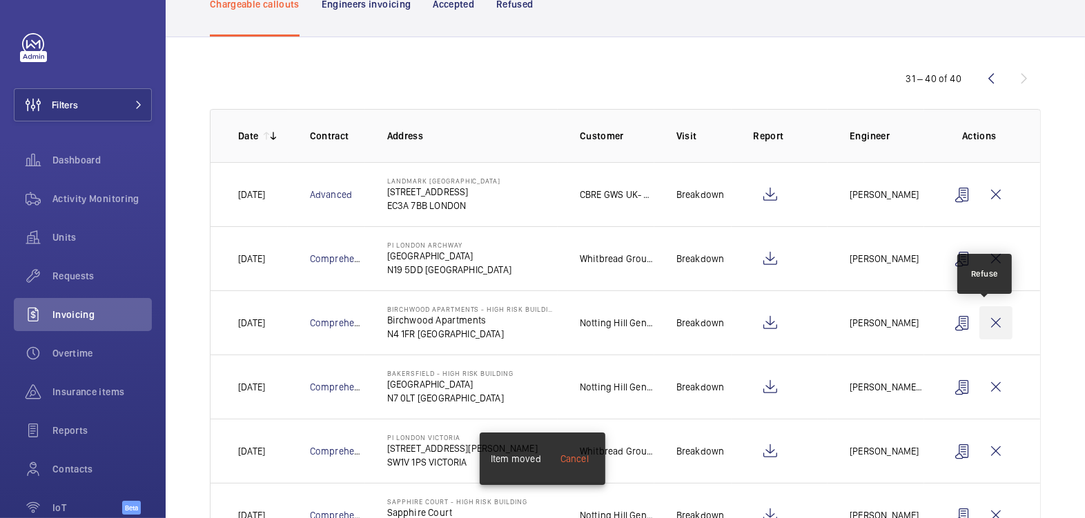
click at [992, 319] on wm-front-icon-button at bounding box center [995, 322] width 33 height 33
click at [994, 319] on wm-front-icon-button at bounding box center [995, 322] width 33 height 33
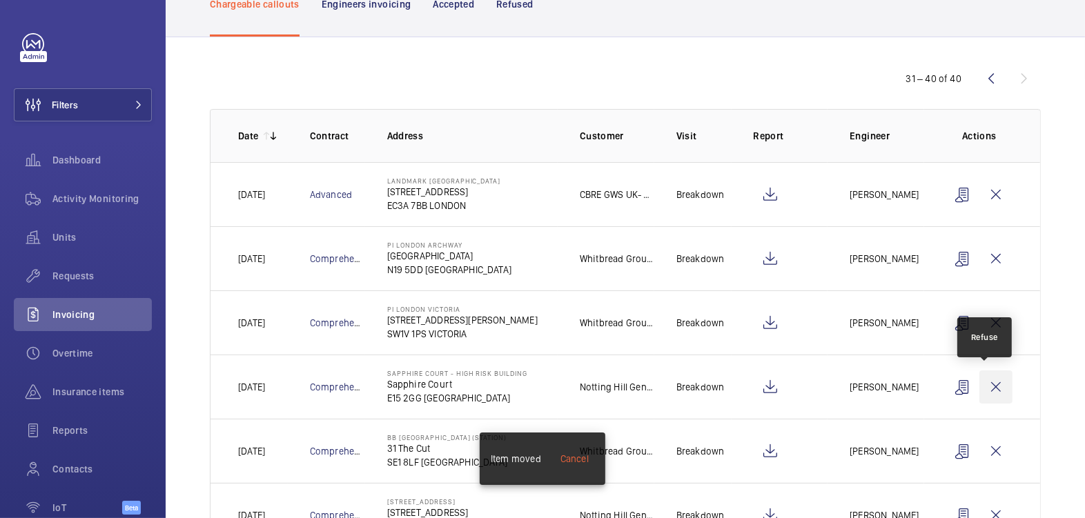
click at [987, 384] on wm-front-icon-button at bounding box center [995, 387] width 33 height 33
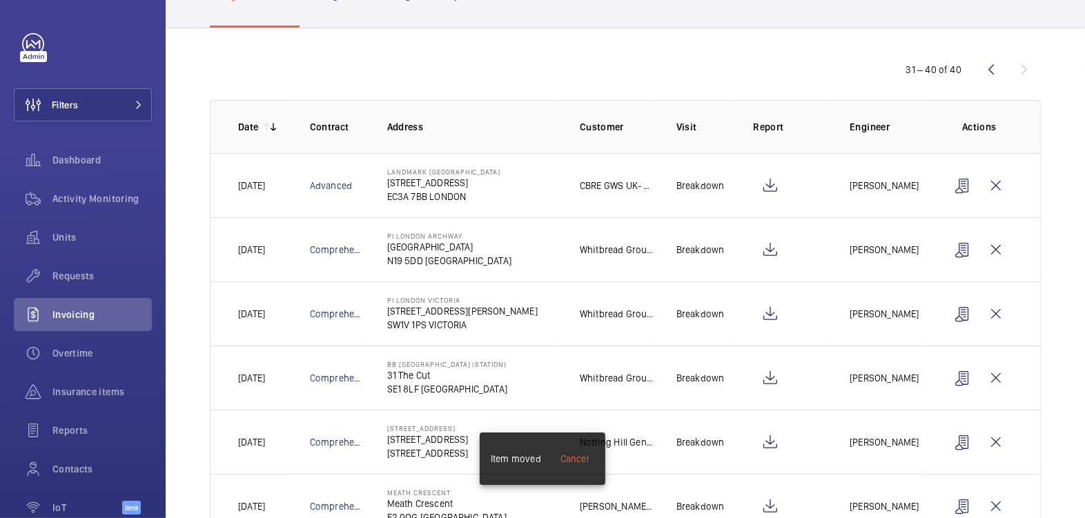
scroll to position [119, 0]
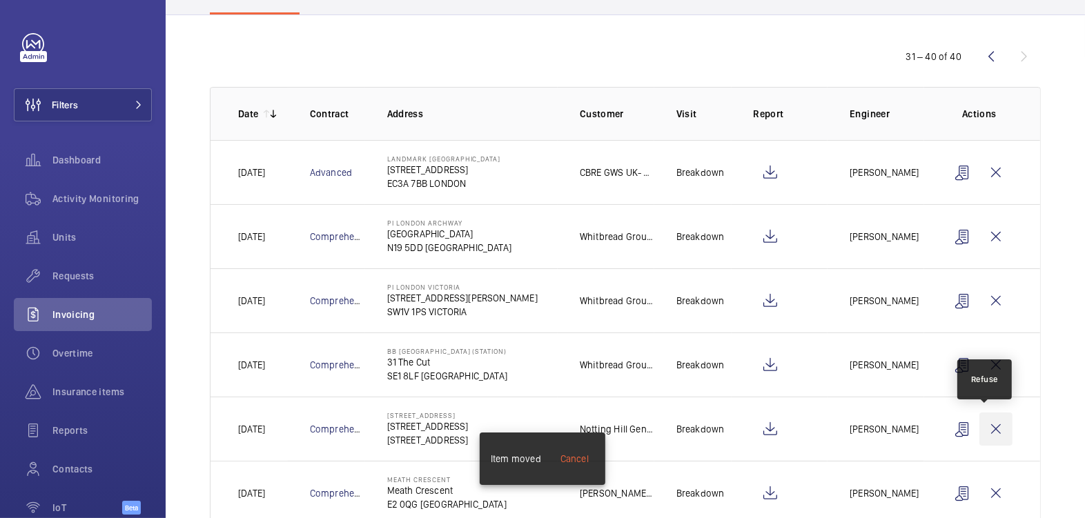
click at [988, 424] on wm-front-icon-button at bounding box center [995, 429] width 33 height 33
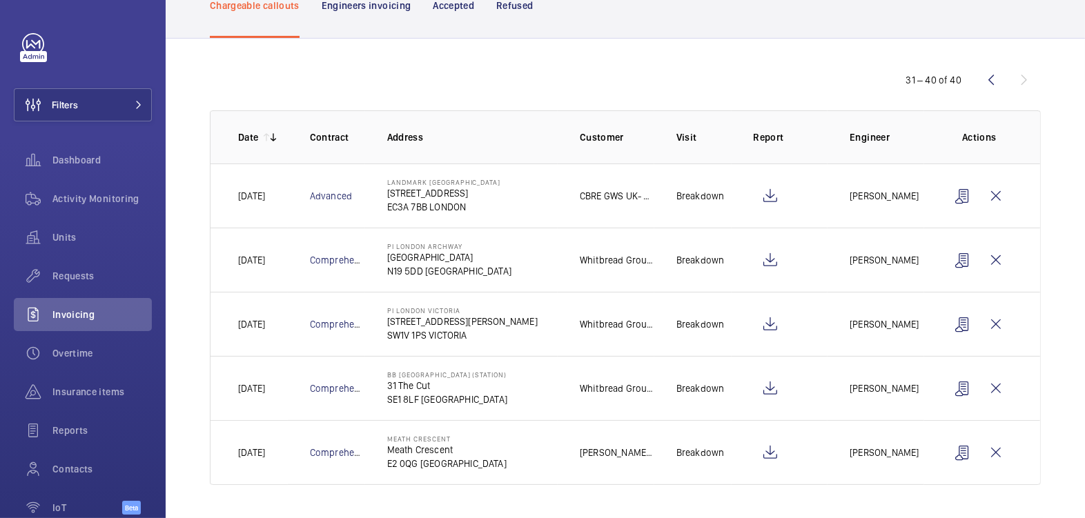
scroll to position [92, 0]
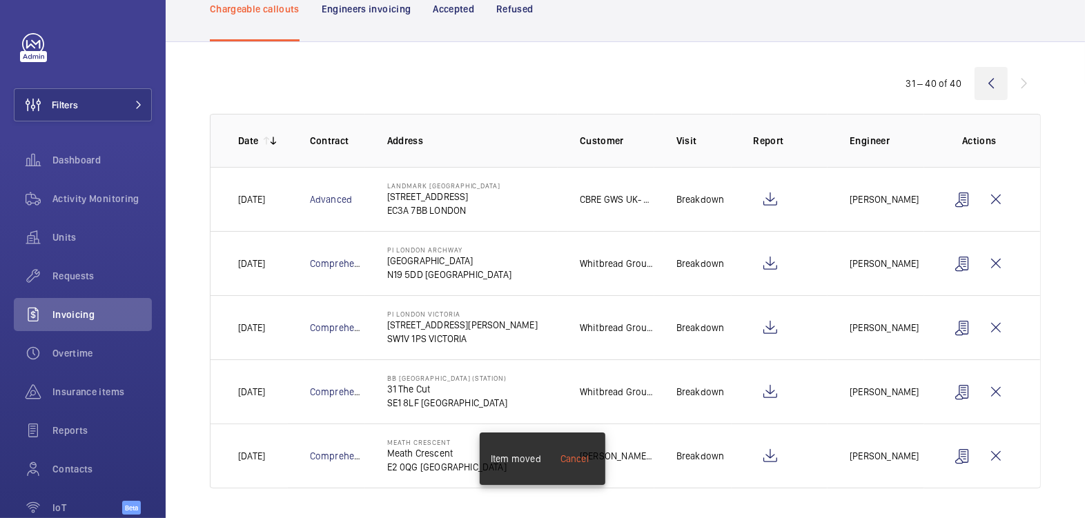
click at [982, 88] on wm-front-icon-button at bounding box center [990, 83] width 33 height 33
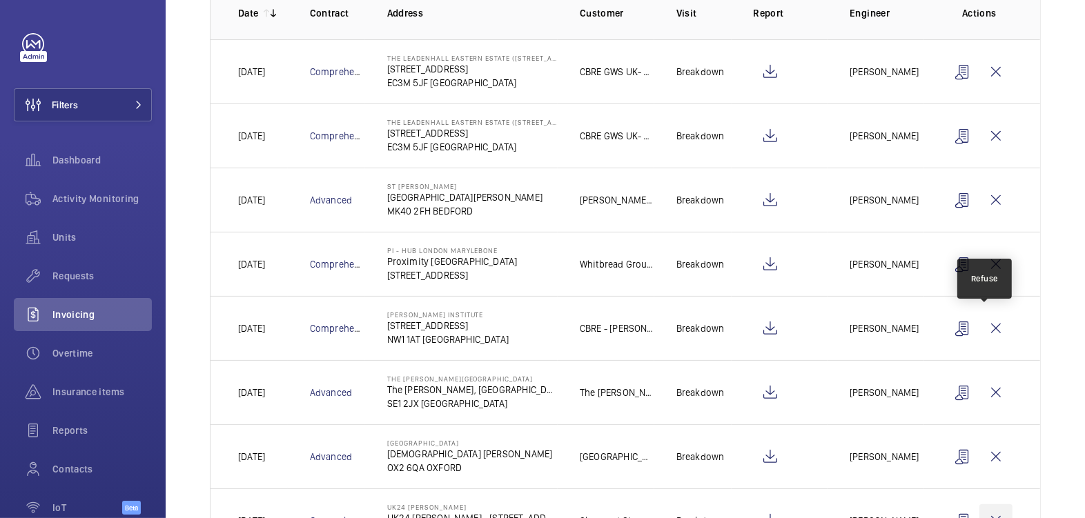
scroll to position [90, 0]
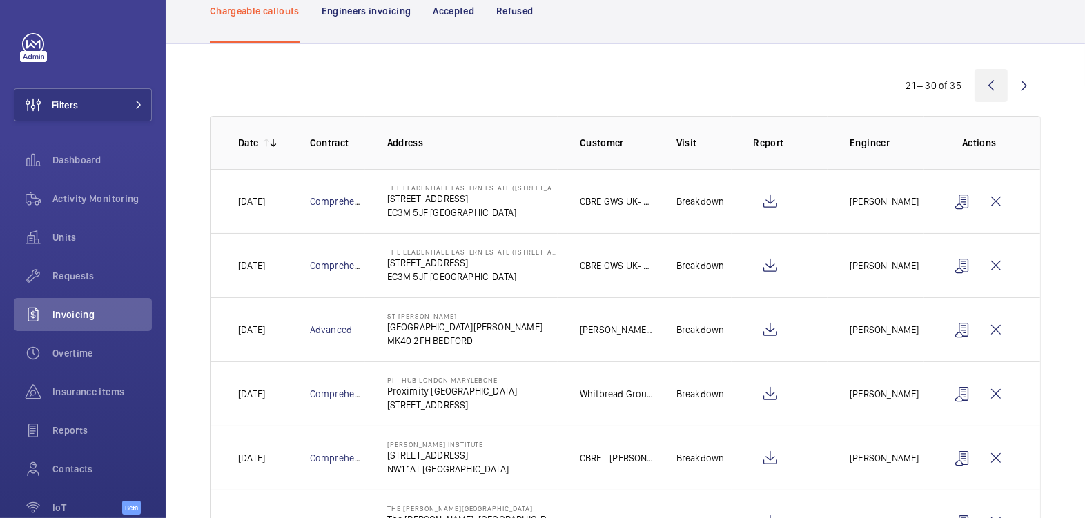
click at [983, 99] on wm-front-icon-button at bounding box center [990, 85] width 33 height 33
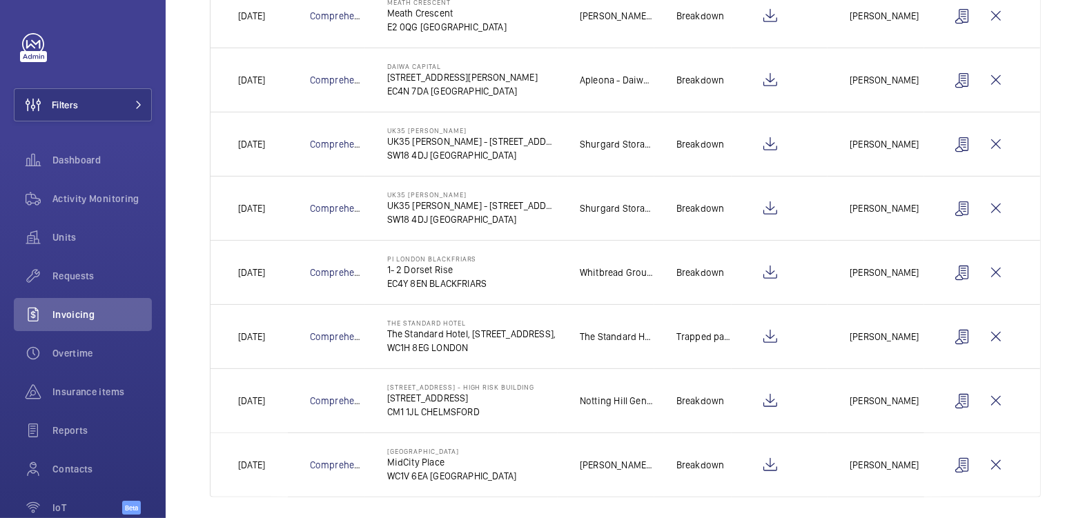
scroll to position [410, 0]
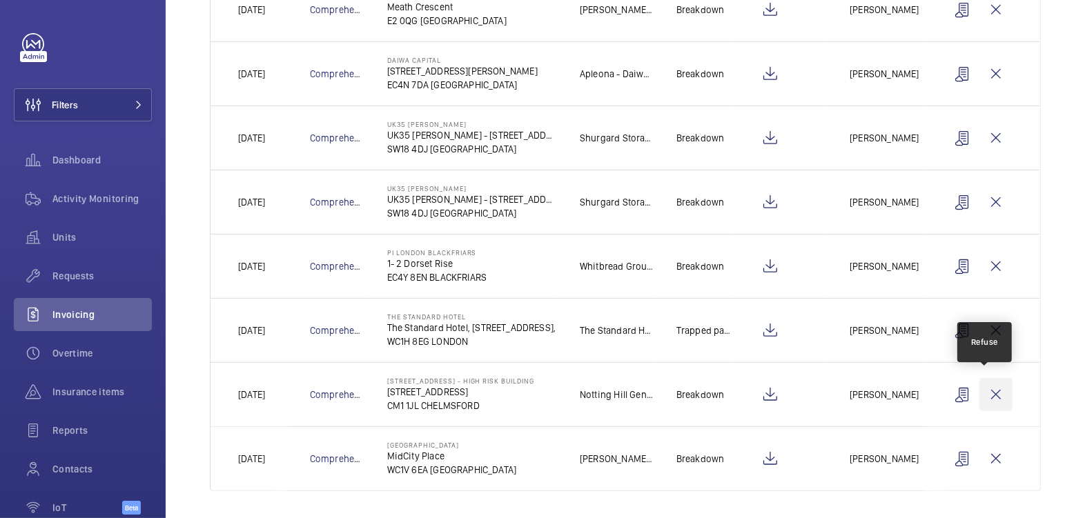
click at [989, 396] on wm-front-icon-button at bounding box center [995, 394] width 33 height 33
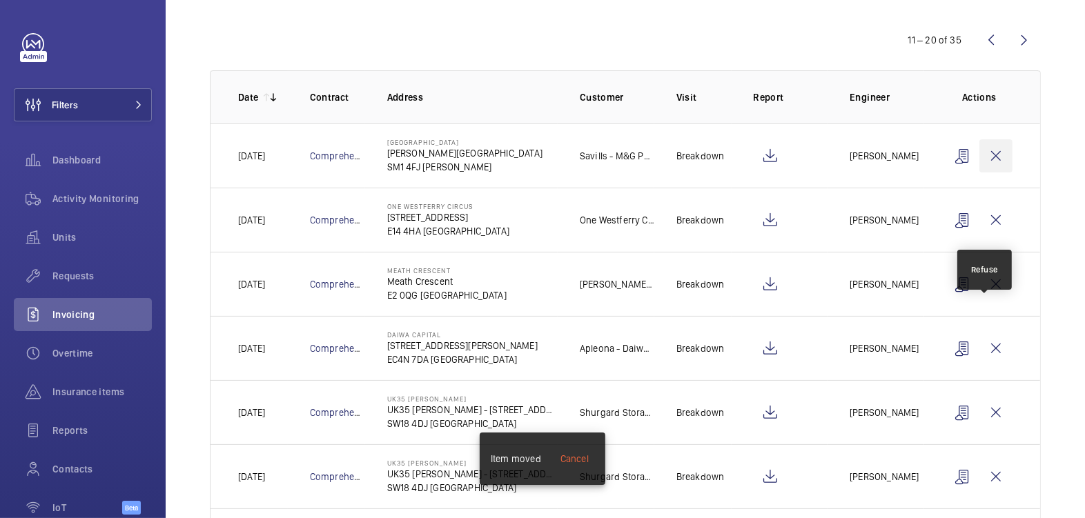
scroll to position [0, 0]
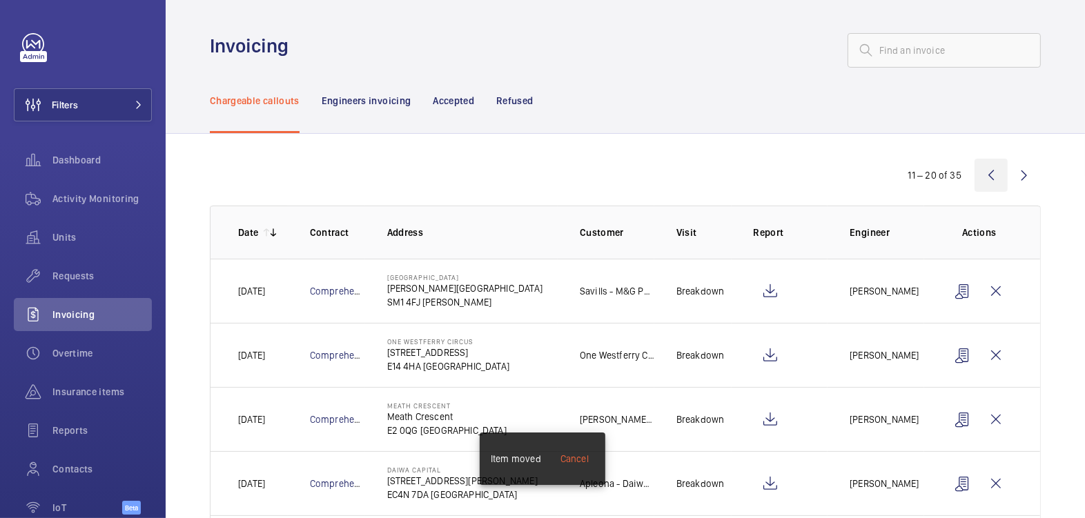
click at [974, 168] on wm-front-icon-button at bounding box center [990, 175] width 33 height 33
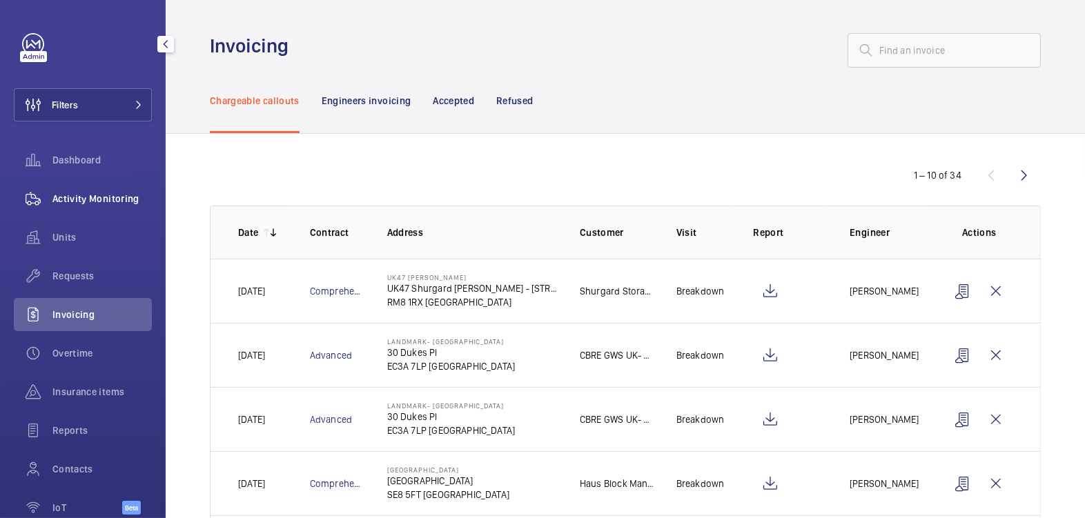
click at [105, 208] on div "Activity Monitoring" at bounding box center [83, 198] width 138 height 33
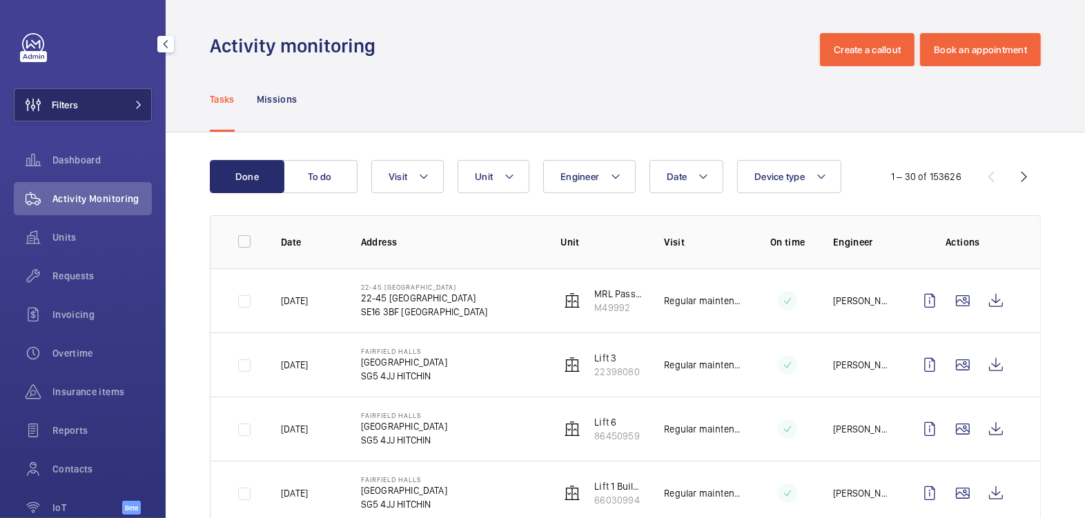
click at [91, 110] on button "Filters" at bounding box center [83, 104] width 138 height 33
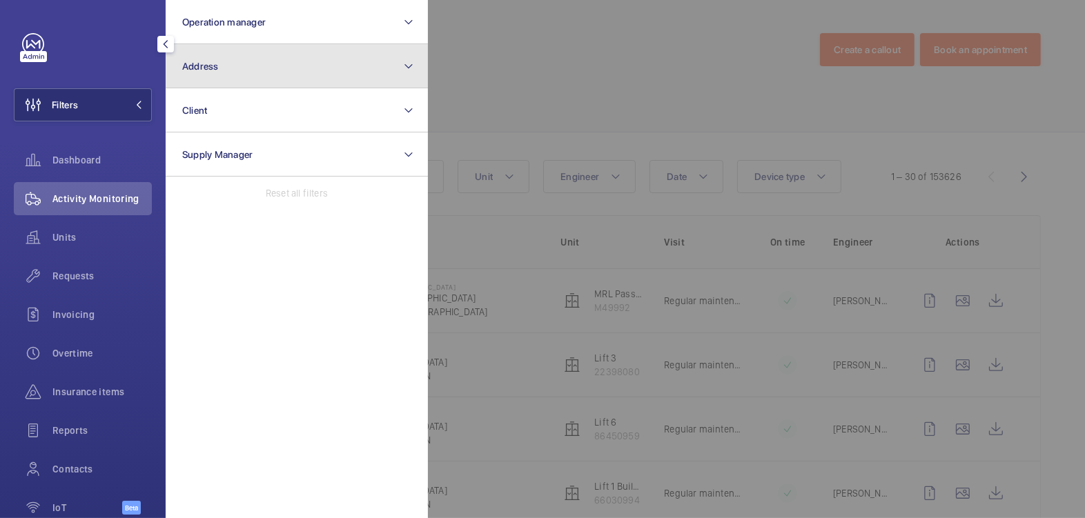
click at [215, 74] on button "Address" at bounding box center [297, 66] width 262 height 44
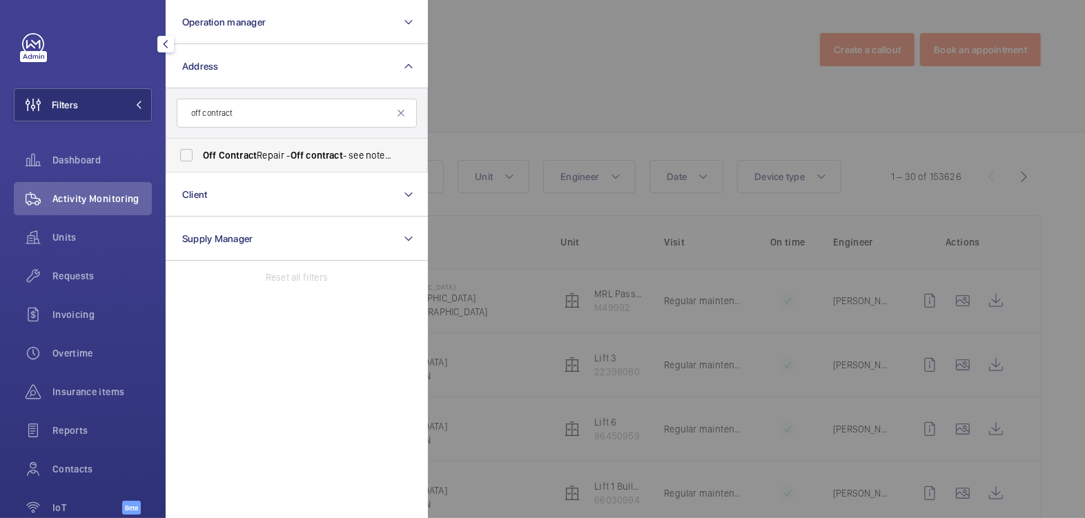
type input "off contract"
click at [279, 166] on label "Off Contract Repair - Off contract - see notes in description, [GEOGRAPHIC_DATA…" at bounding box center [286, 155] width 240 height 33
click at [200, 166] on input "Off Contract Repair - Off contract - see notes in description, [GEOGRAPHIC_DATA…" at bounding box center [187, 155] width 28 height 28
checkbox input "true"
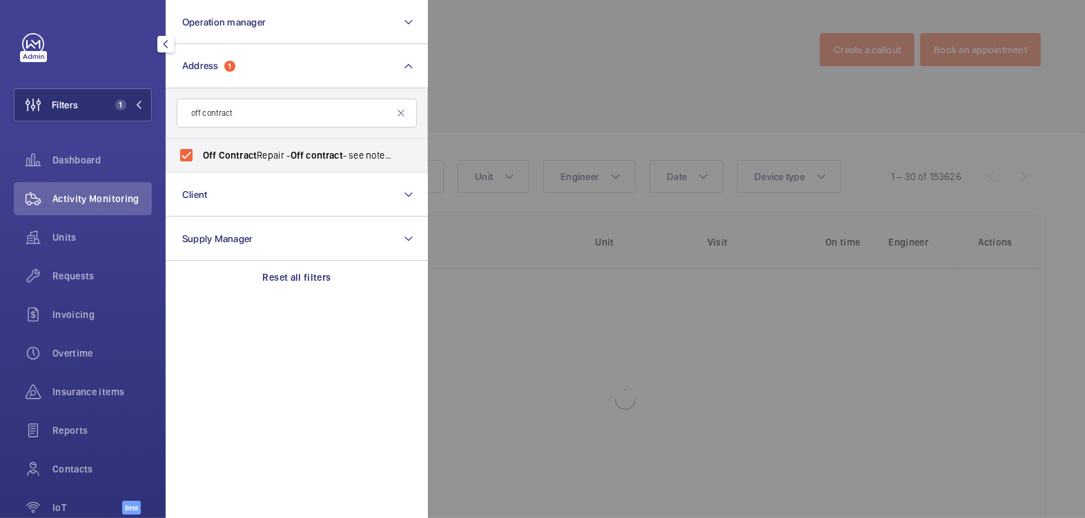
click at [509, 81] on div at bounding box center [970, 259] width 1085 height 518
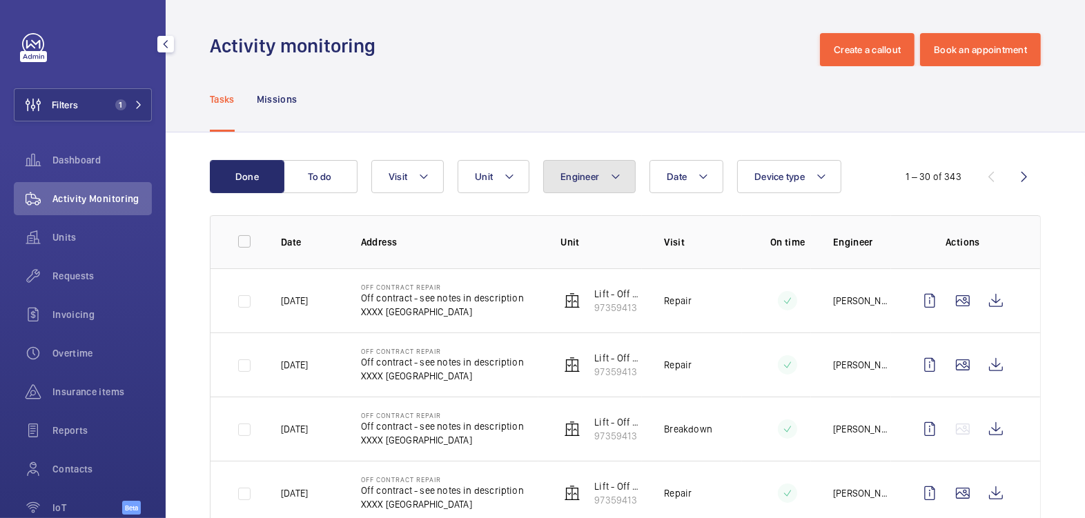
click at [570, 175] on span "Engineer" at bounding box center [579, 176] width 39 height 11
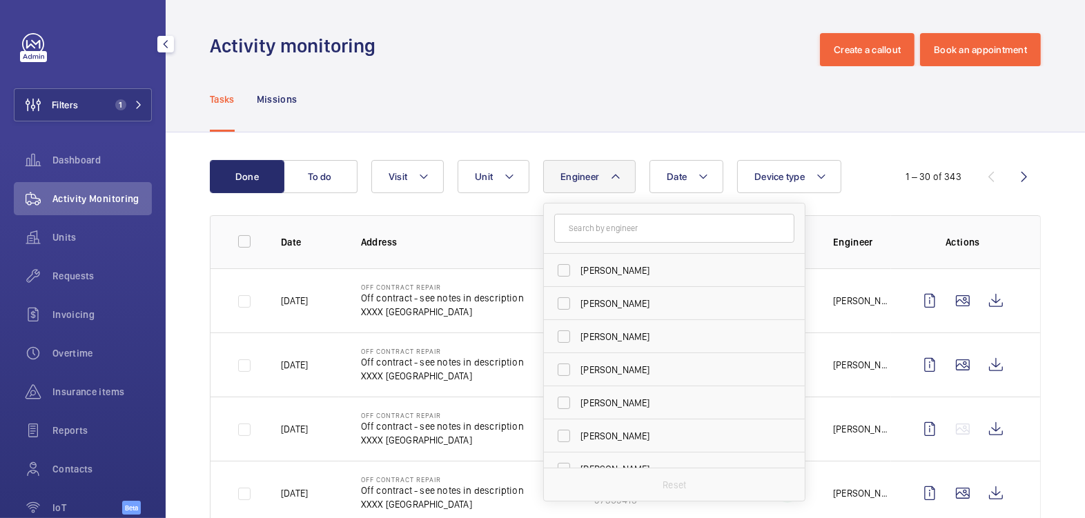
click at [629, 235] on input "text" at bounding box center [674, 228] width 240 height 29
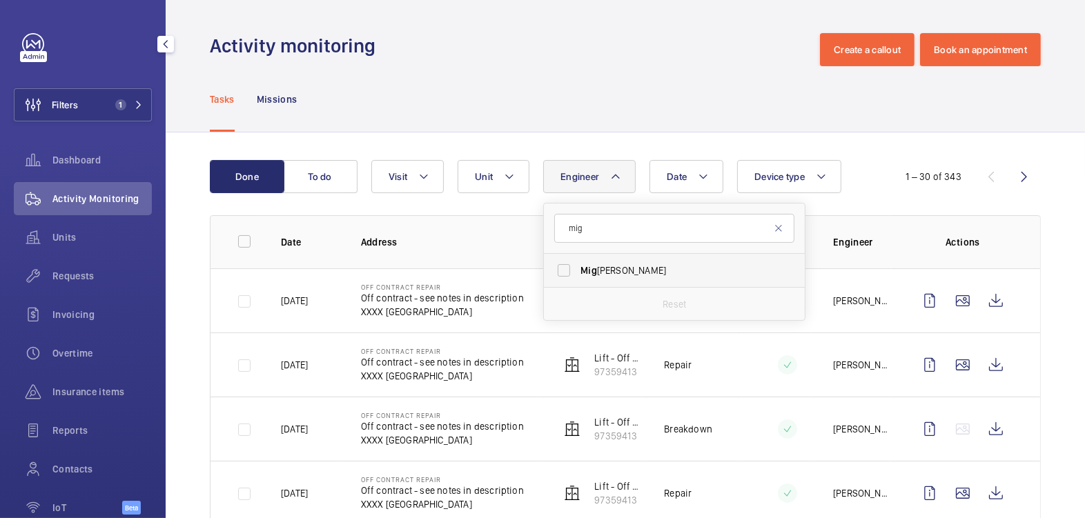
type input "mig"
click at [639, 266] on span "[PERSON_NAME]" at bounding box center [675, 271] width 190 height 14
click at [578, 266] on input "[PERSON_NAME]" at bounding box center [564, 271] width 28 height 28
checkbox input "true"
click at [661, 89] on div "Tasks Missions" at bounding box center [625, 99] width 831 height 66
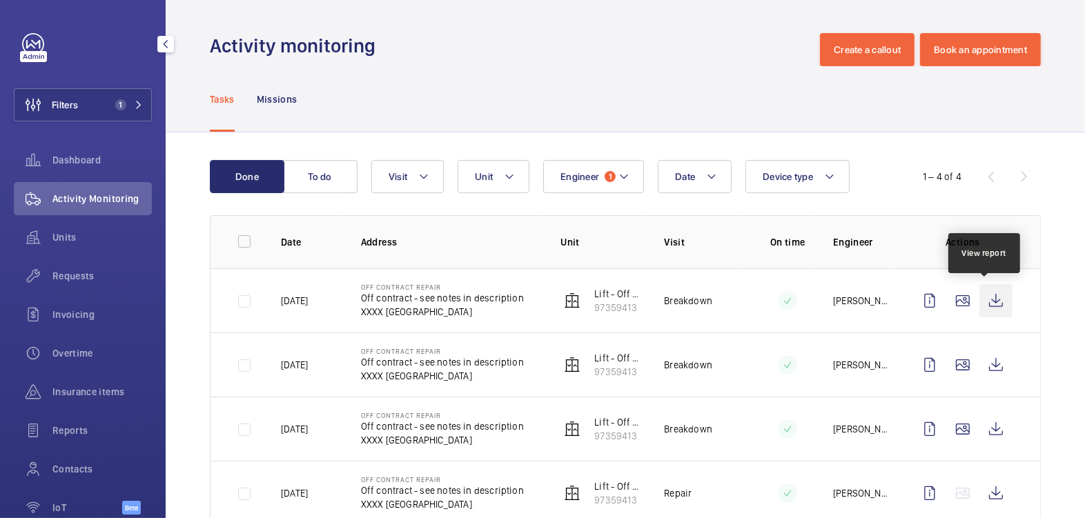
click at [990, 292] on wm-front-icon-button at bounding box center [995, 300] width 33 height 33
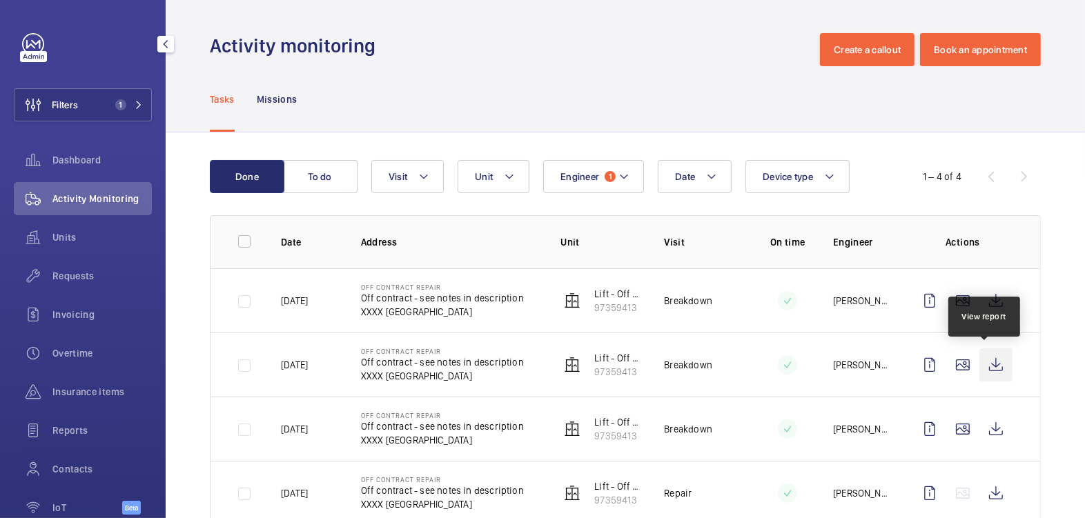
click at [987, 368] on wm-front-icon-button at bounding box center [995, 364] width 33 height 33
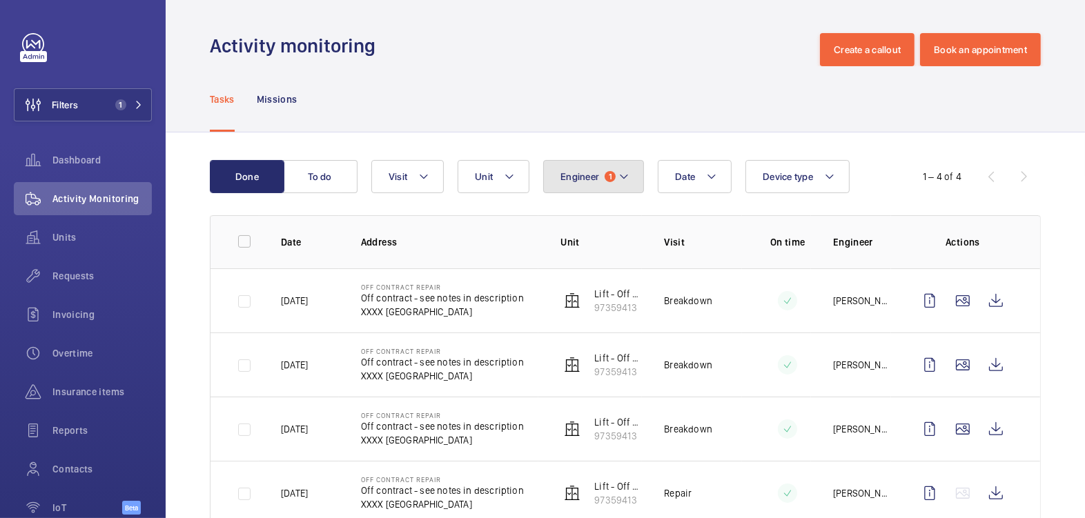
click at [591, 169] on button "Engineer 1" at bounding box center [593, 176] width 101 height 33
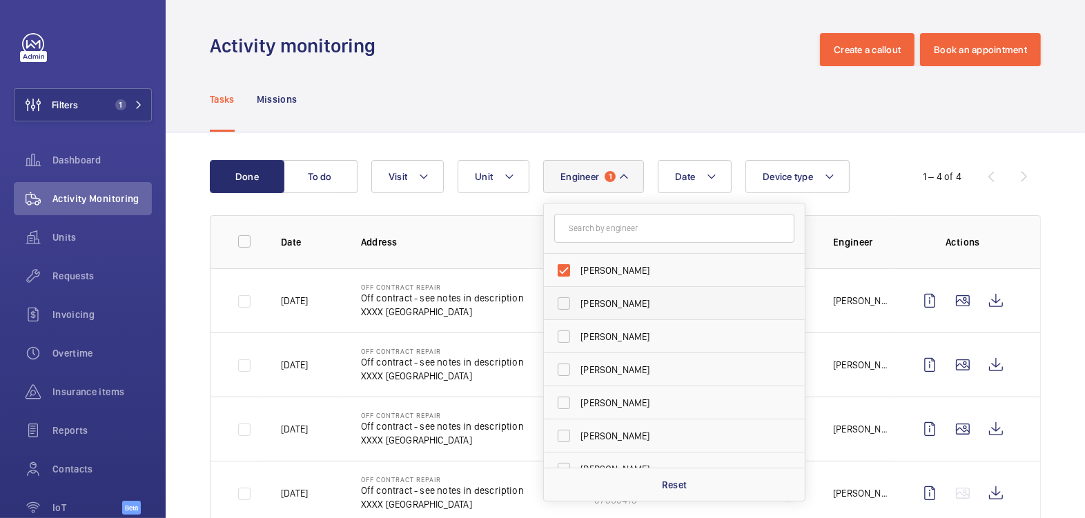
drag, startPoint x: 615, startPoint y: 264, endPoint x: 618, endPoint y: 256, distance: 8.3
click at [615, 264] on span "[PERSON_NAME]" at bounding box center [675, 271] width 190 height 14
click at [578, 264] on input "[PERSON_NAME]" at bounding box center [564, 271] width 28 height 28
checkbox input "false"
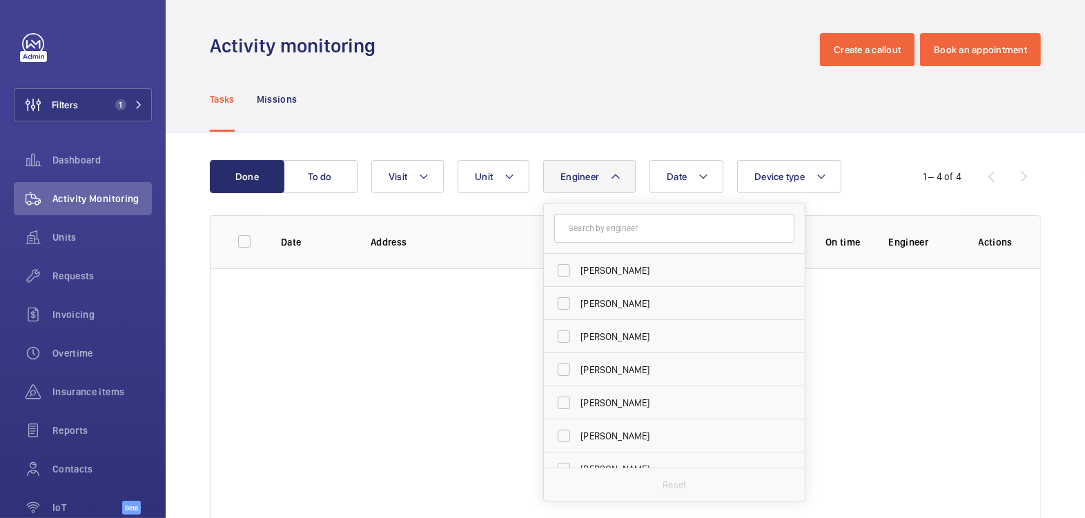
click at [651, 85] on div "Tasks Missions" at bounding box center [625, 99] width 831 height 66
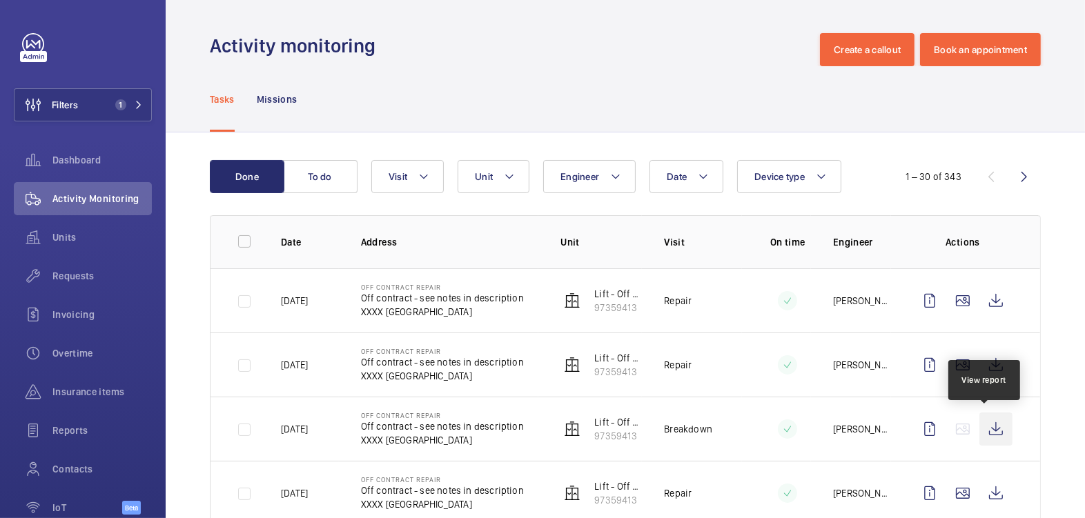
click at [993, 427] on wm-front-icon-button at bounding box center [995, 429] width 33 height 33
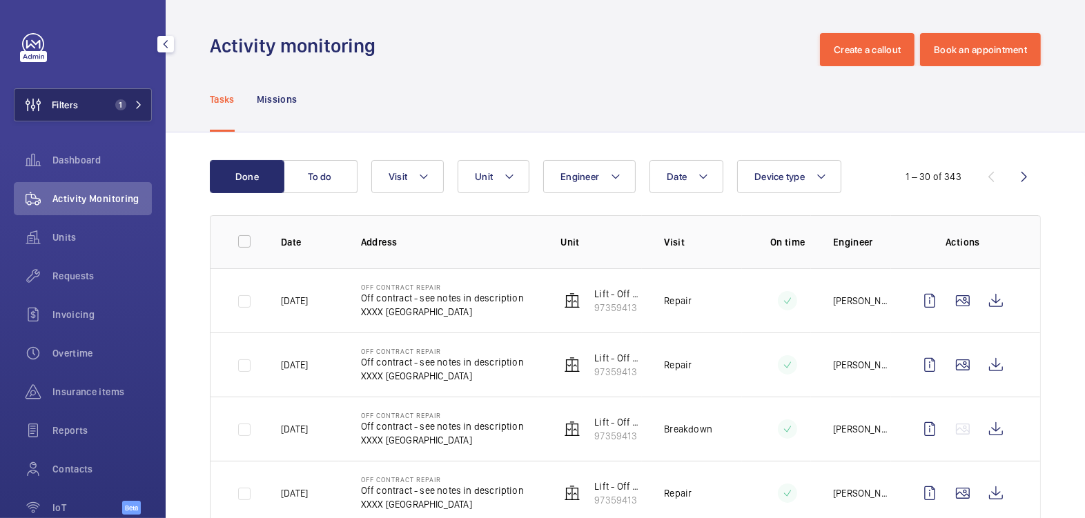
click at [110, 108] on span "1" at bounding box center [118, 104] width 17 height 11
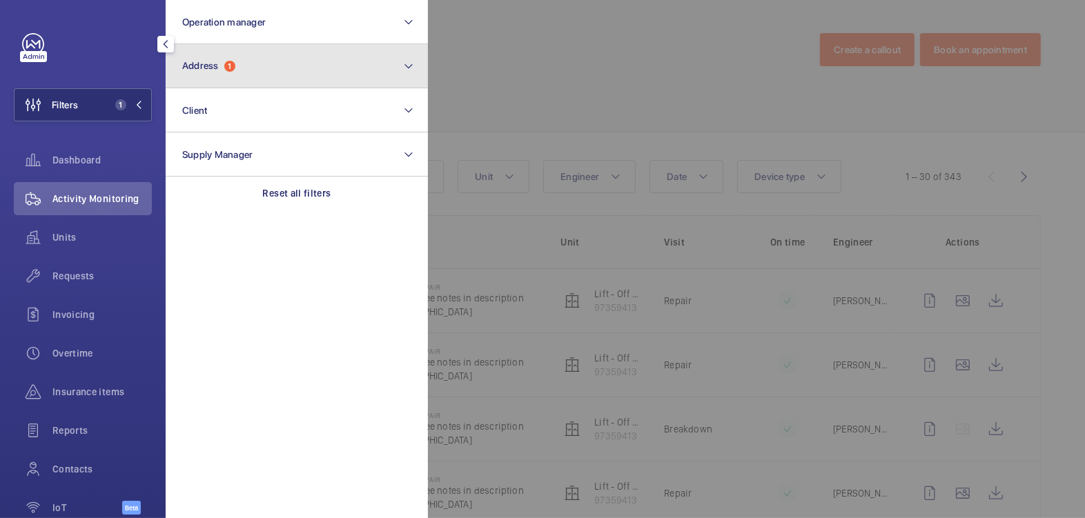
click at [262, 63] on button "Address 1" at bounding box center [297, 66] width 262 height 44
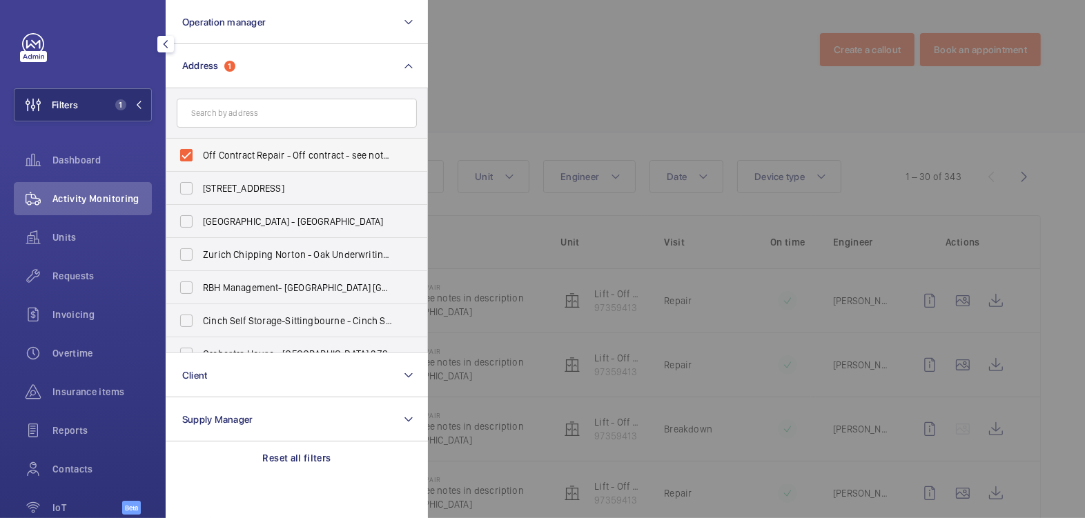
click at [233, 152] on span "Off Contract Repair - Off contract - see notes in description, [GEOGRAPHIC_DATA…" at bounding box center [298, 155] width 190 height 14
click at [200, 152] on input "Off Contract Repair - Off contract - see notes in description, [GEOGRAPHIC_DATA…" at bounding box center [187, 155] width 28 height 28
checkbox input "false"
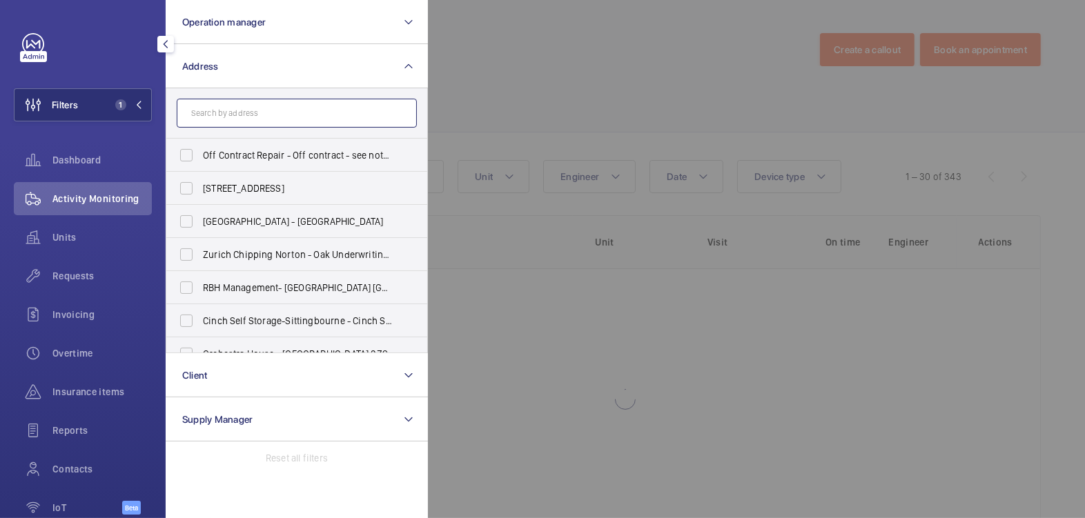
click at [247, 118] on input "text" at bounding box center [297, 113] width 240 height 29
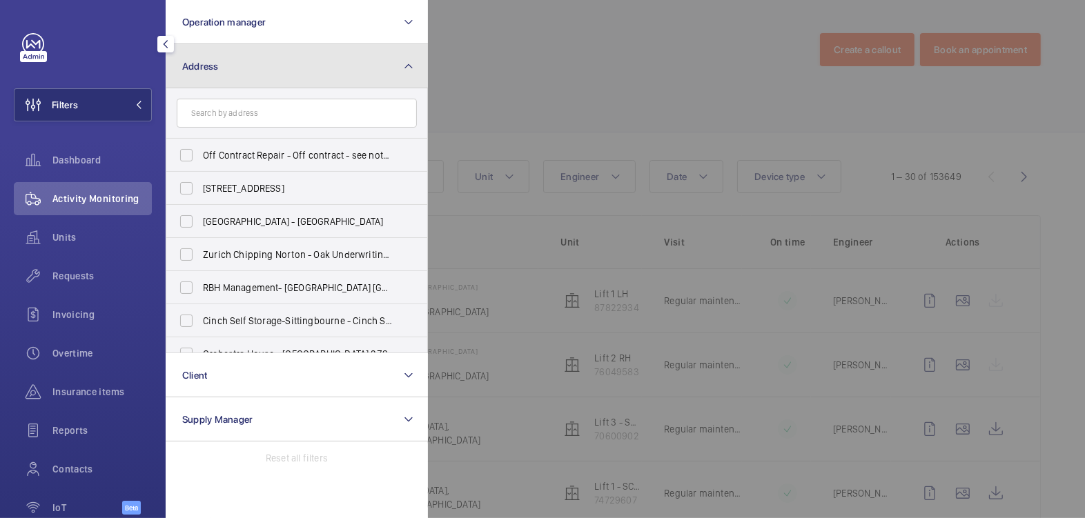
click at [208, 77] on button "Address" at bounding box center [297, 66] width 262 height 44
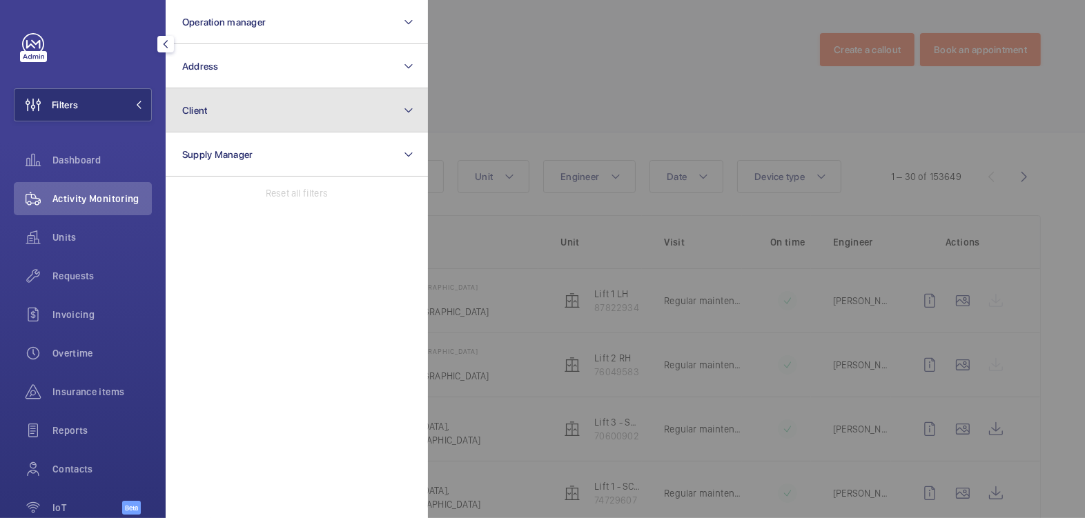
click at [228, 108] on button "Client" at bounding box center [297, 110] width 262 height 44
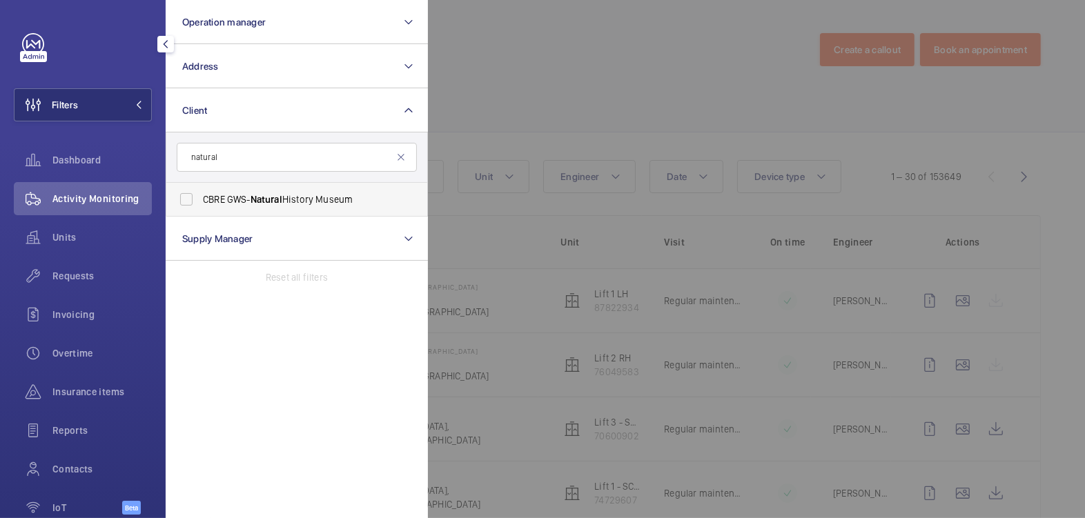
type input "natural"
click at [293, 199] on span "CBRE GWS- [GEOGRAPHIC_DATA]" at bounding box center [298, 200] width 190 height 14
click at [200, 199] on input "CBRE GWS- [GEOGRAPHIC_DATA]" at bounding box center [187, 200] width 28 height 28
checkbox input "true"
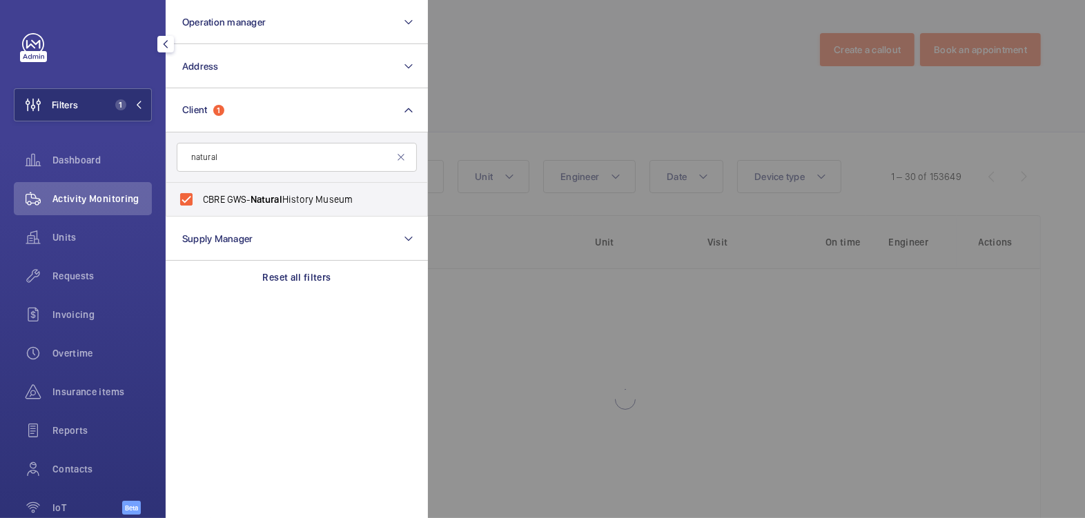
click at [540, 101] on div at bounding box center [970, 259] width 1085 height 518
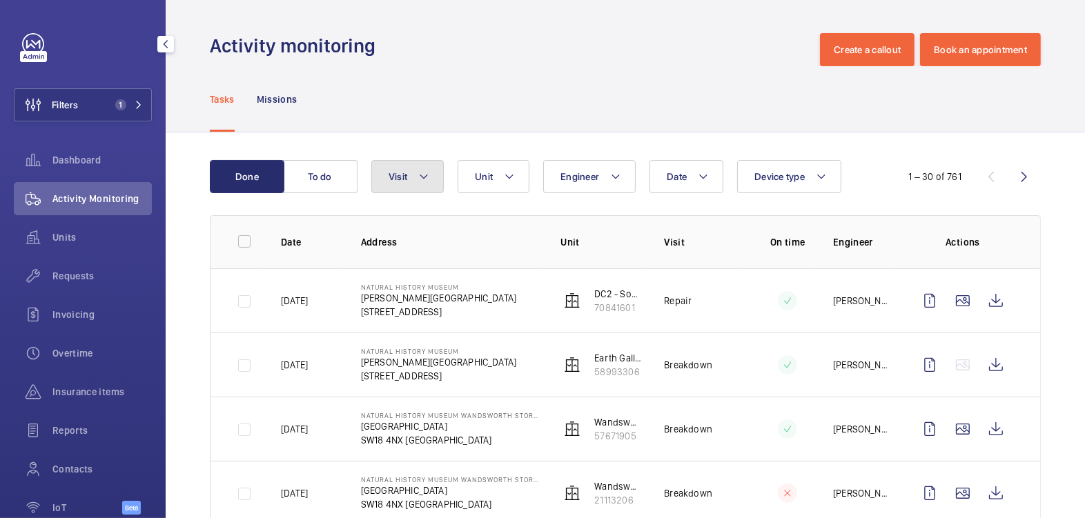
click at [427, 181] on mat-icon at bounding box center [423, 176] width 11 height 17
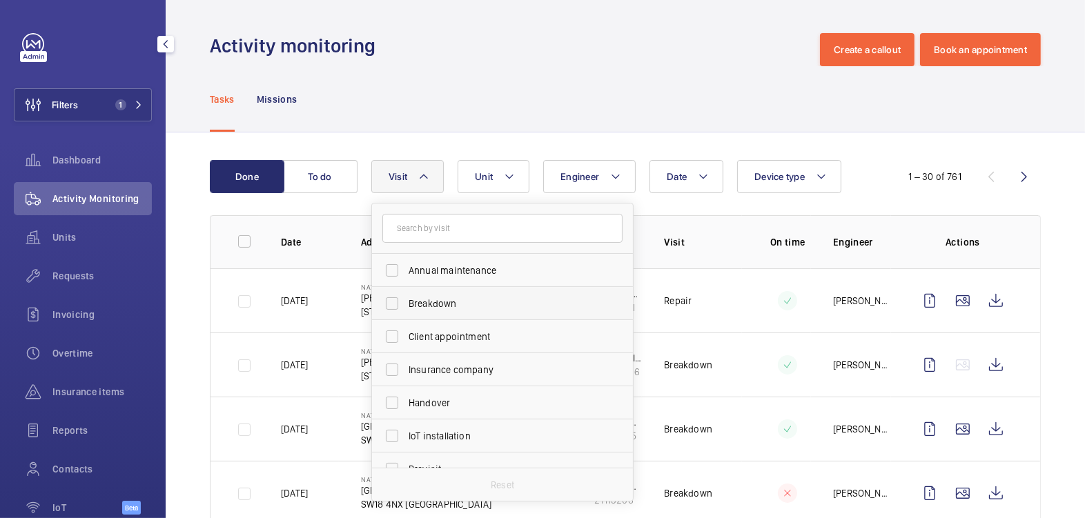
click at [460, 303] on span "Breakdown" at bounding box center [503, 304] width 190 height 14
click at [406, 303] on input "Breakdown" at bounding box center [392, 304] width 28 height 28
checkbox input "true"
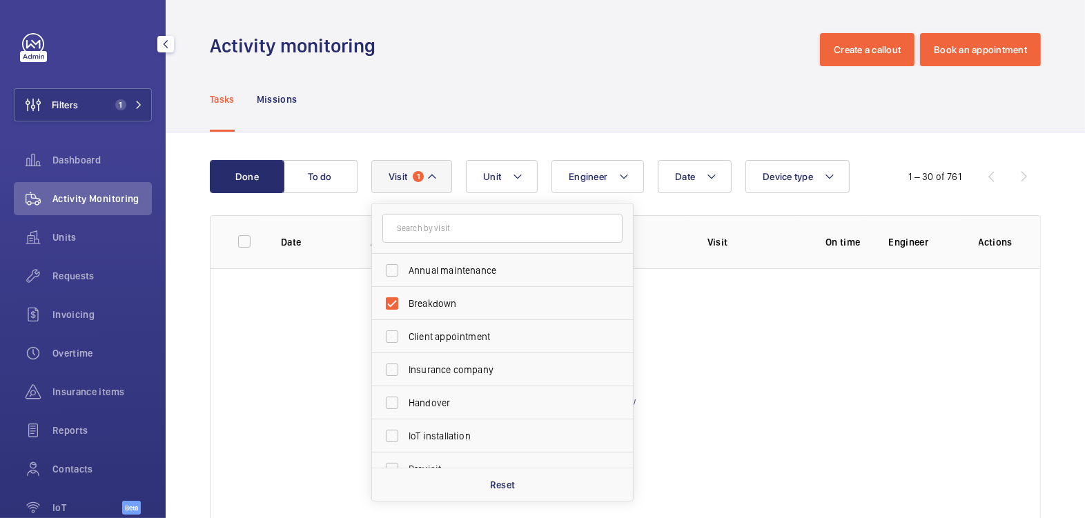
click at [580, 68] on div "Tasks Missions" at bounding box center [625, 99] width 831 height 66
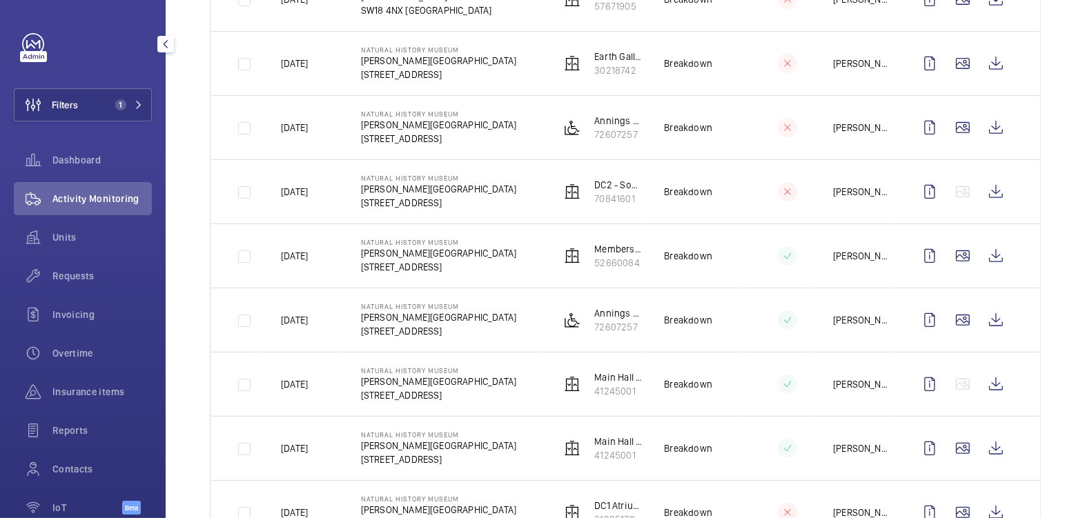
scroll to position [428, 0]
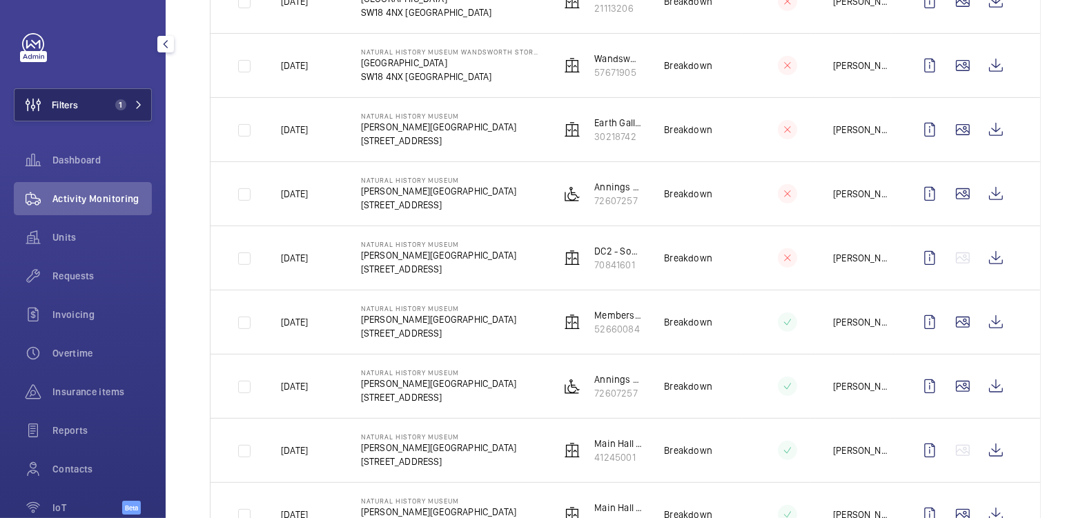
click at [95, 104] on button "Filters 1" at bounding box center [83, 104] width 138 height 33
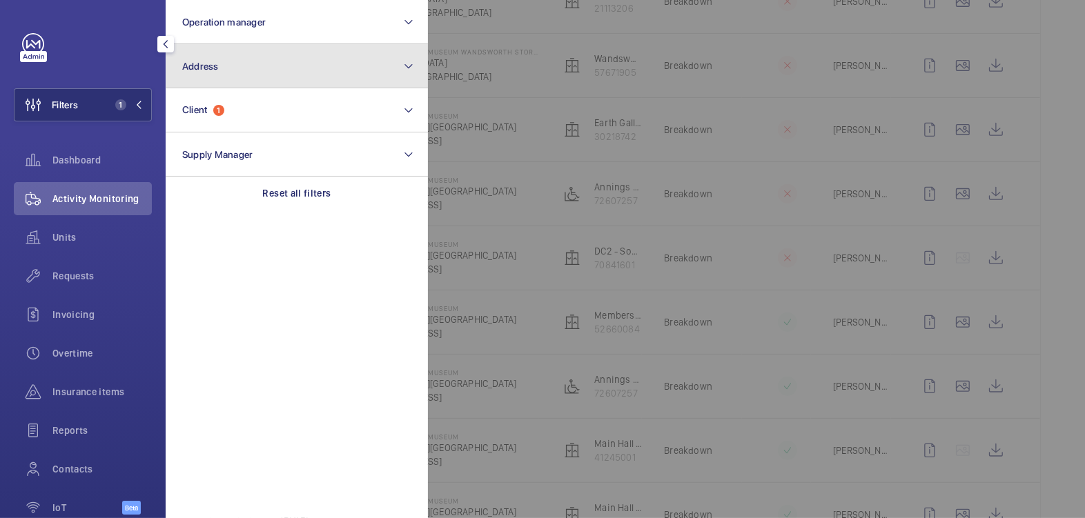
click at [240, 72] on button "Address" at bounding box center [297, 66] width 262 height 44
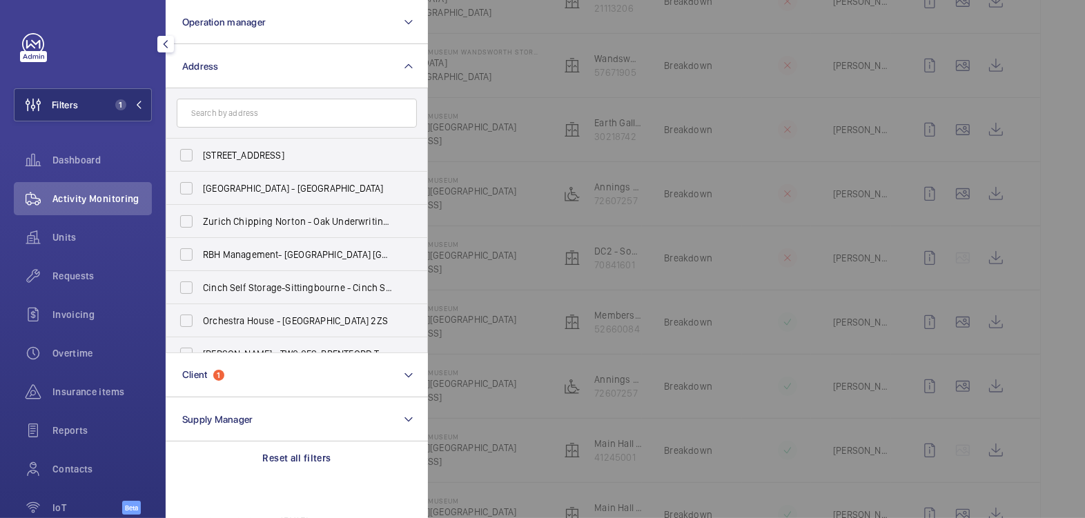
click at [562, 66] on div at bounding box center [970, 259] width 1085 height 518
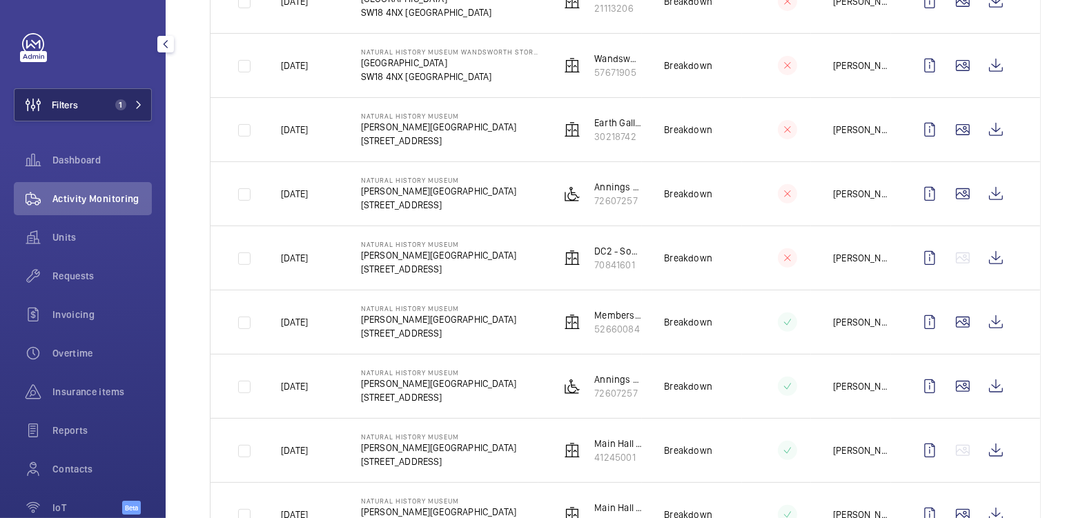
click at [99, 112] on button "Filters 1" at bounding box center [83, 104] width 138 height 33
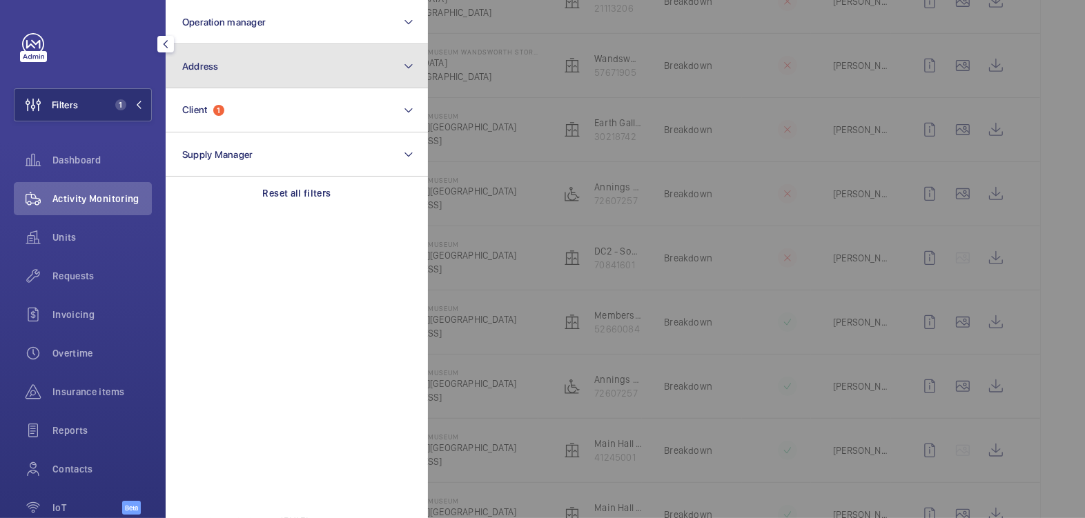
click at [243, 83] on button "Address" at bounding box center [297, 66] width 262 height 44
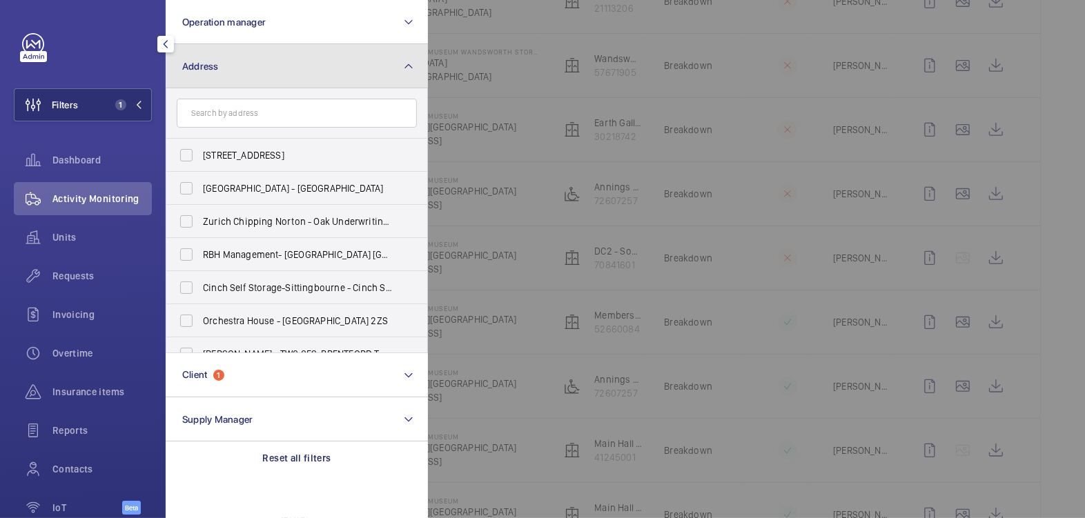
click at [234, 80] on button "Address" at bounding box center [297, 66] width 262 height 44
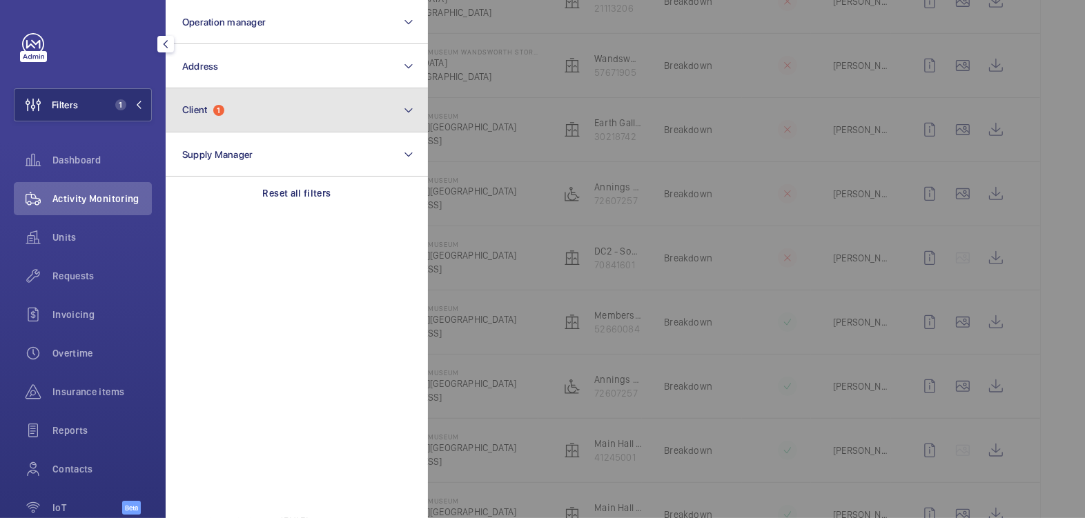
click at [229, 120] on button "Client 1" at bounding box center [297, 110] width 262 height 44
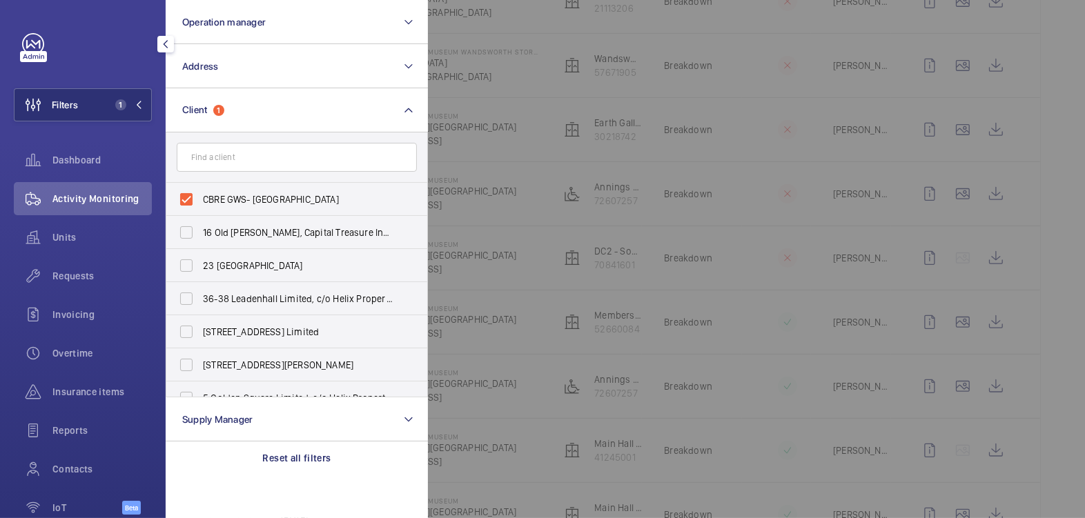
drag, startPoint x: 215, startPoint y: 189, endPoint x: 226, endPoint y: 161, distance: 29.7
click at [215, 189] on label "CBRE GWS- [GEOGRAPHIC_DATA]" at bounding box center [286, 199] width 240 height 33
click at [200, 189] on input "CBRE GWS- [GEOGRAPHIC_DATA]" at bounding box center [187, 200] width 28 height 28
checkbox input "false"
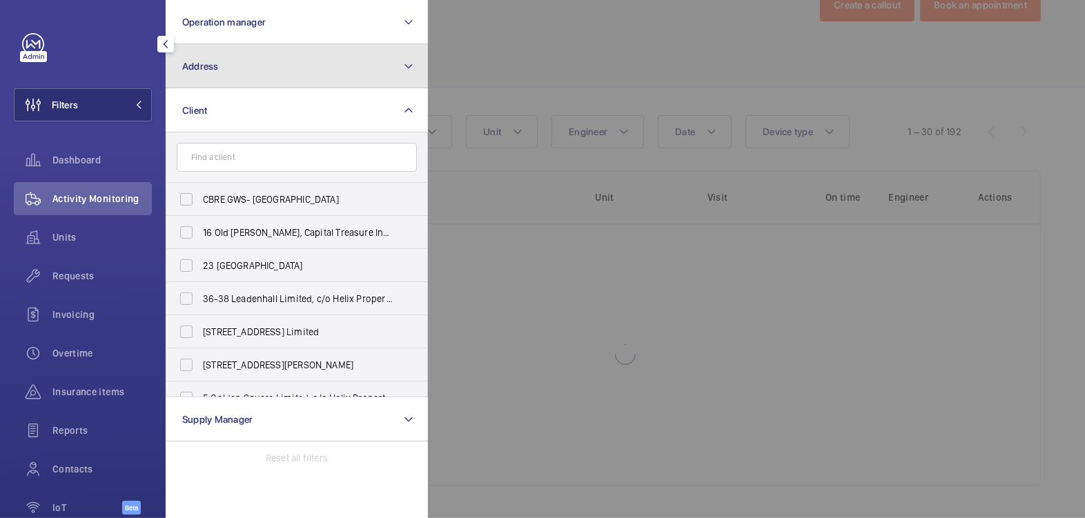
click at [237, 85] on button "Address" at bounding box center [297, 66] width 262 height 44
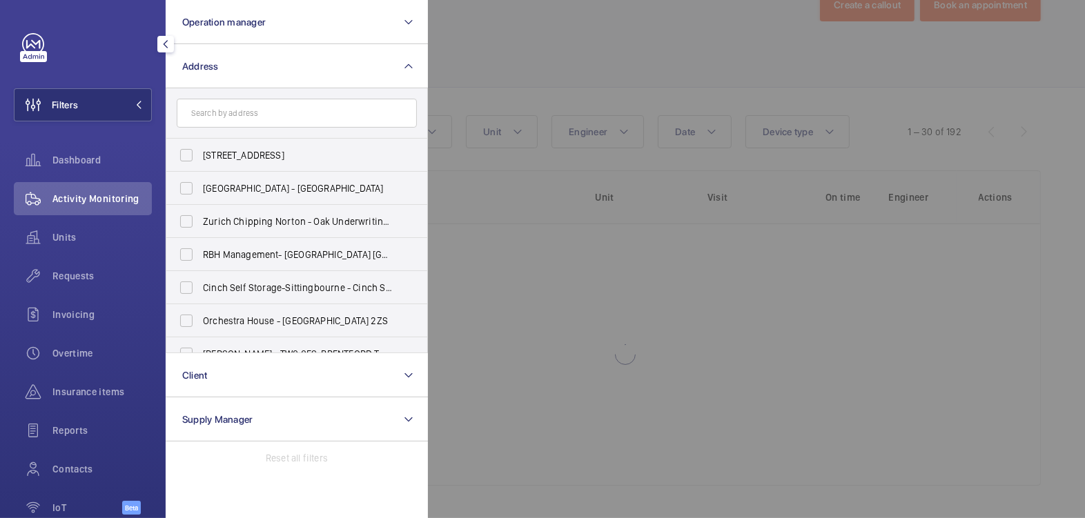
scroll to position [428, 0]
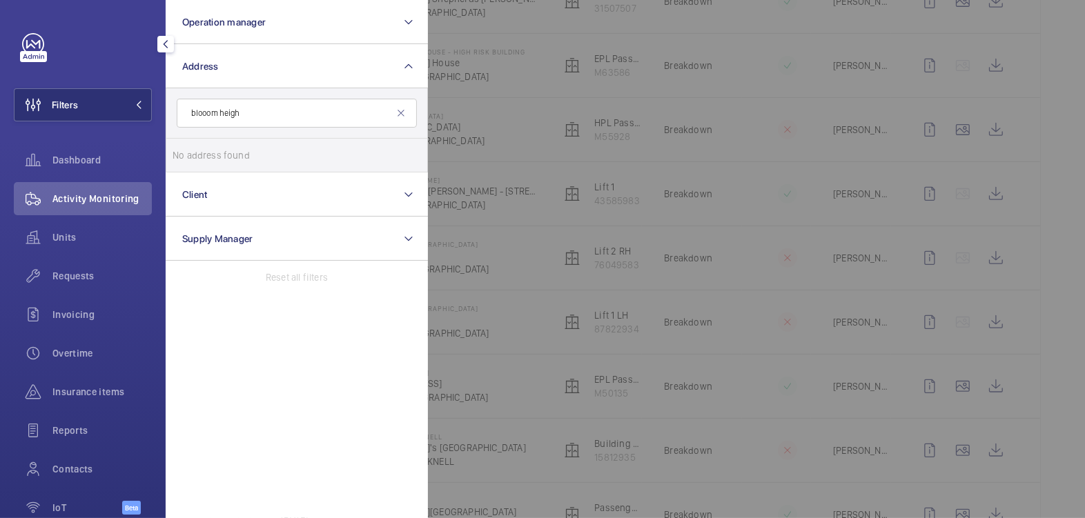
click at [204, 116] on input "blooom heigh" at bounding box center [297, 113] width 240 height 29
type input "bloom heigh"
click at [262, 150] on span "Bloom Heigh ts - Bloom Heigh ts, [GEOGRAPHIC_DATA] SE8 5FT" at bounding box center [298, 155] width 190 height 14
click at [200, 150] on input "Bloom Heigh ts - Bloom Heigh ts, [GEOGRAPHIC_DATA] SE8 5FT" at bounding box center [187, 155] width 28 height 28
checkbox input "true"
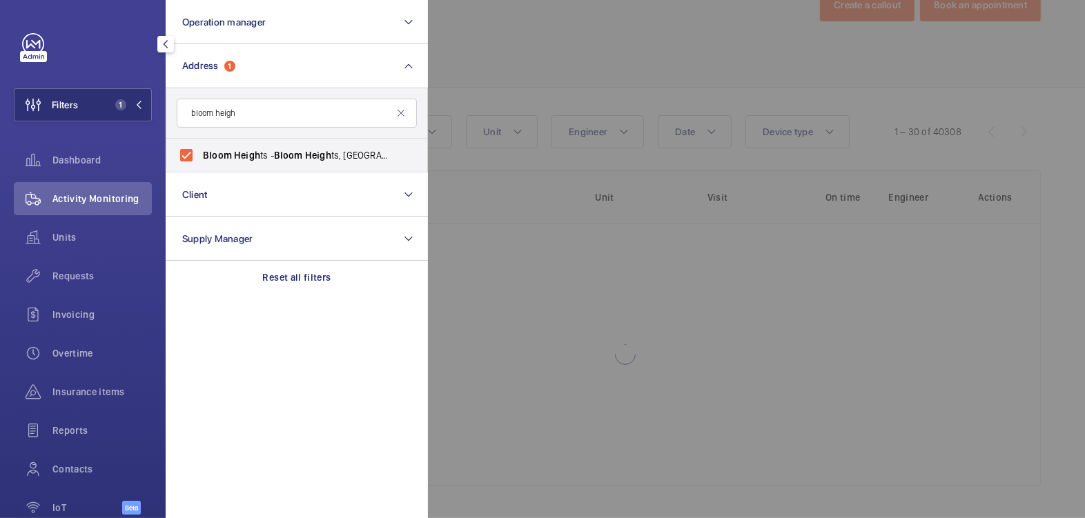
click at [503, 41] on div at bounding box center [970, 259] width 1085 height 518
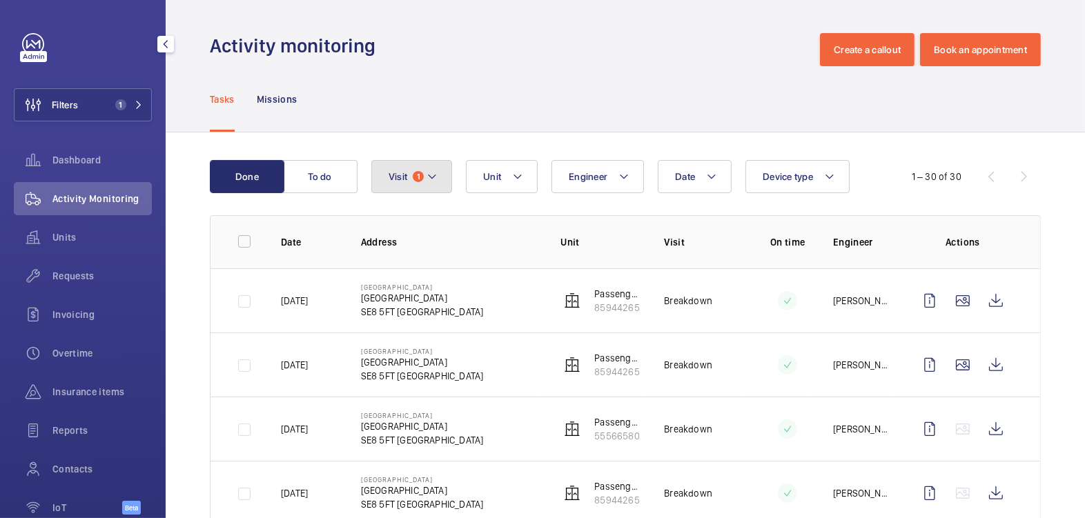
click at [418, 179] on span "1" at bounding box center [418, 176] width 11 height 11
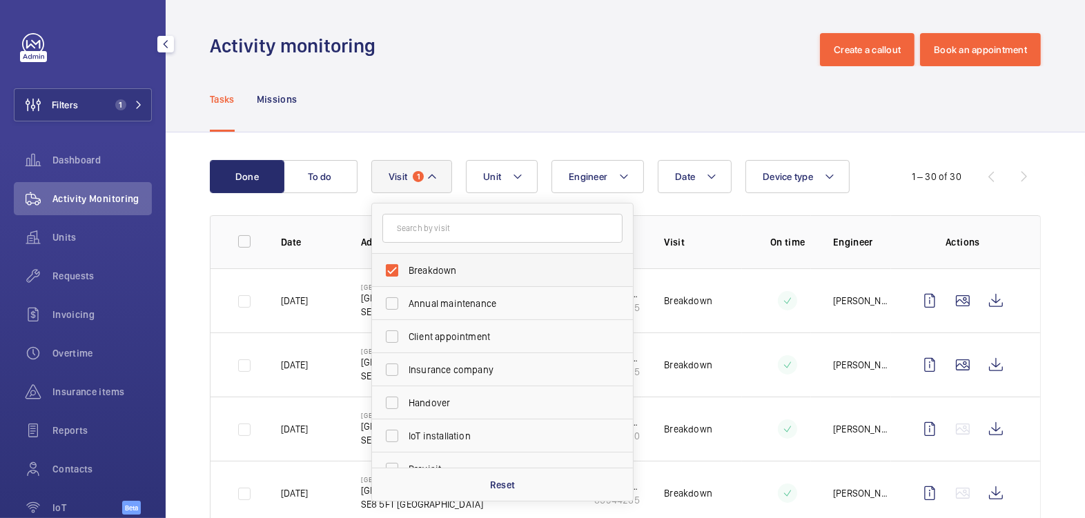
click at [450, 264] on span "Breakdown" at bounding box center [503, 271] width 190 height 14
click at [406, 264] on input "Breakdown" at bounding box center [392, 271] width 28 height 28
checkbox input "false"
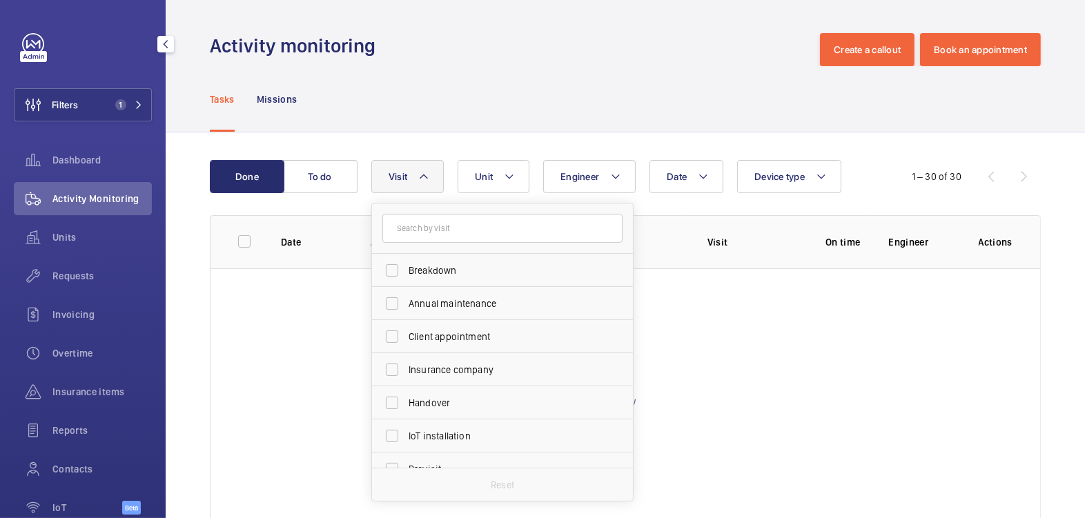
click at [504, 96] on div "Tasks Missions" at bounding box center [625, 99] width 831 height 66
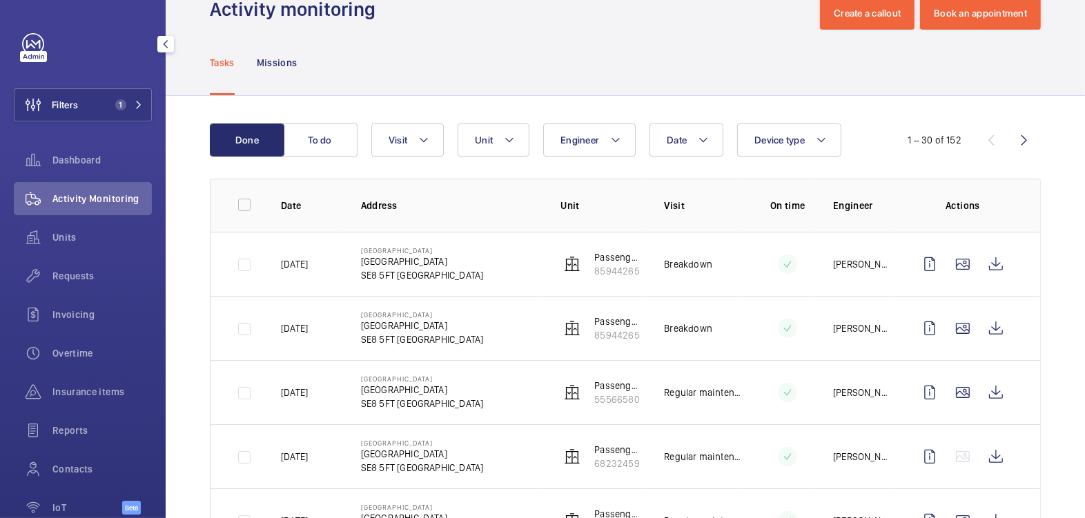
scroll to position [39, 0]
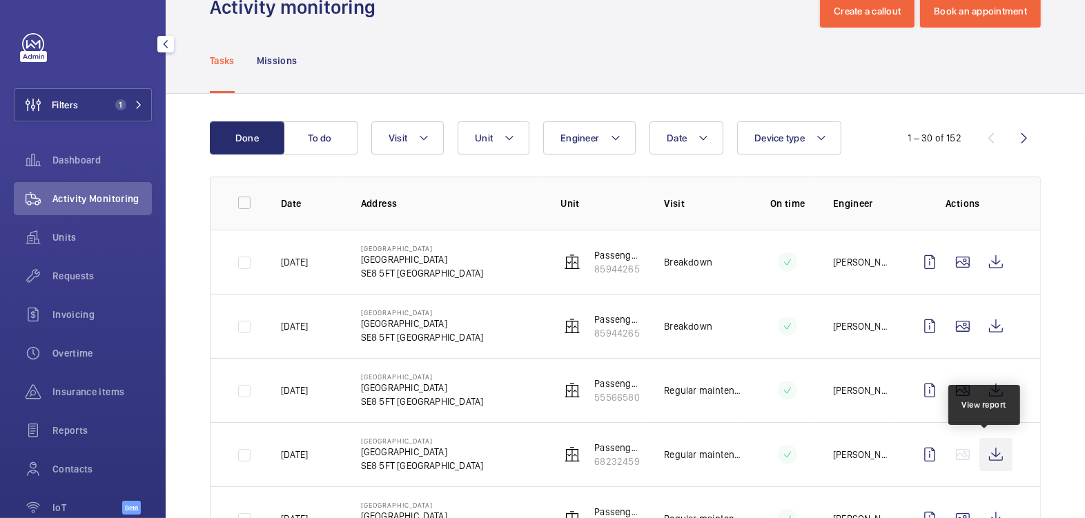
click at [996, 453] on wm-front-icon-button at bounding box center [995, 454] width 33 height 33
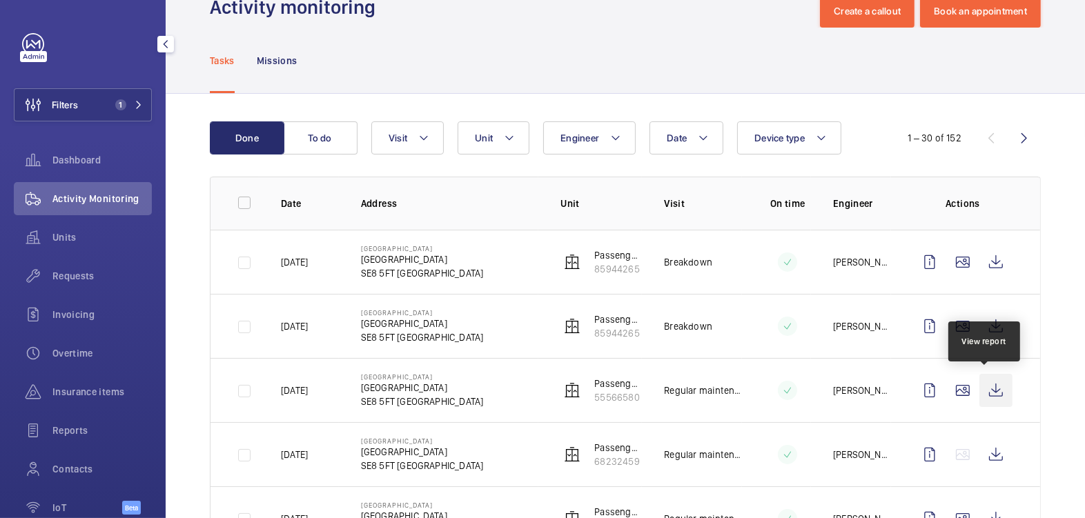
click at [991, 397] on wm-front-icon-button at bounding box center [995, 390] width 33 height 33
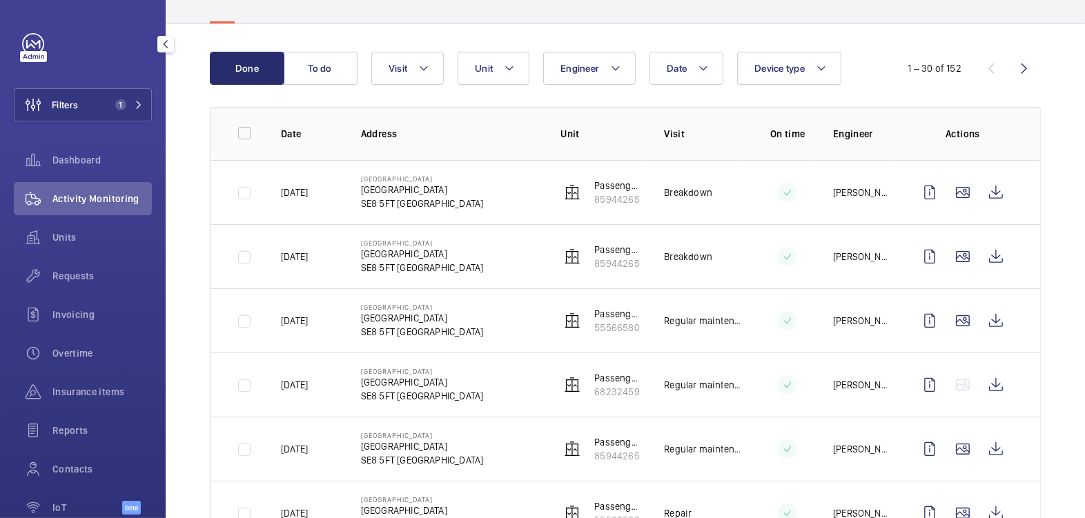
scroll to position [110, 0]
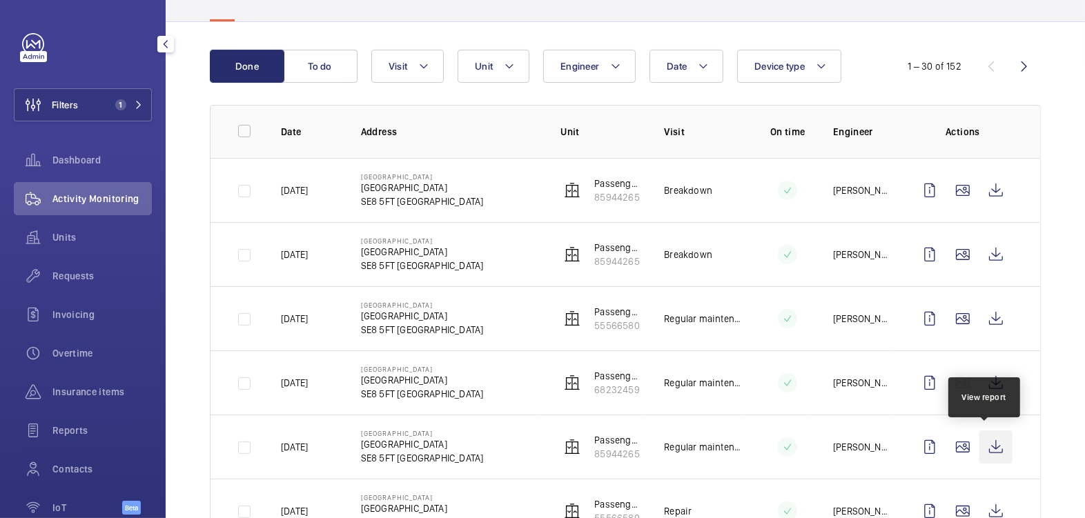
click at [992, 446] on wm-front-icon-button at bounding box center [995, 447] width 33 height 33
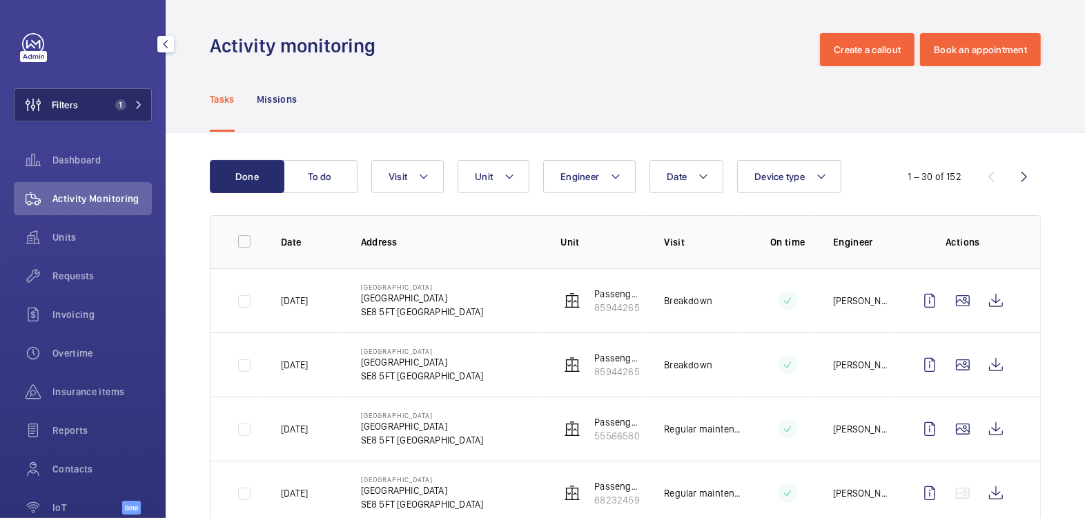
click at [79, 104] on button "Filters 1" at bounding box center [83, 104] width 138 height 33
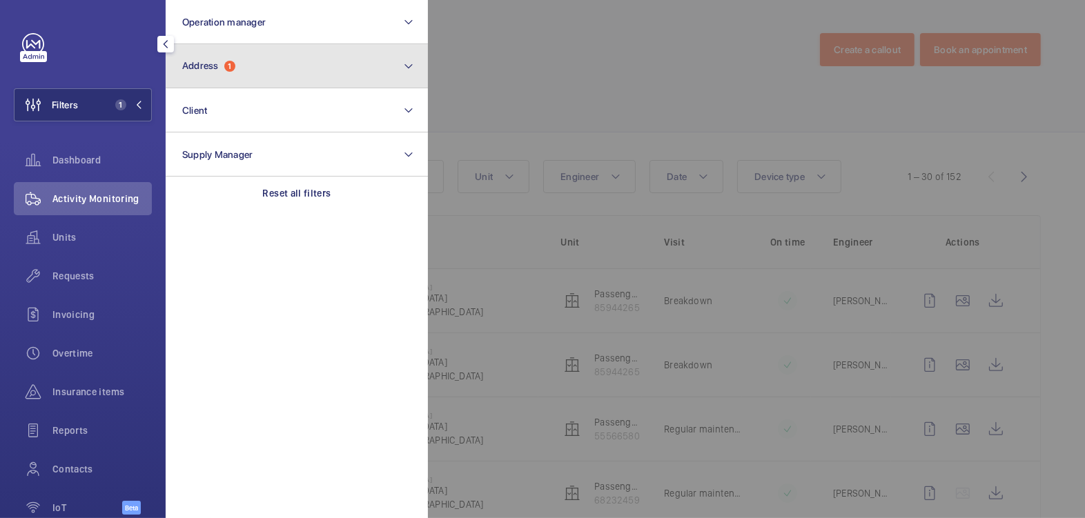
click at [292, 57] on button "Address 1" at bounding box center [297, 66] width 262 height 44
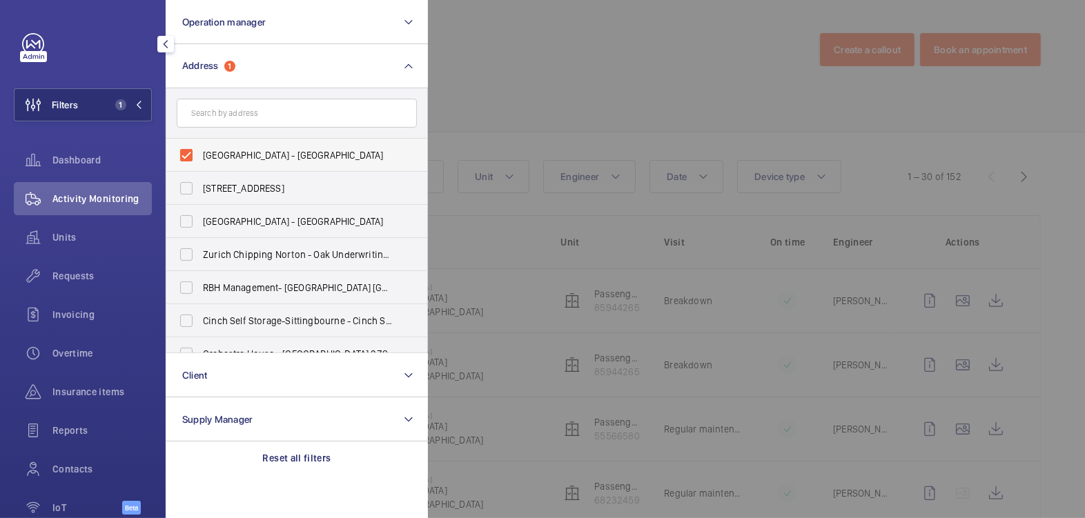
click at [239, 152] on span "[GEOGRAPHIC_DATA] - [GEOGRAPHIC_DATA]" at bounding box center [298, 155] width 190 height 14
click at [200, 152] on input "[GEOGRAPHIC_DATA] - [GEOGRAPHIC_DATA]" at bounding box center [187, 155] width 28 height 28
checkbox input "false"
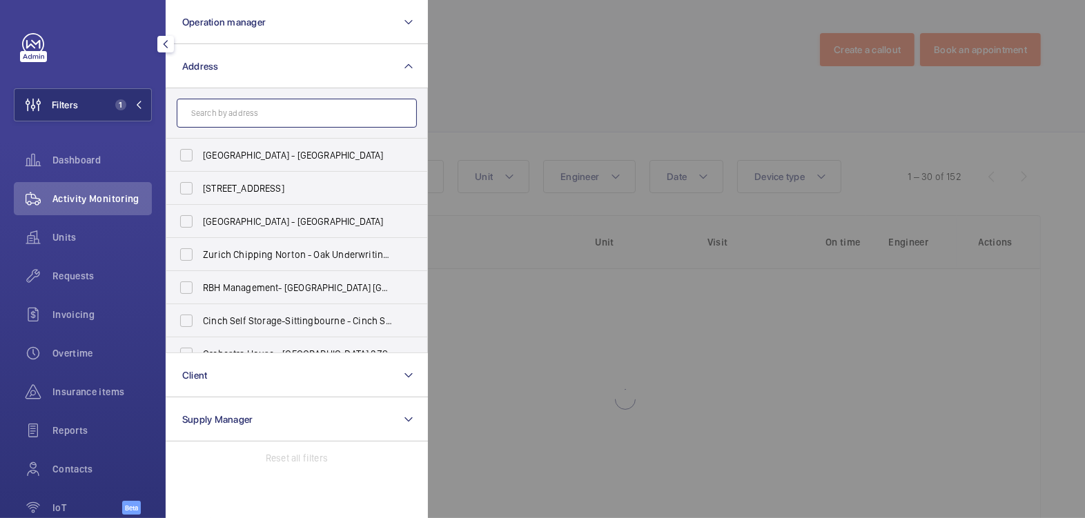
click at [265, 126] on input "text" at bounding box center [297, 113] width 240 height 29
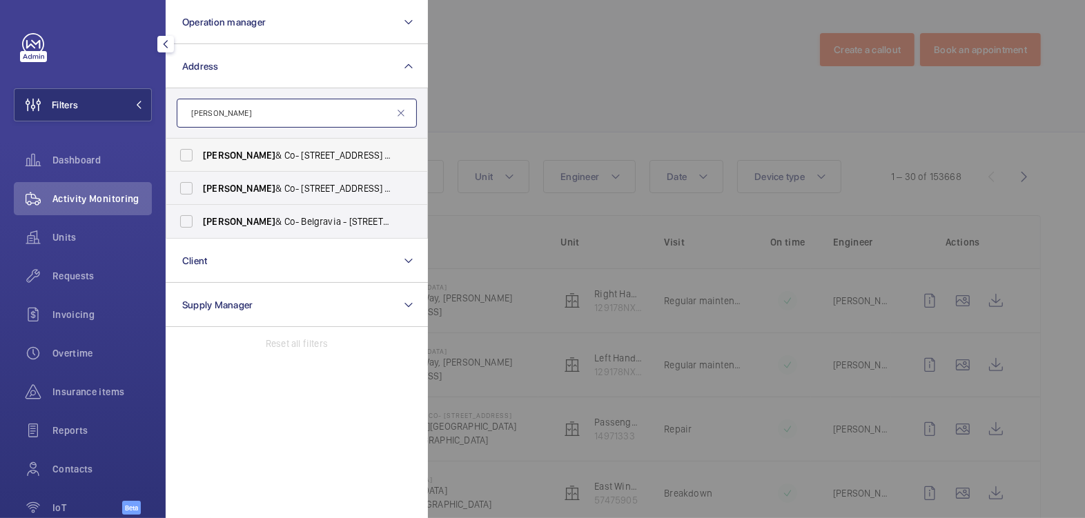
type input "[PERSON_NAME]"
click at [294, 149] on span "[PERSON_NAME] & Co- [STREET_ADDRESS][PERSON_NAME]" at bounding box center [298, 155] width 190 height 14
click at [200, 149] on input "[PERSON_NAME] & Co- [STREET_ADDRESS][PERSON_NAME]" at bounding box center [187, 155] width 28 height 28
checkbox input "true"
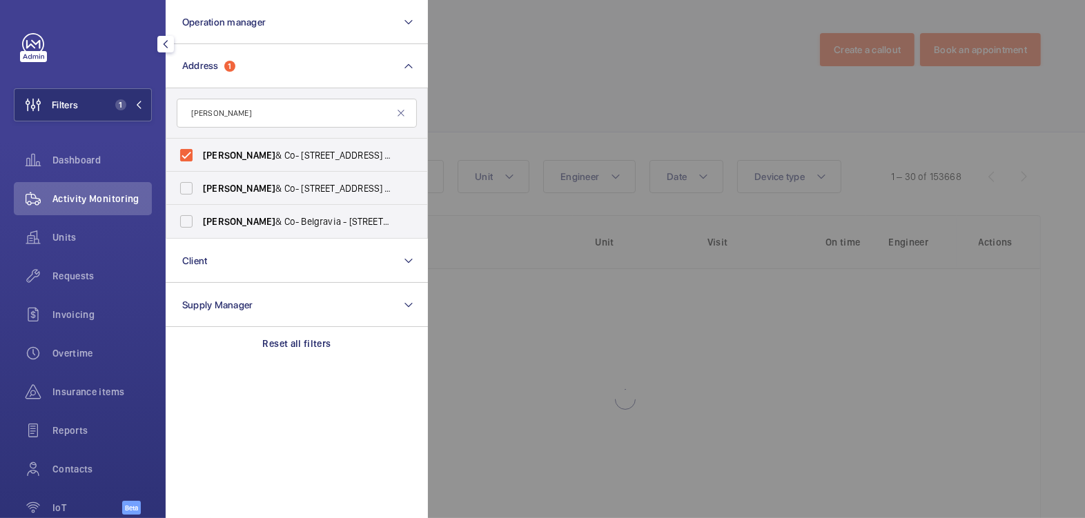
click at [530, 59] on div at bounding box center [970, 259] width 1085 height 518
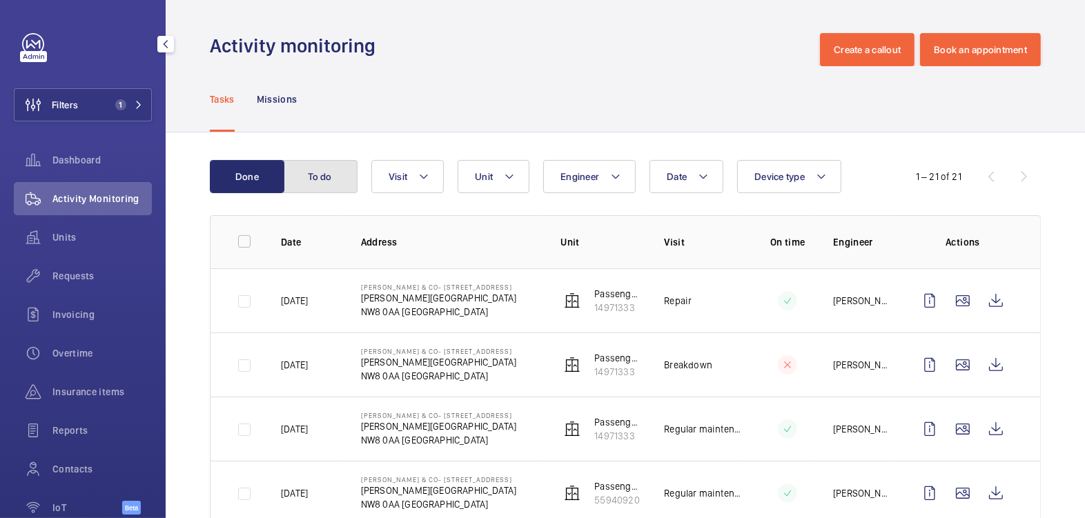
click at [328, 176] on button "To do" at bounding box center [320, 176] width 75 height 33
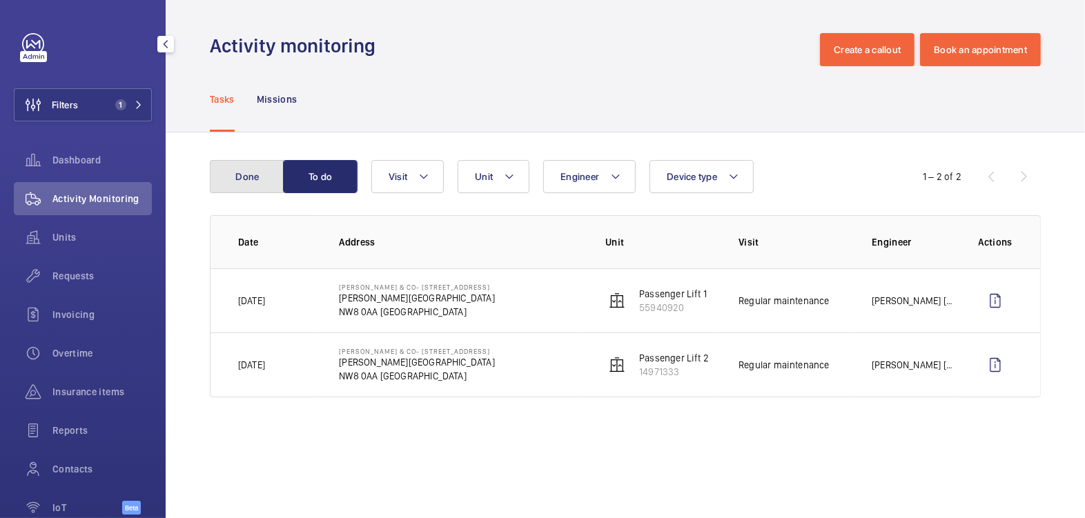
click at [255, 181] on button "Done" at bounding box center [247, 176] width 75 height 33
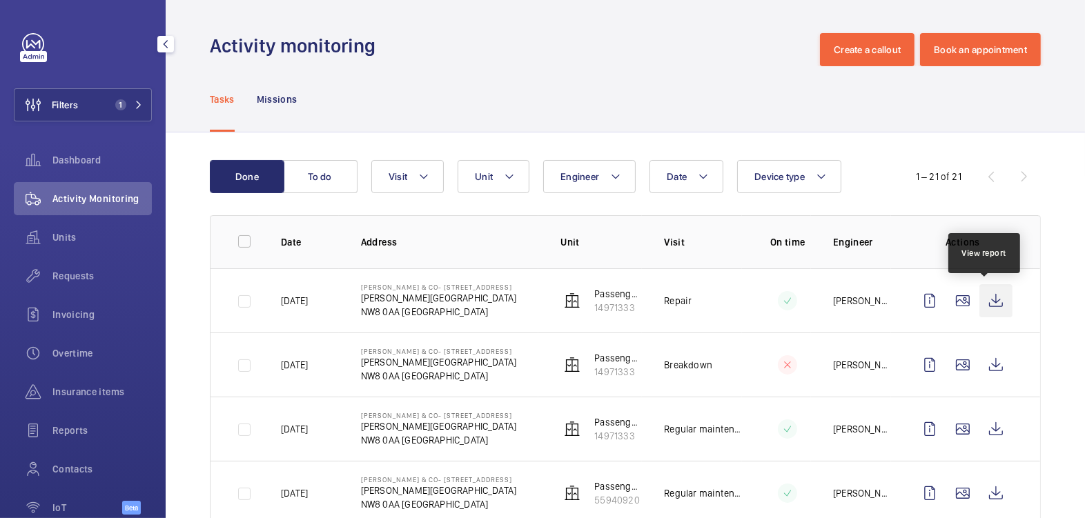
click at [980, 302] on wm-front-icon-button at bounding box center [995, 300] width 33 height 33
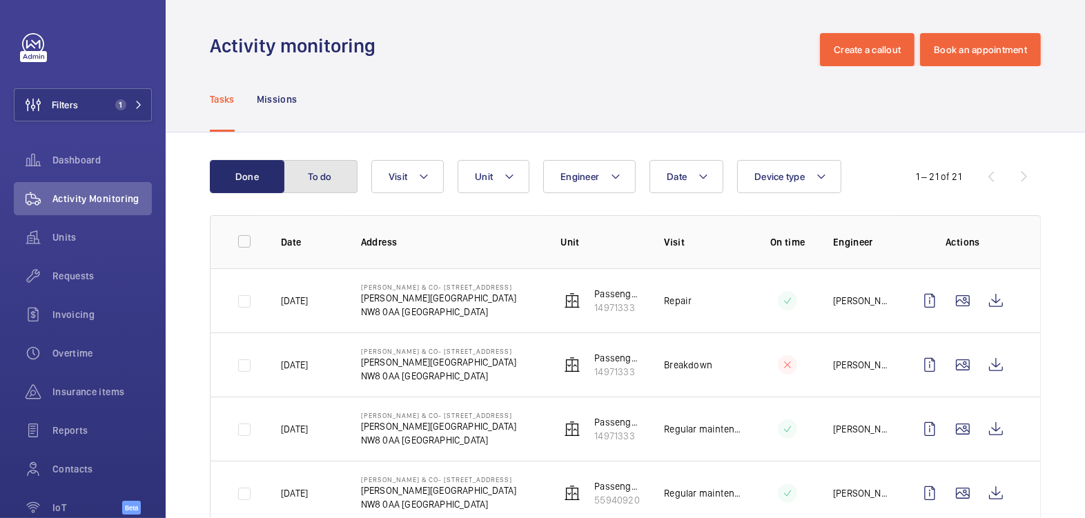
click at [325, 178] on button "To do" at bounding box center [320, 176] width 75 height 33
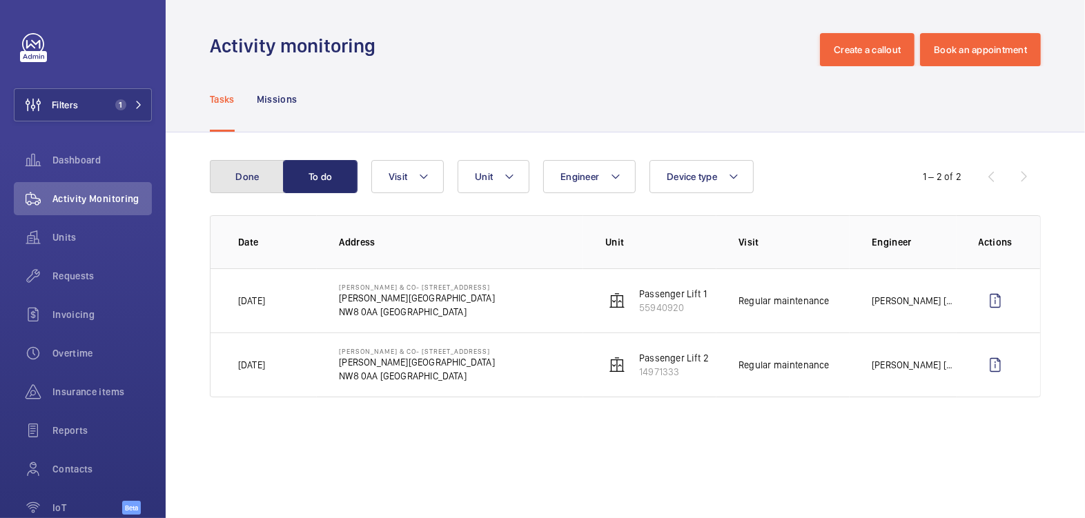
click at [251, 185] on button "Done" at bounding box center [247, 176] width 75 height 33
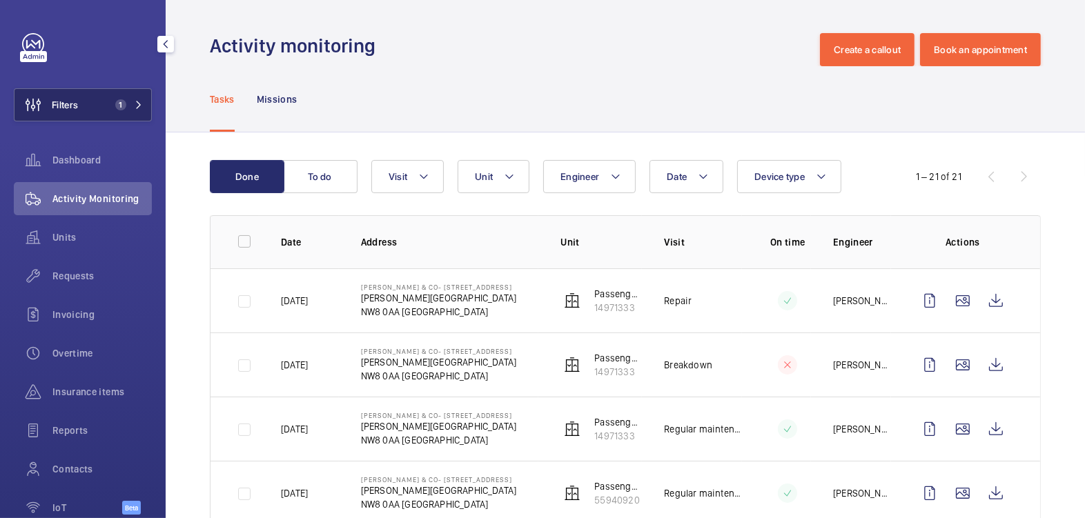
drag, startPoint x: 100, startPoint y: 110, endPoint x: 106, endPoint y: 107, distance: 7.1
click at [101, 110] on button "Filters 1" at bounding box center [83, 104] width 138 height 33
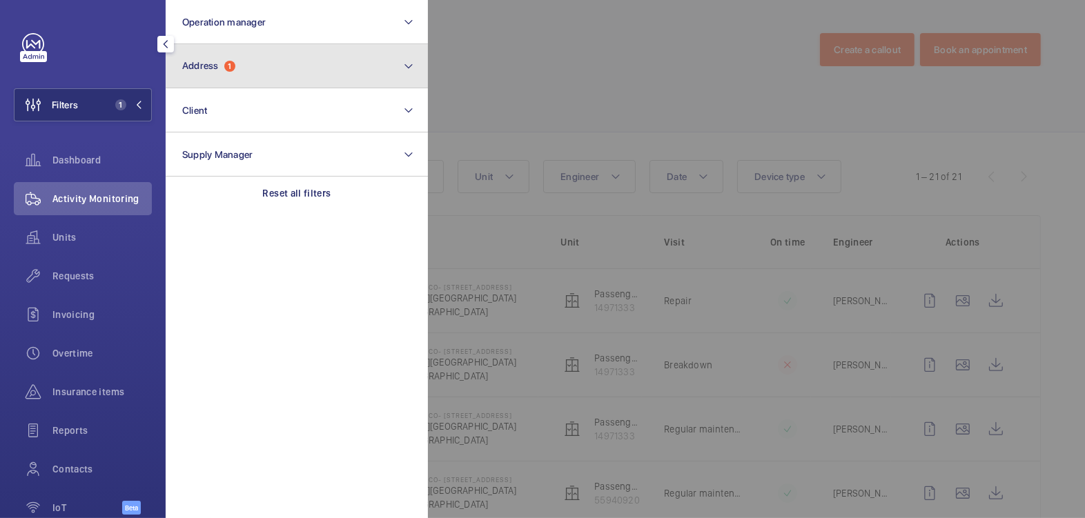
click at [255, 76] on button "Address 1" at bounding box center [297, 66] width 262 height 44
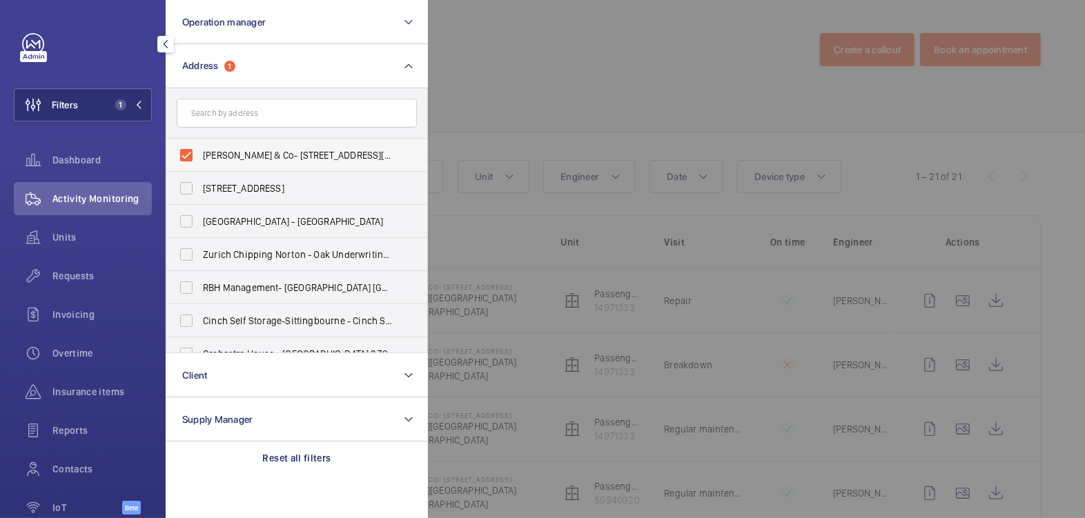
click at [229, 151] on span "[PERSON_NAME] & Co- [STREET_ADDRESS][PERSON_NAME]" at bounding box center [298, 155] width 190 height 14
click at [200, 151] on input "[PERSON_NAME] & Co- [STREET_ADDRESS][PERSON_NAME]" at bounding box center [187, 155] width 28 height 28
checkbox input "false"
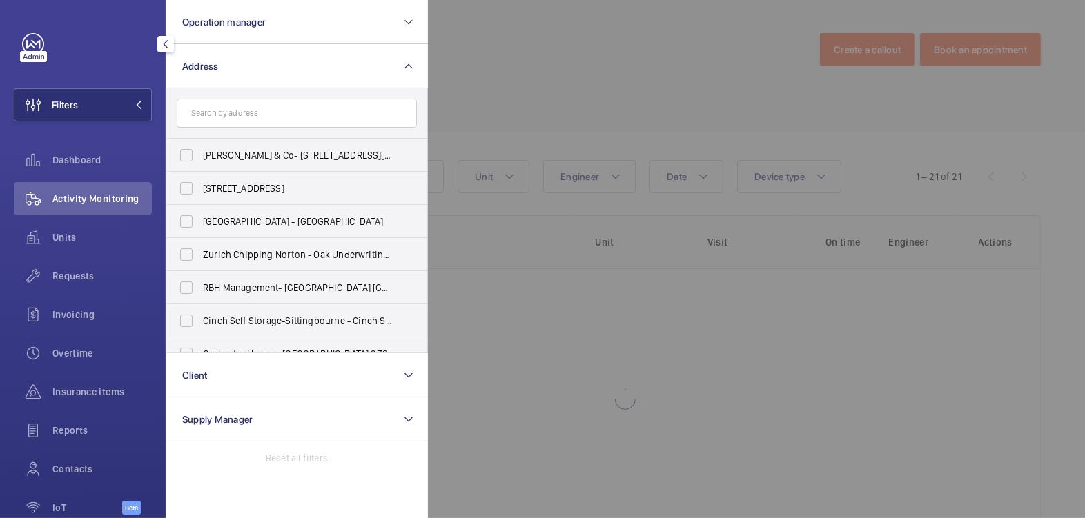
click at [575, 50] on div at bounding box center [970, 259] width 1085 height 518
